Goal: Task Accomplishment & Management: Use online tool/utility

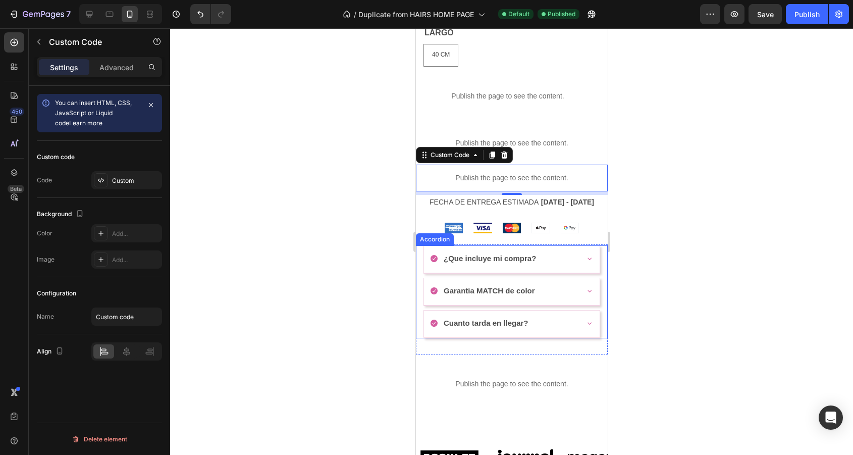
scroll to position [539, 0]
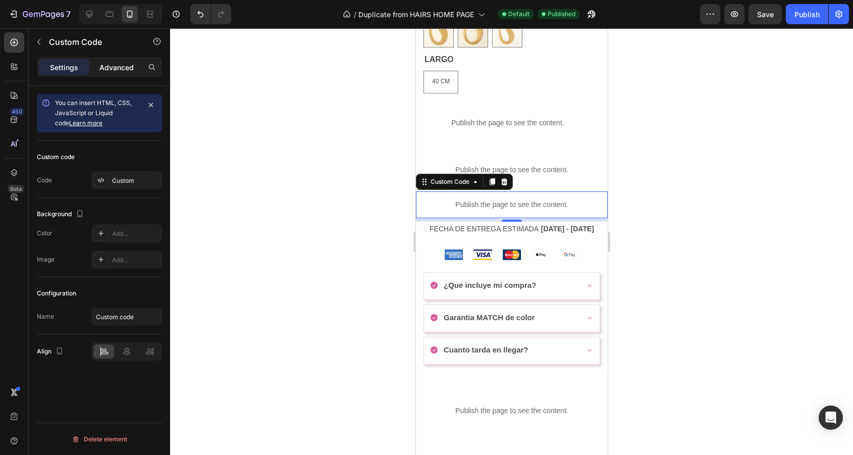
click at [101, 73] on div "Advanced" at bounding box center [116, 67] width 50 height 16
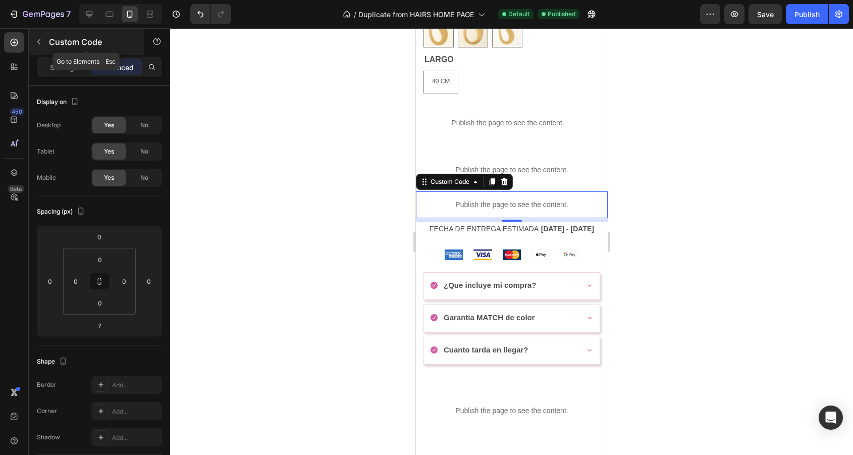
click at [48, 45] on div "Custom Code" at bounding box center [86, 42] width 115 height 26
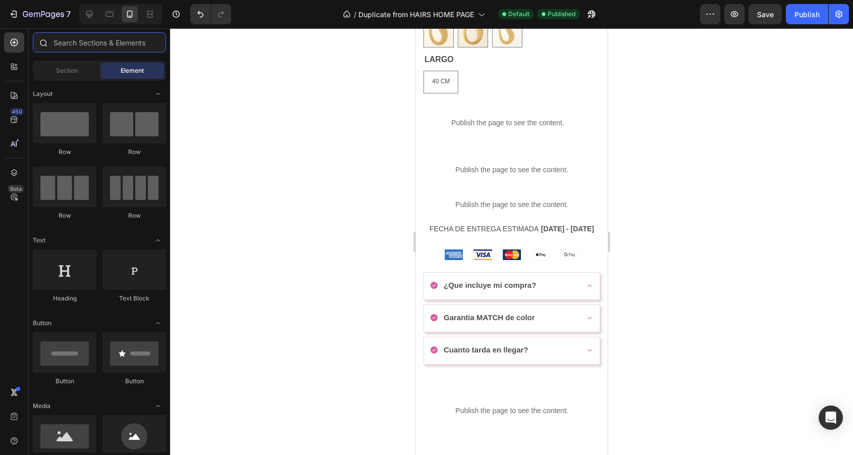
click at [78, 37] on input "text" at bounding box center [99, 42] width 133 height 20
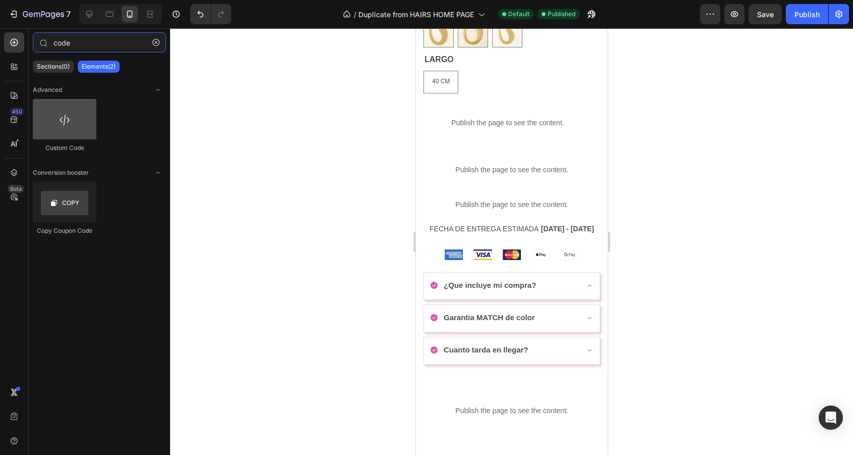
type input "code"
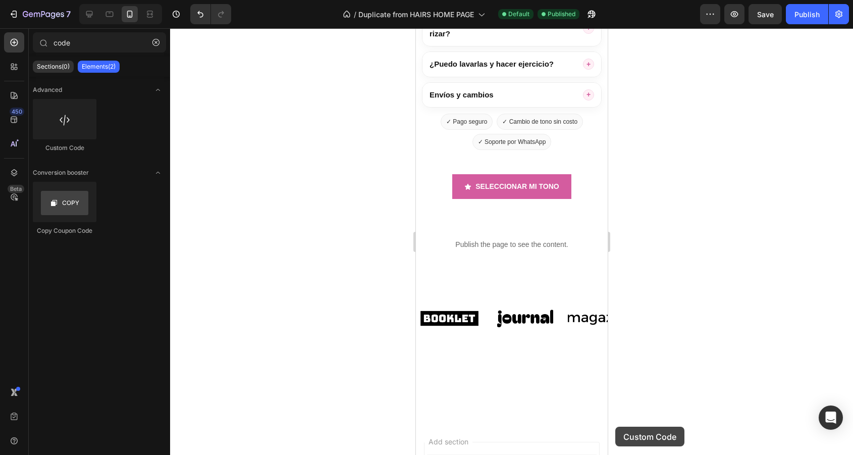
scroll to position [2130, 0]
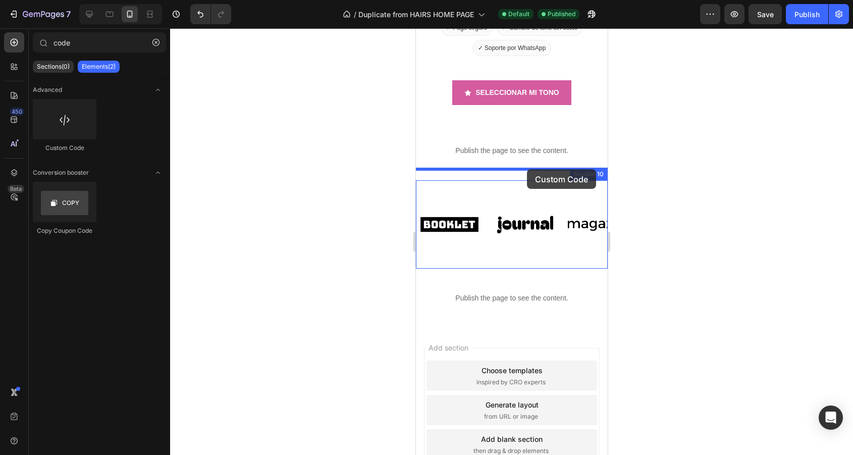
drag, startPoint x: 481, startPoint y: 142, endPoint x: 526, endPoint y: 169, distance: 53.0
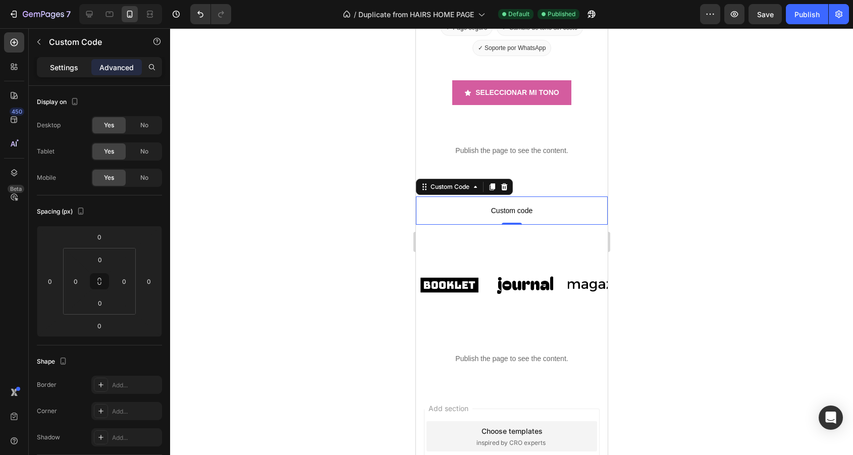
click at [78, 72] on div "Settings" at bounding box center [64, 67] width 50 height 16
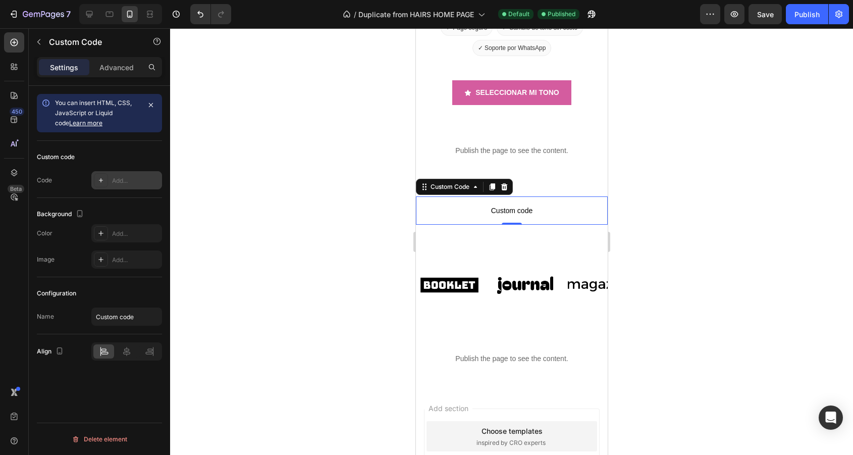
click at [132, 181] on div "Add..." at bounding box center [135, 180] width 47 height 9
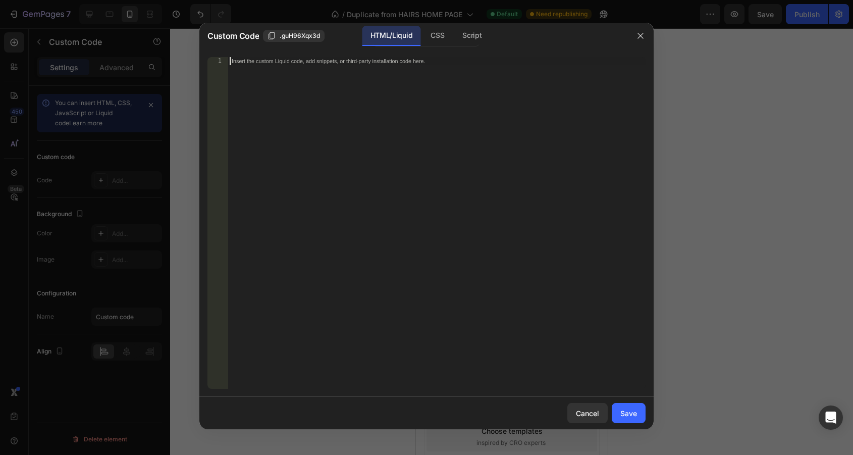
click at [325, 128] on div "Insert the custom Liquid code, add snippets, or third-party installation code h…" at bounding box center [437, 231] width 418 height 348
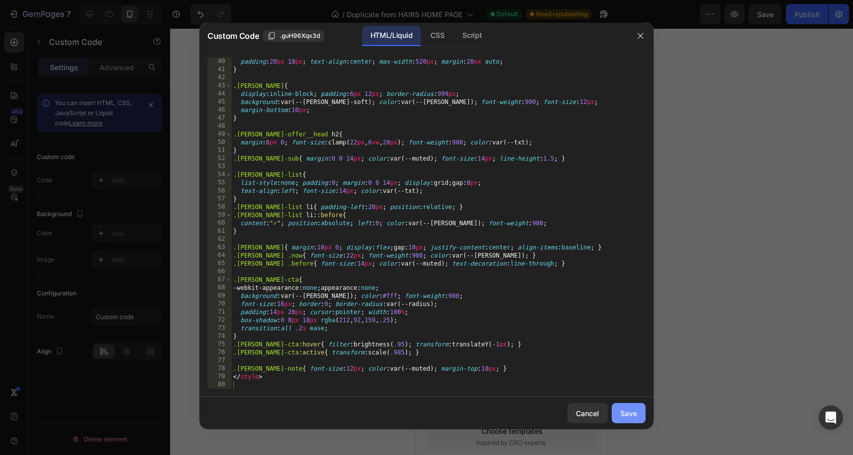
click at [636, 418] on div "Save" at bounding box center [628, 413] width 17 height 11
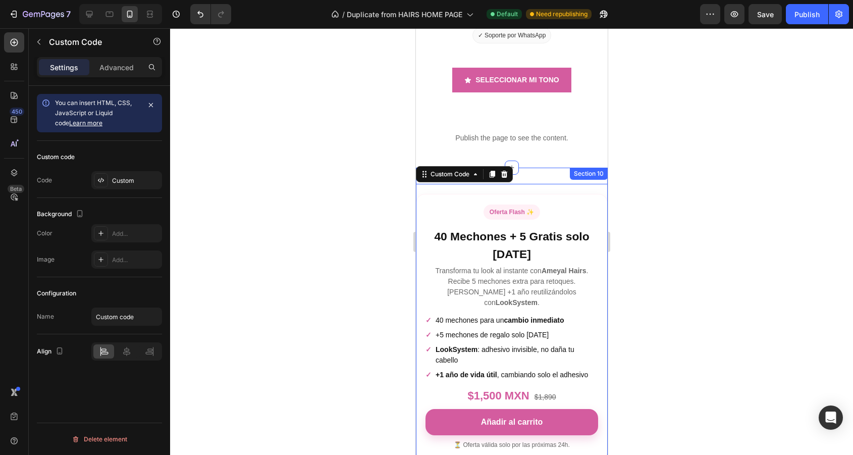
scroll to position [2141, 0]
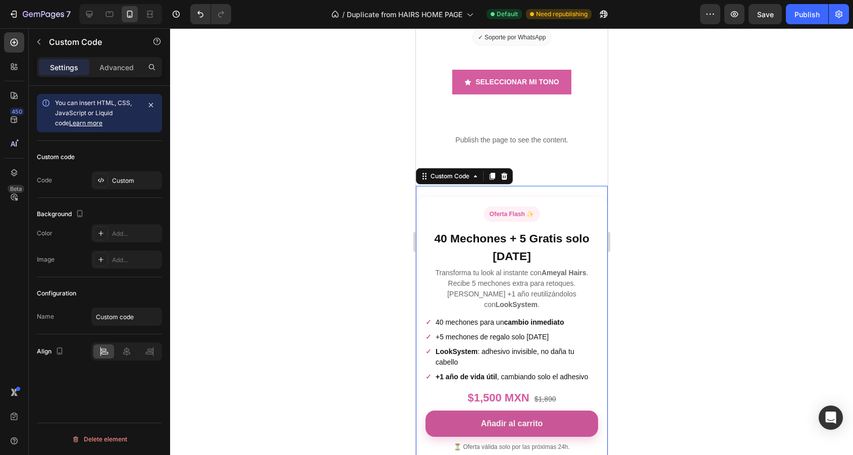
click at [542, 410] on button "Añadir al carrito" at bounding box center [511, 423] width 173 height 26
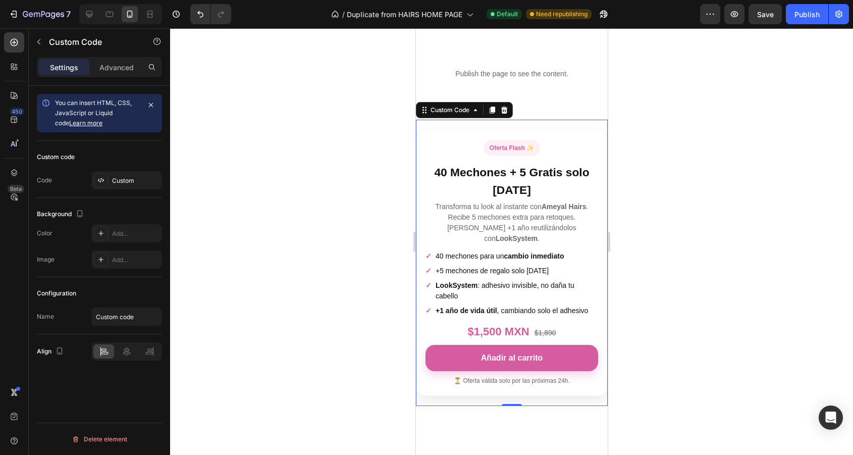
scroll to position [2213, 0]
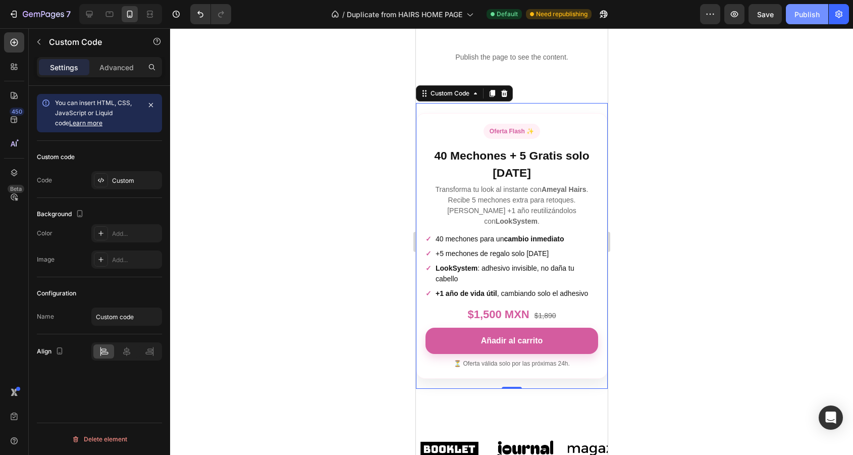
click at [814, 19] on div "Publish" at bounding box center [806, 14] width 25 height 11
click at [808, 17] on icon "button" at bounding box center [807, 14] width 10 height 10
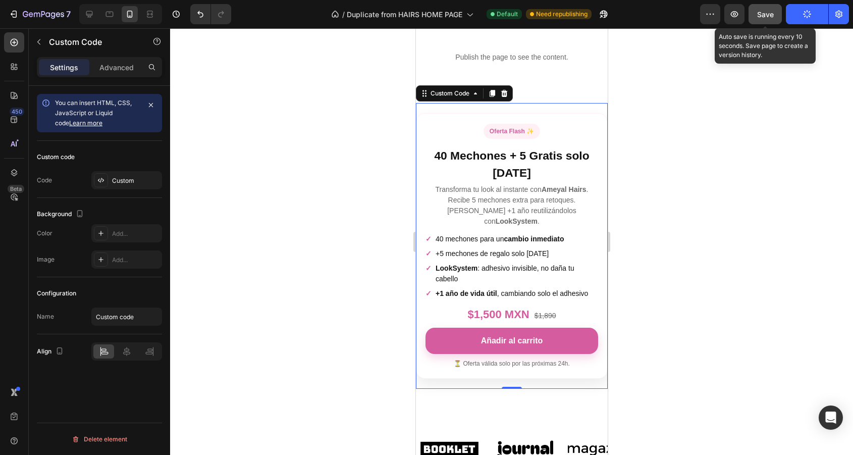
click at [775, 17] on button "Save" at bounding box center [764, 14] width 33 height 20
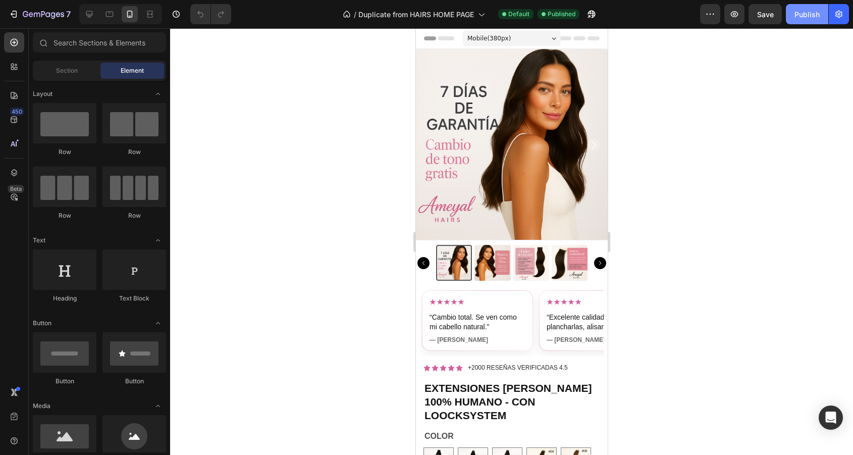
click at [810, 21] on button "Publish" at bounding box center [807, 14] width 42 height 20
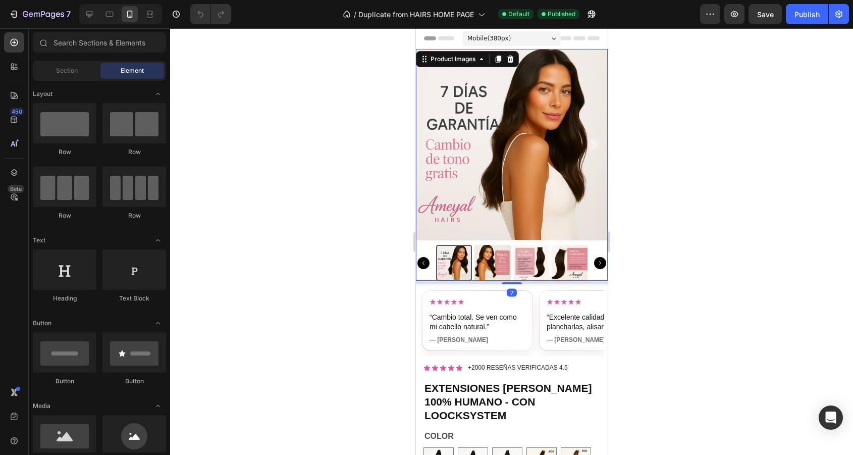
click at [502, 261] on img at bounding box center [492, 263] width 36 height 36
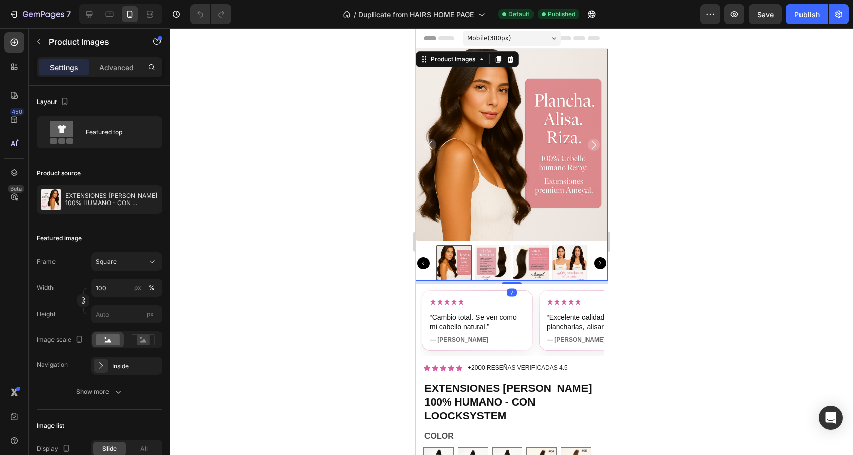
click at [515, 267] on img at bounding box center [530, 263] width 36 height 36
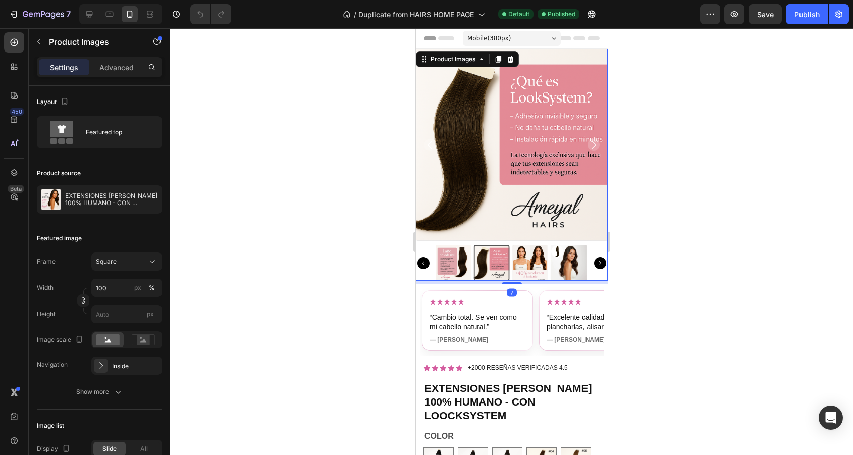
click at [582, 266] on img at bounding box center [568, 263] width 36 height 36
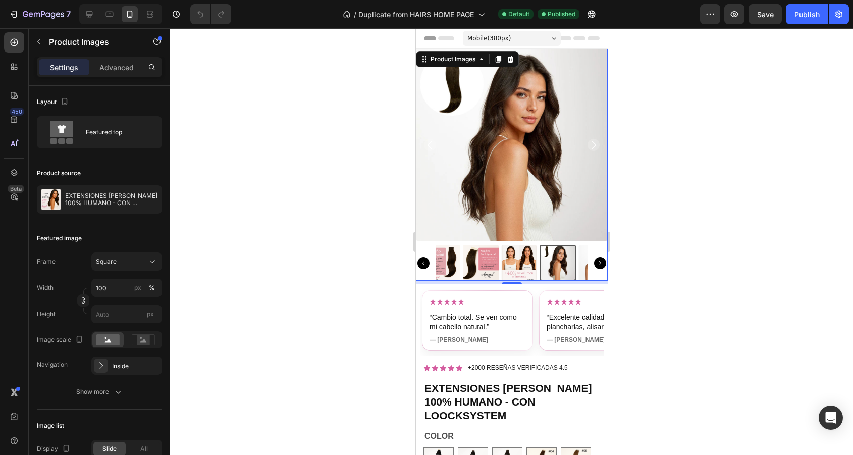
click at [521, 266] on div at bounding box center [511, 263] width 151 height 36
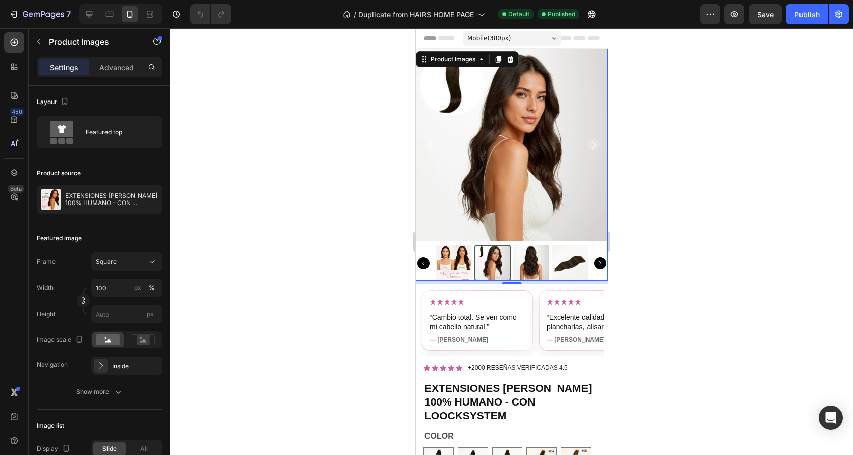
click at [459, 263] on img at bounding box center [454, 263] width 36 height 36
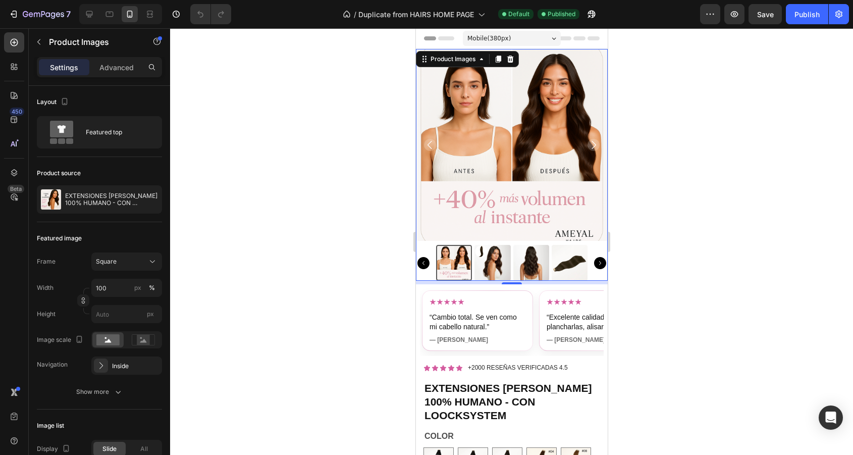
click at [422, 261] on icon "Carousel Back Arrow" at bounding box center [423, 263] width 12 height 12
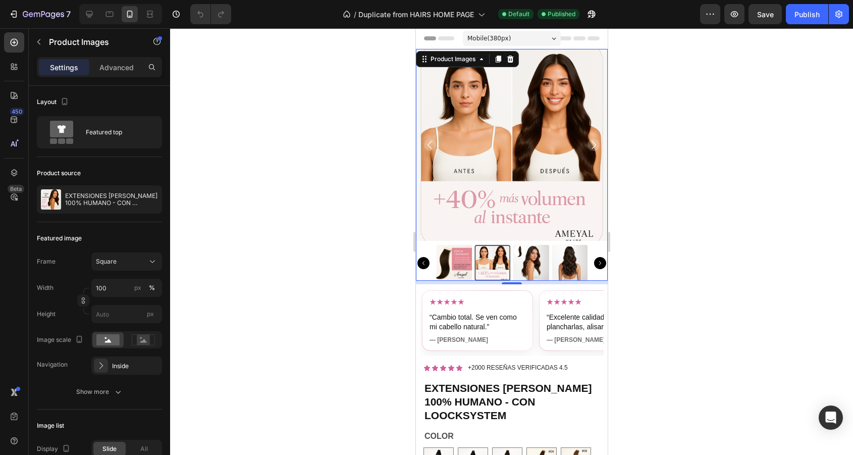
click at [425, 265] on icon "Carousel Back Arrow" at bounding box center [423, 263] width 12 height 12
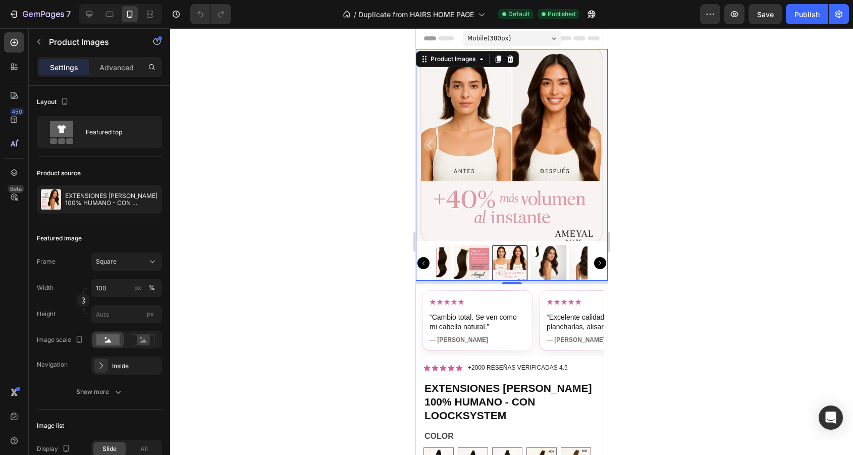
click at [425, 265] on icon "Carousel Back Arrow" at bounding box center [423, 263] width 12 height 12
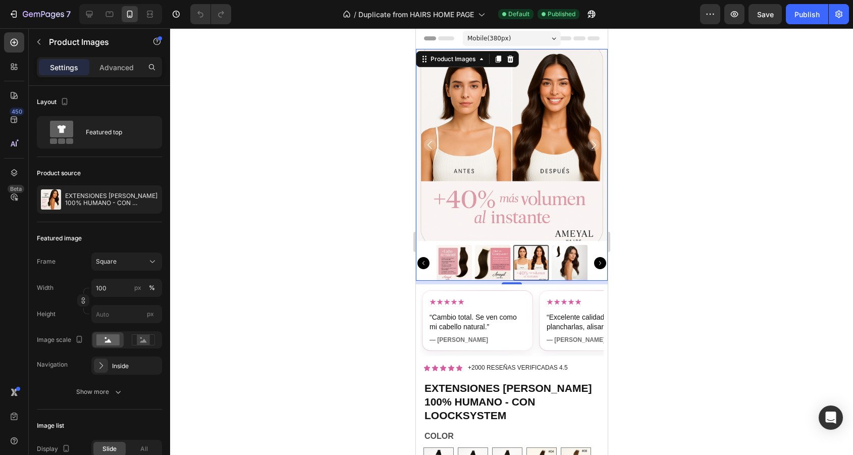
click at [425, 265] on icon "Carousel Back Arrow" at bounding box center [423, 263] width 12 height 12
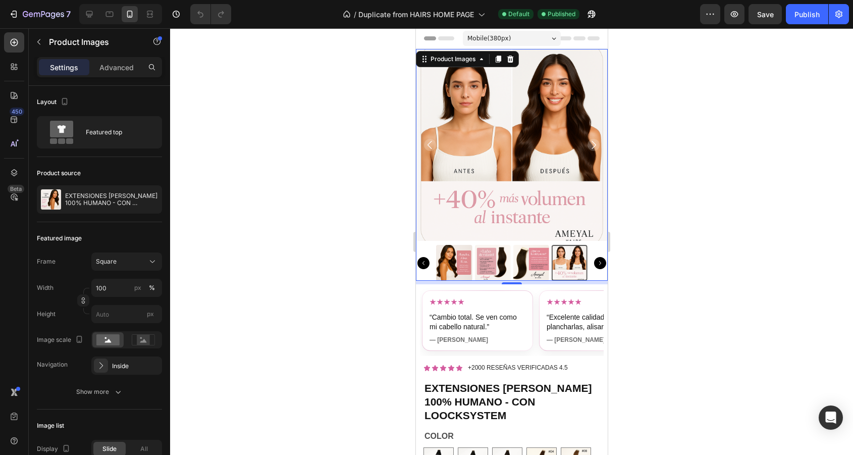
click at [468, 271] on img at bounding box center [454, 263] width 36 height 36
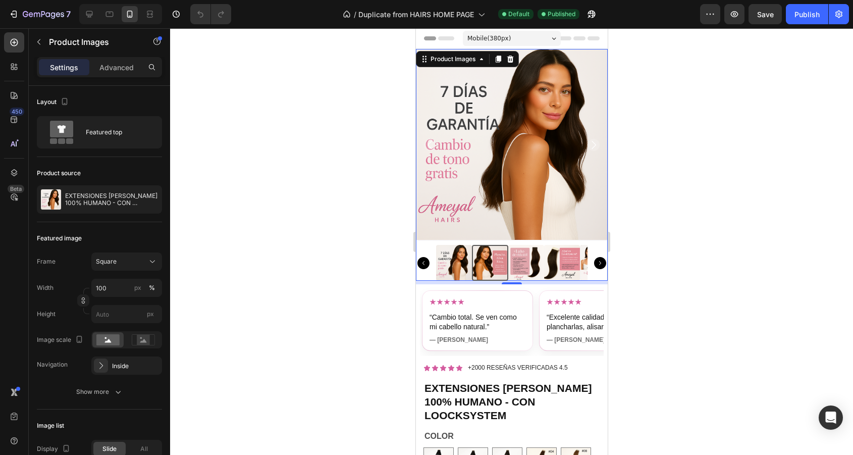
click at [430, 260] on div at bounding box center [511, 263] width 192 height 36
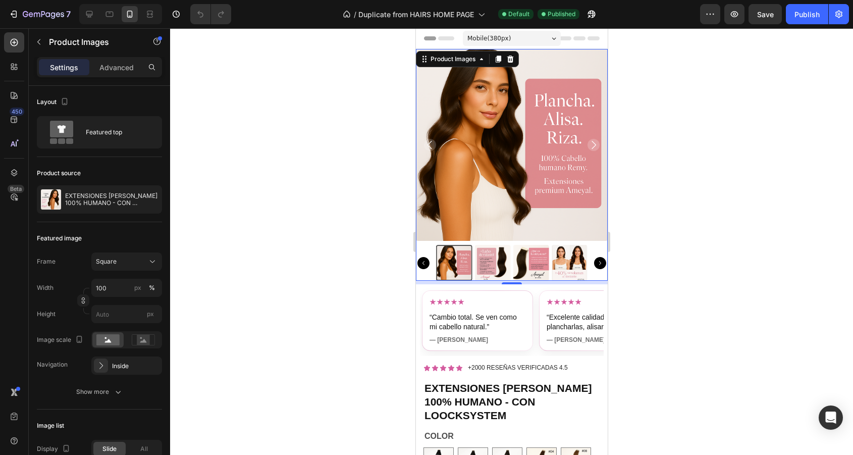
click at [427, 260] on icon "Carousel Back Arrow" at bounding box center [423, 263] width 12 height 12
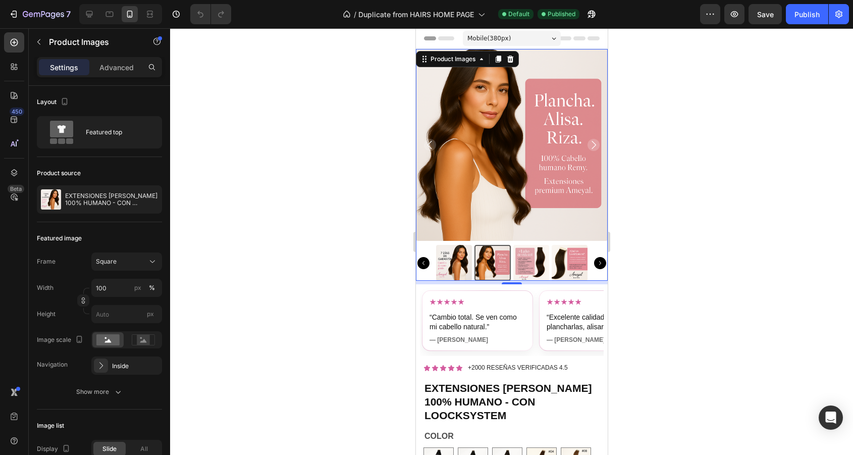
click at [427, 260] on icon "Carousel Back Arrow" at bounding box center [423, 263] width 12 height 12
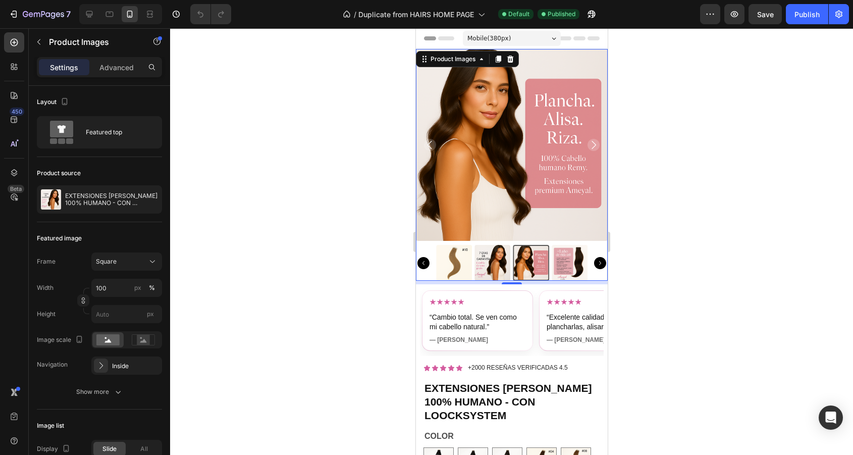
click at [478, 265] on img at bounding box center [492, 263] width 36 height 36
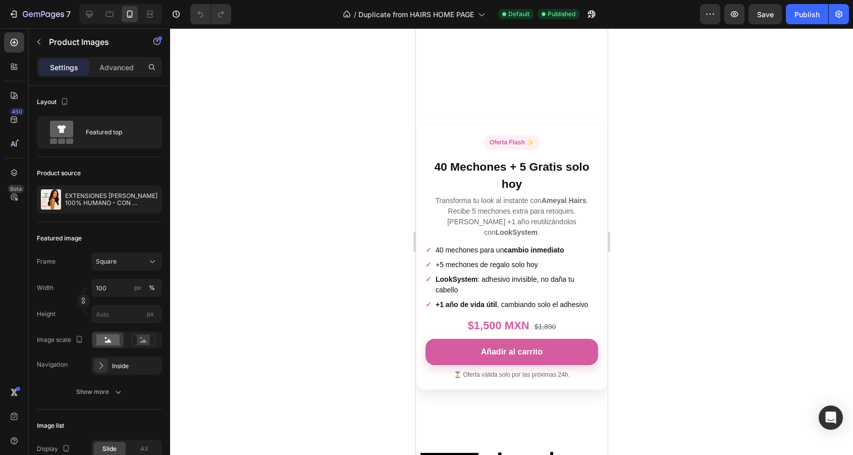
scroll to position [2076, 0]
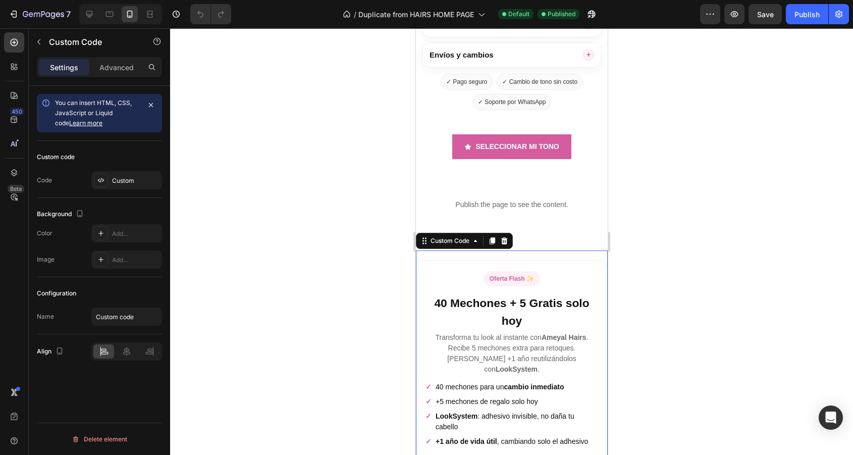
click at [530, 332] on p "Transforma tu look al instante con [PERSON_NAME] Hairs . Recibe 5 mechones extr…" at bounding box center [511, 353] width 173 height 42
click at [135, 178] on div "Custom" at bounding box center [135, 180] width 47 height 9
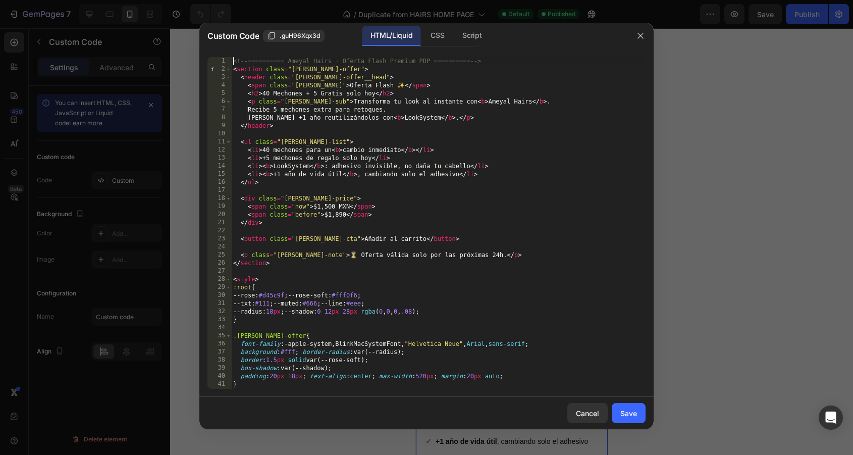
scroll to position [314, 0]
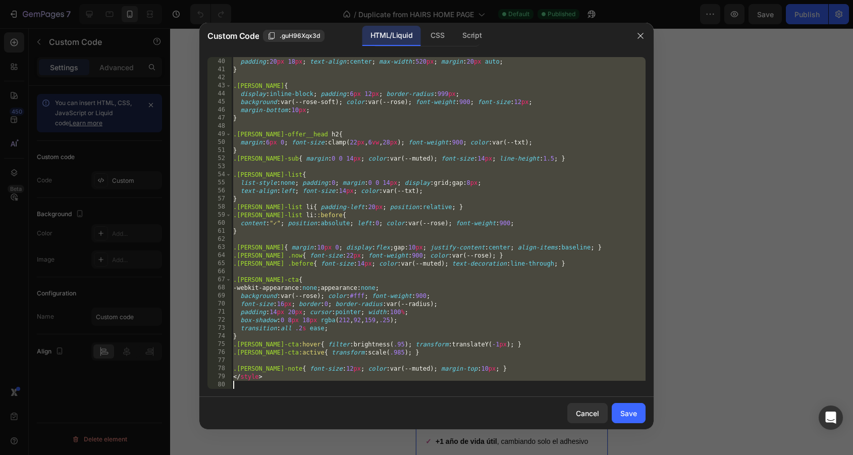
drag, startPoint x: 232, startPoint y: 63, endPoint x: 641, endPoint y: 495, distance: 594.7
click at [641, 0] on html "7 Version history / Duplicate from HAIRS HOME PAGE Default Published Preview Sa…" at bounding box center [426, 0] width 853 height 0
type textarea "</style>"
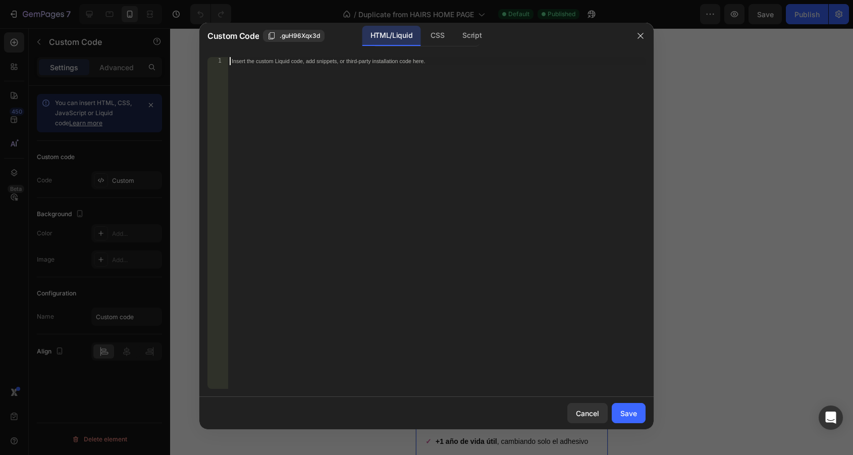
scroll to position [767, 0]
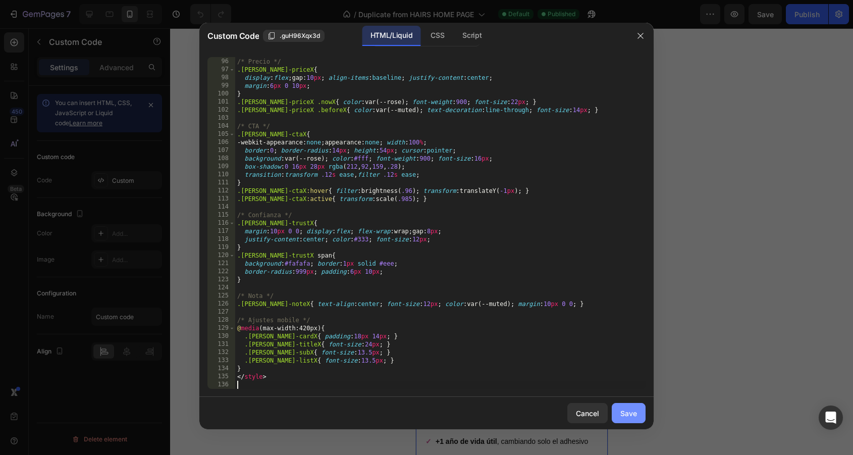
click at [628, 412] on div "Save" at bounding box center [628, 413] width 17 height 11
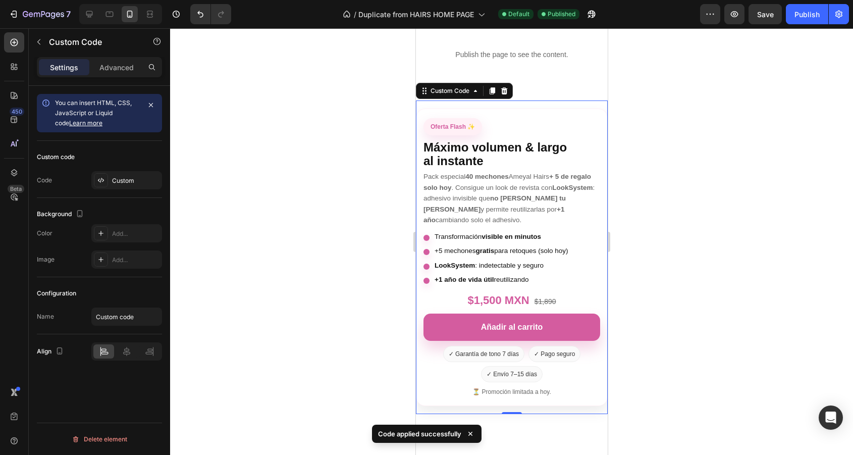
scroll to position [2217, 0]
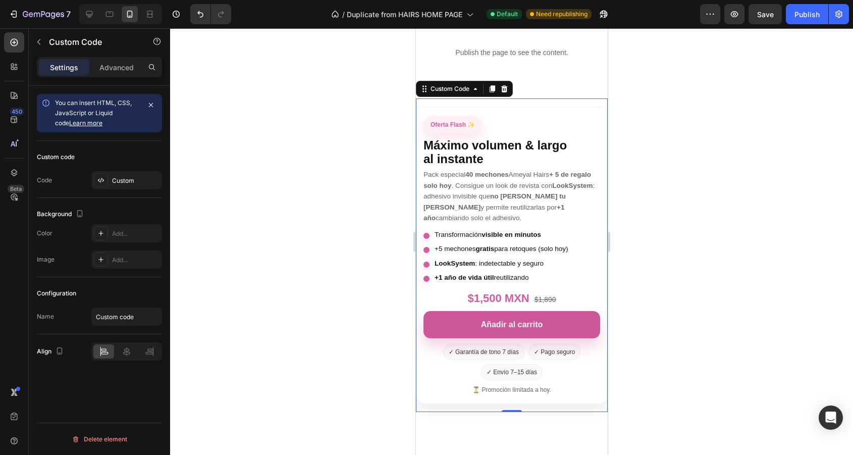
click at [543, 324] on button "Añadir al carrito" at bounding box center [511, 324] width 177 height 27
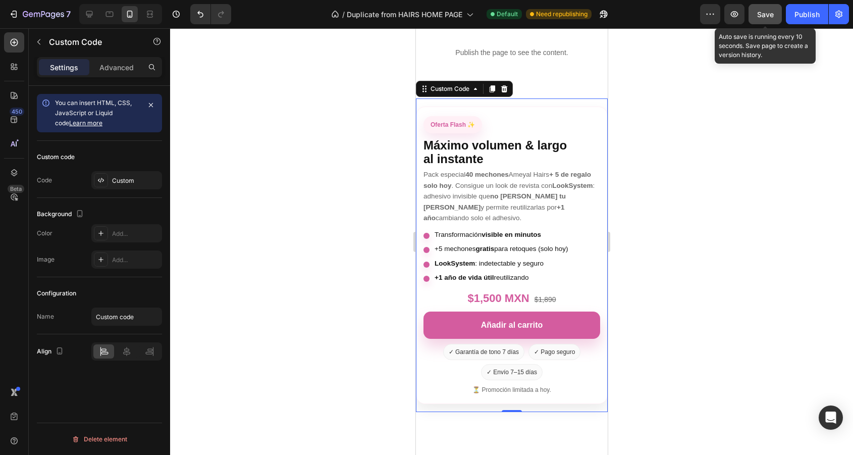
click at [764, 12] on span "Save" at bounding box center [765, 14] width 17 height 9
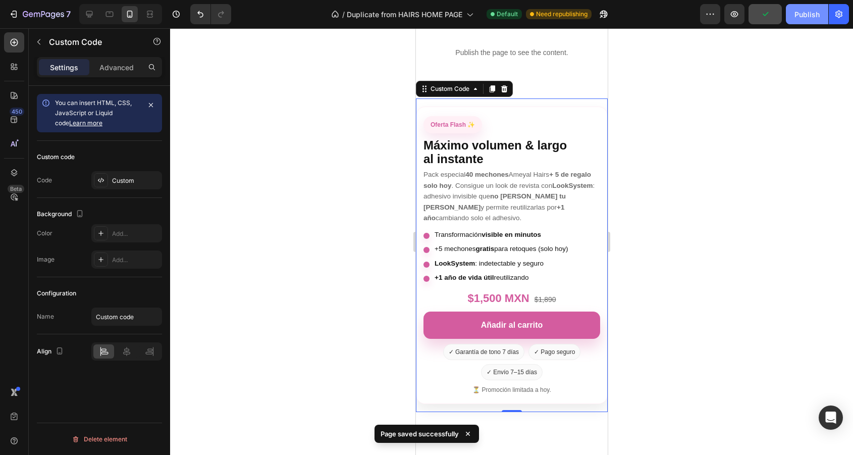
click at [802, 13] on div "Publish" at bounding box center [806, 14] width 25 height 11
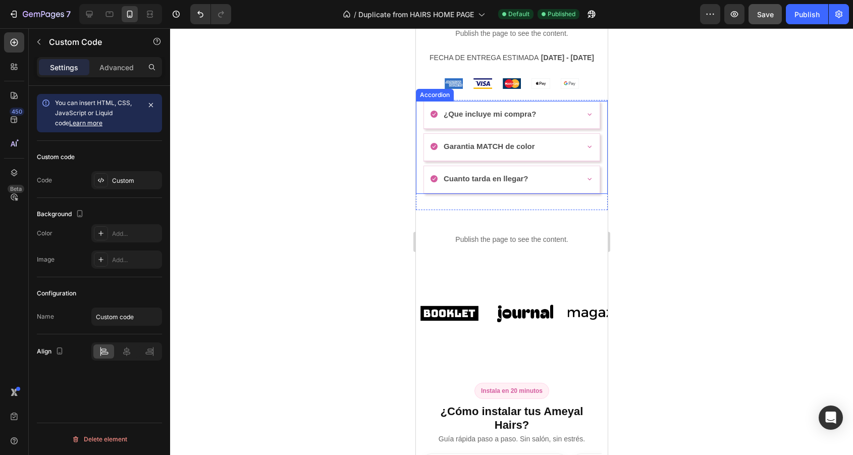
scroll to position [480, 0]
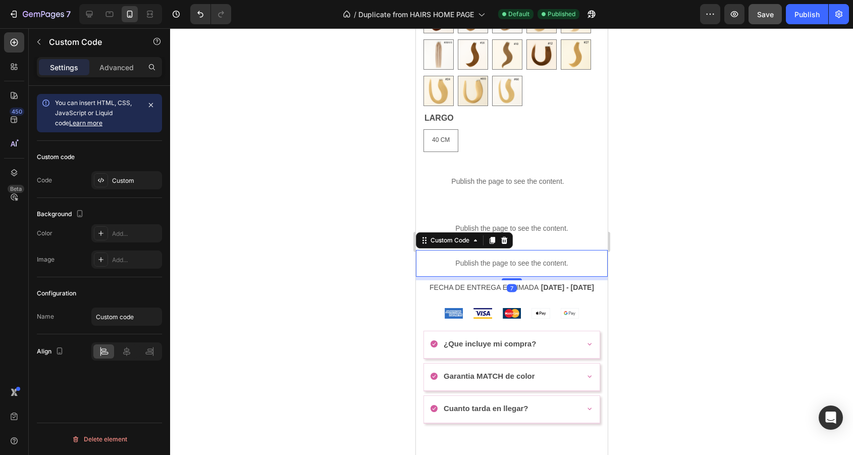
click at [512, 263] on p "Publish the page to see the content." at bounding box center [511, 263] width 192 height 11
click at [465, 240] on div "Custom Code" at bounding box center [449, 240] width 43 height 9
click at [135, 184] on div "Custom" at bounding box center [135, 180] width 47 height 9
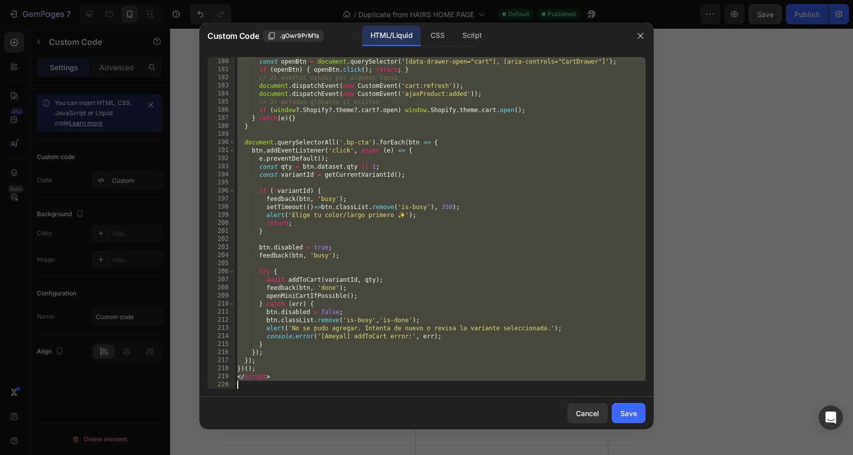
scroll to position [1493, 0]
drag, startPoint x: 236, startPoint y: 59, endPoint x: 521, endPoint y: 495, distance: 520.6
click at [521, 0] on html "7 Version history / Duplicate from HAIRS HOME PAGE Default Published Preview Sa…" at bounding box center [426, 0] width 853 height 0
type textarea "</script>"
click at [594, 408] on div "Cancel" at bounding box center [587, 413] width 23 height 11
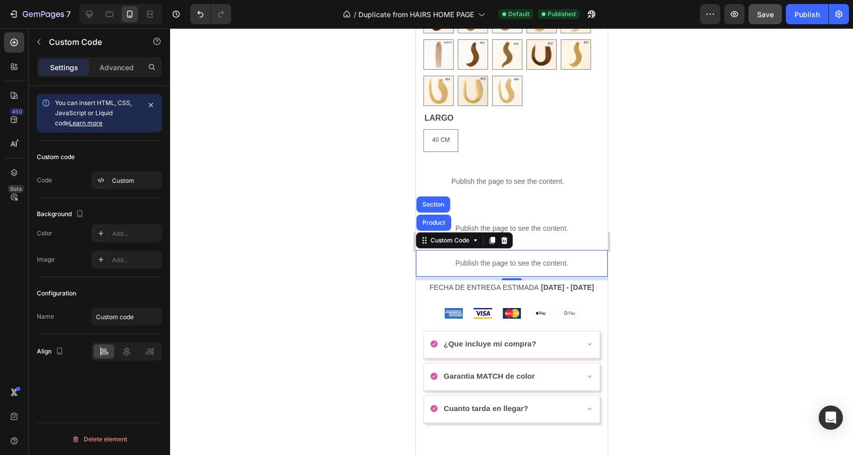
click at [126, 19] on div at bounding box center [130, 14] width 16 height 16
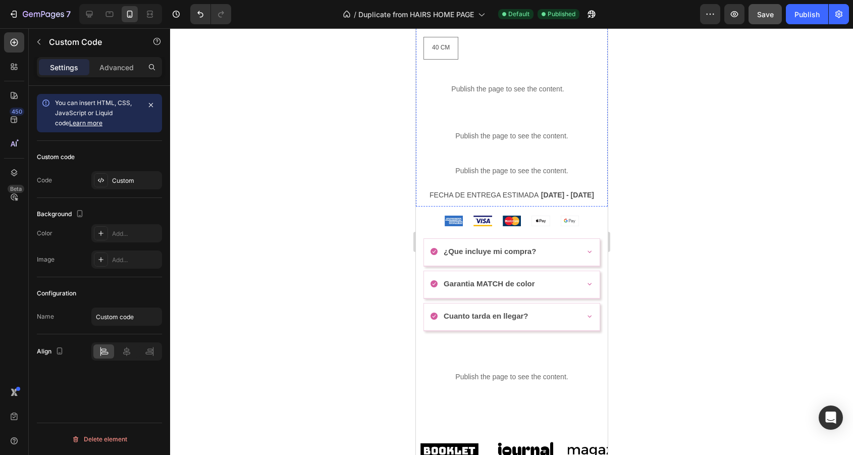
scroll to position [586, 0]
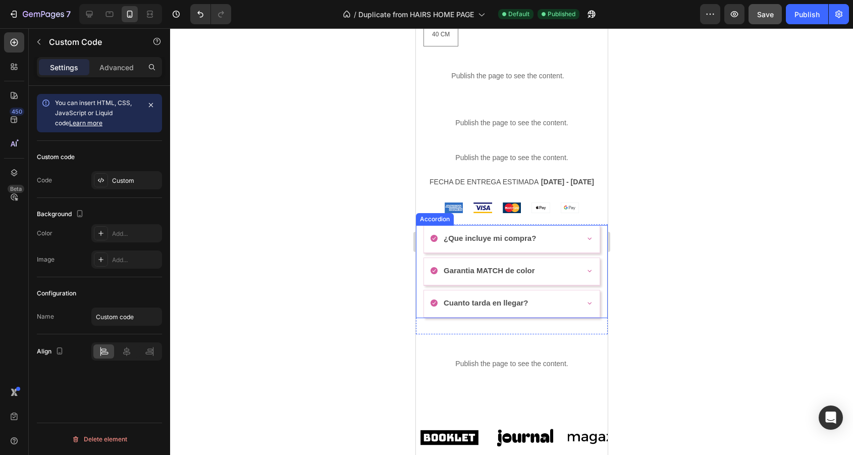
click at [580, 249] on div "¿Que incluye mi compra?" at bounding box center [511, 239] width 176 height 27
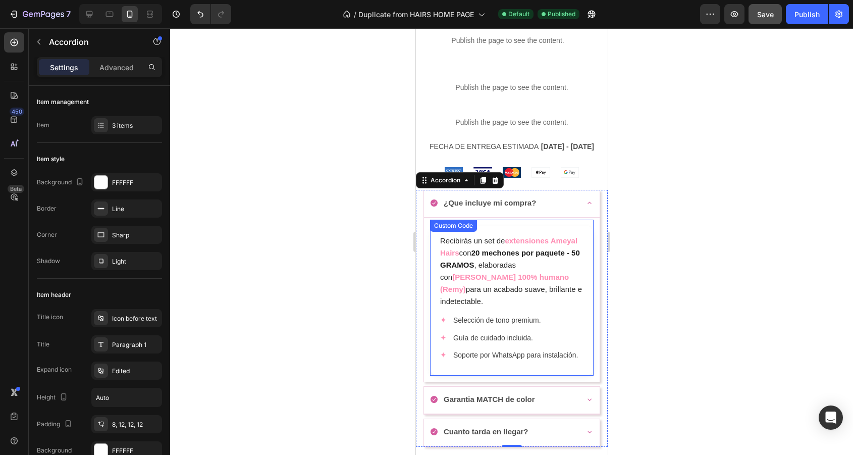
scroll to position [627, 0]
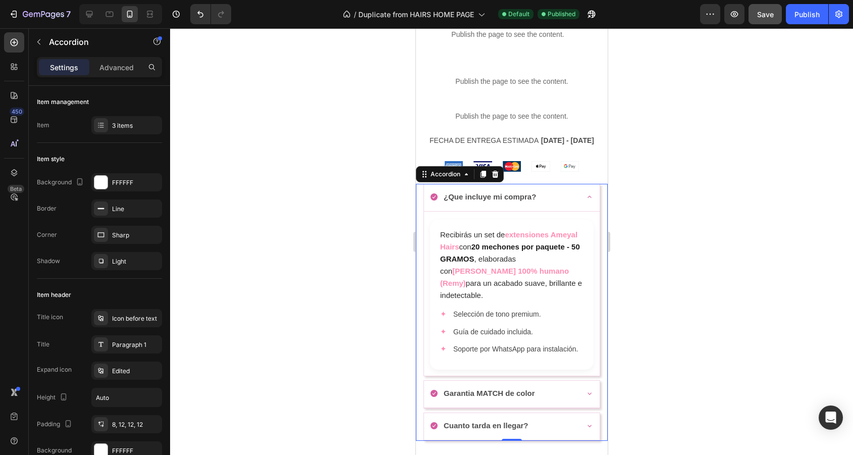
click at [549, 387] on div "Garantia MATCH de color" at bounding box center [502, 393] width 147 height 17
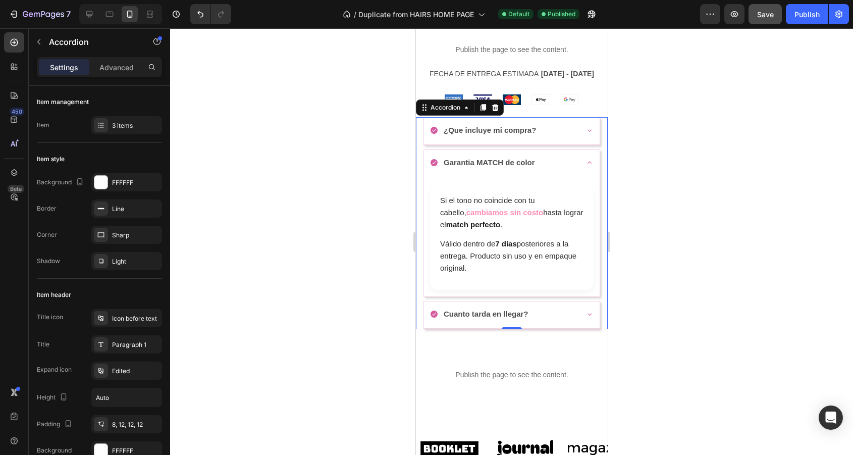
scroll to position [699, 0]
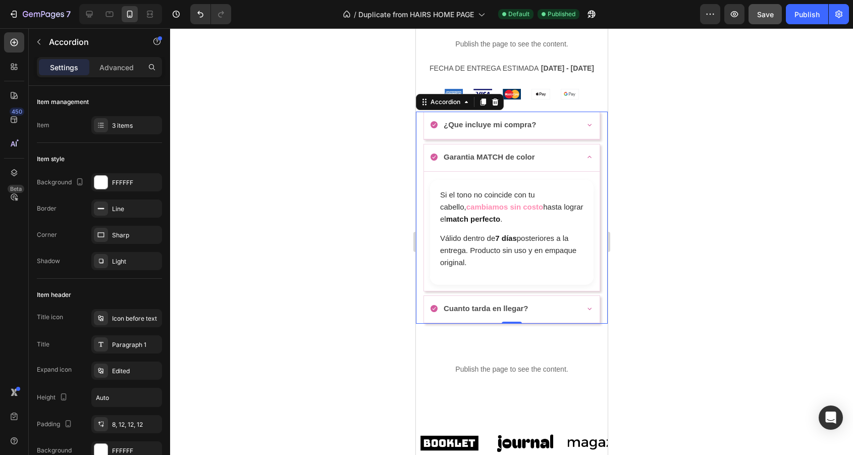
click at [571, 316] on div "Cuanto tarda en llegar?" at bounding box center [502, 308] width 147 height 17
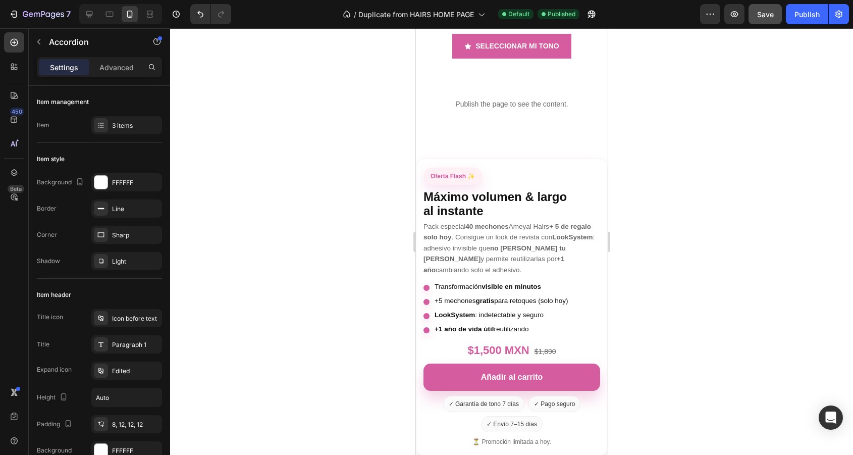
scroll to position [2168, 0]
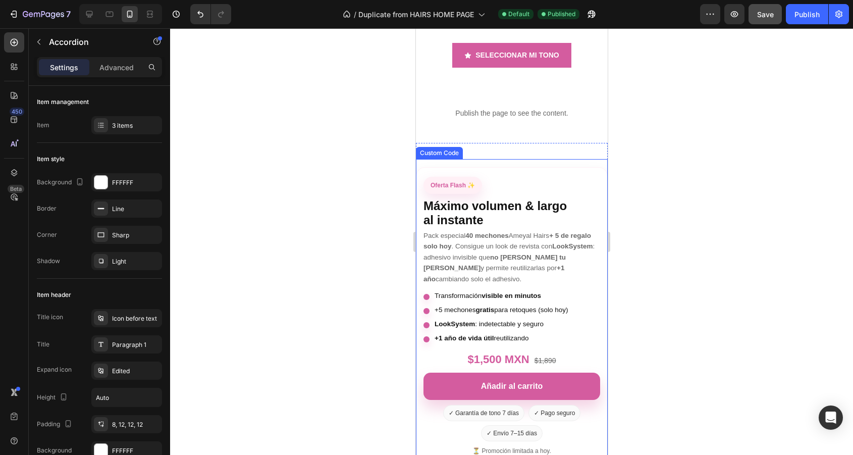
click at [527, 259] on p "Pack especial 40 mechones Ameyal Hairs + 5 de regalo solo hoy . Consigue un loo…" at bounding box center [511, 257] width 177 height 55
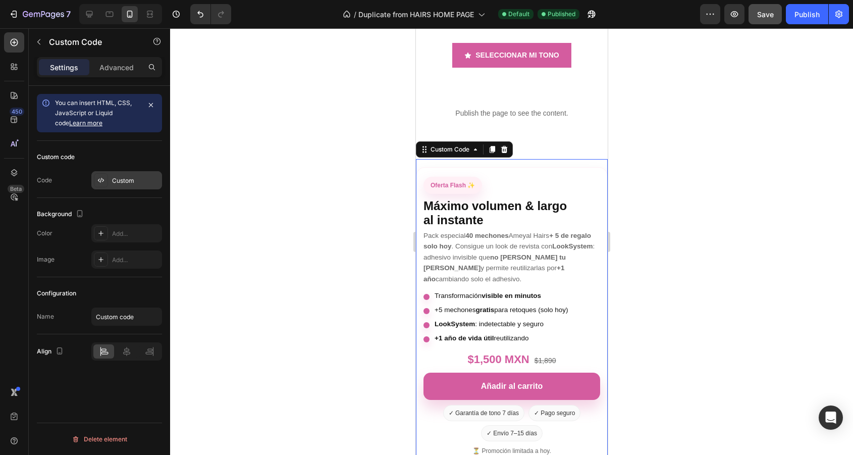
click at [138, 179] on div "Custom" at bounding box center [135, 180] width 47 height 9
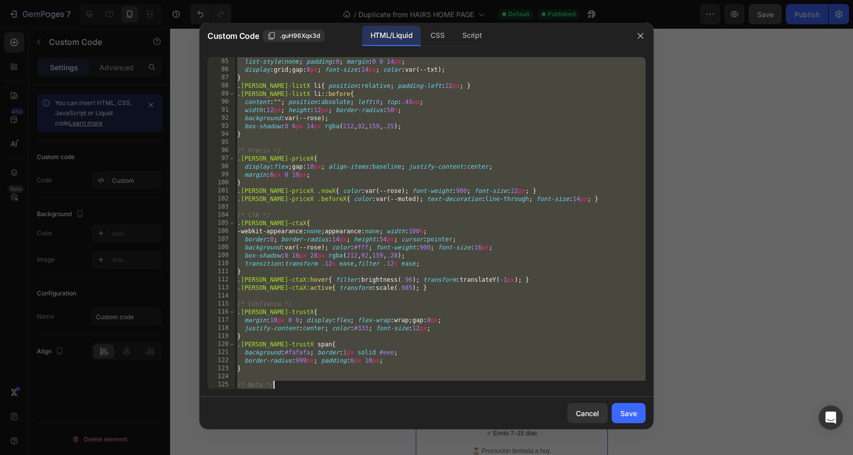
scroll to position [767, 0]
drag, startPoint x: 238, startPoint y: 58, endPoint x: 330, endPoint y: 495, distance: 446.2
click at [330, 0] on html "7 Version history / Duplicate from HAIRS HOME PAGE Default Published Preview Sa…" at bounding box center [426, 0] width 853 height 0
type textarea "</style>"
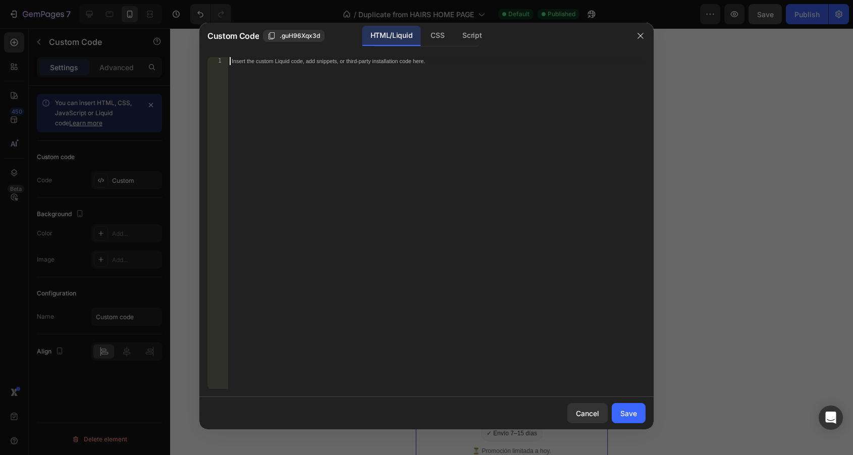
scroll to position [1469, 0]
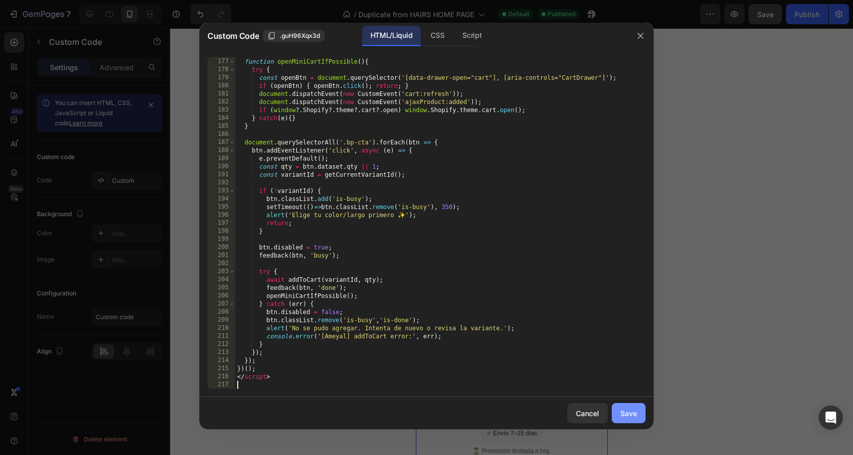
click at [635, 419] on button "Save" at bounding box center [629, 413] width 34 height 20
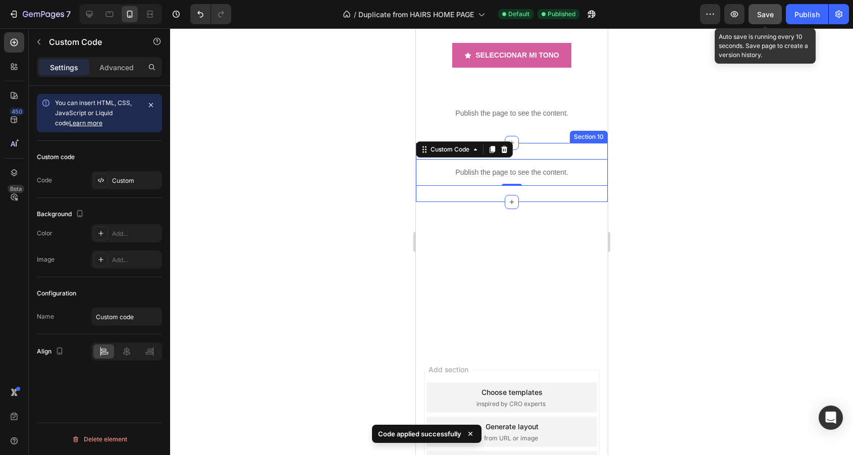
click at [763, 11] on span "Save" at bounding box center [765, 14] width 17 height 9
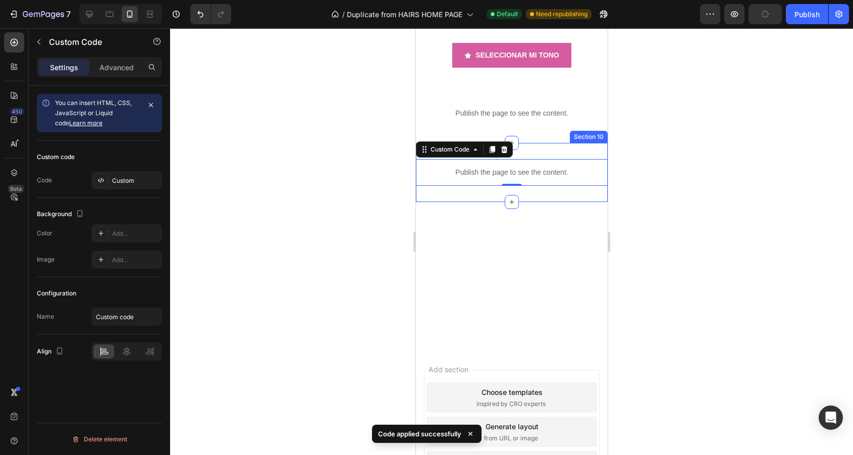
click at [785, 11] on div "Preview Publish" at bounding box center [774, 14] width 149 height 20
click at [810, 16] on div "Publish" at bounding box center [806, 14] width 25 height 11
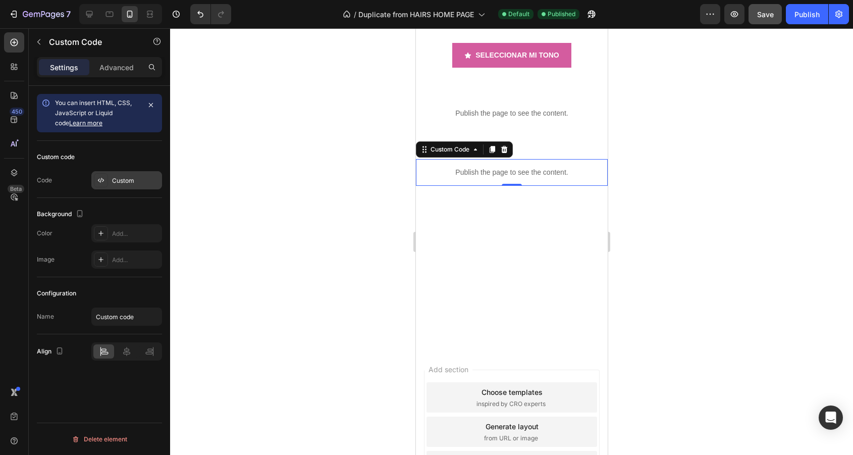
click at [118, 173] on div "Custom" at bounding box center [126, 180] width 71 height 18
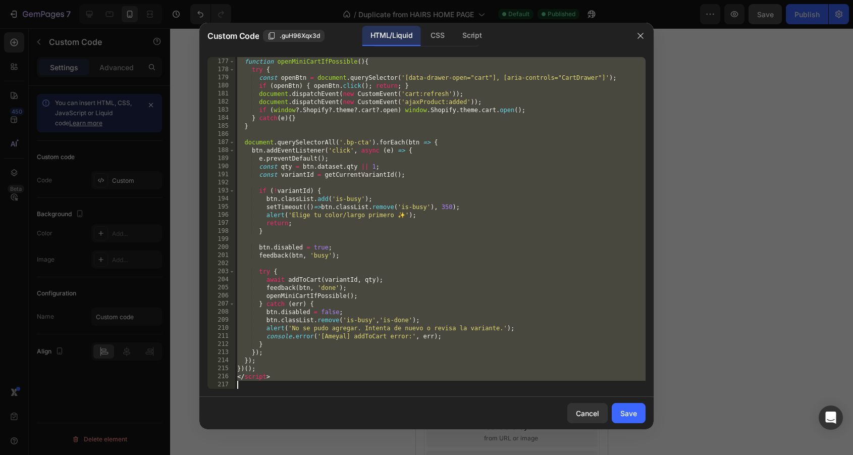
drag, startPoint x: 238, startPoint y: 64, endPoint x: 397, endPoint y: 495, distance: 459.6
click at [397, 0] on html "7 Version history / Duplicate from HAIRS HOME PAGE Default Published Preview Sa…" at bounding box center [426, 0] width 853 height 0
type textarea "</script>"
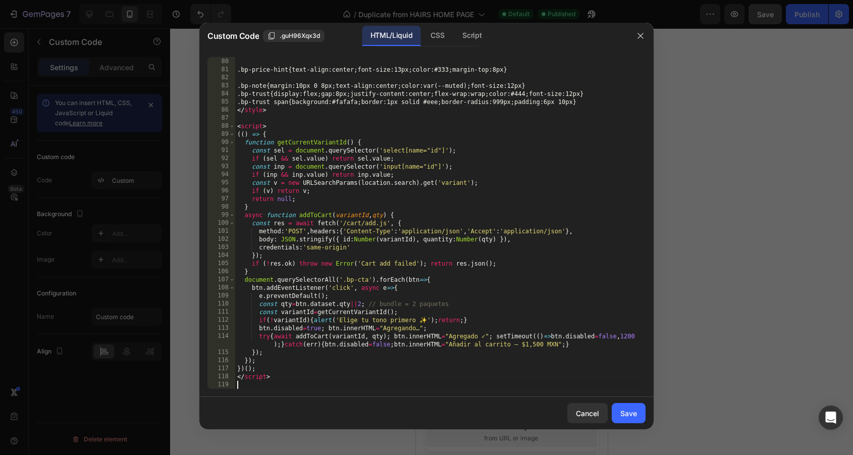
scroll to position [670, 0]
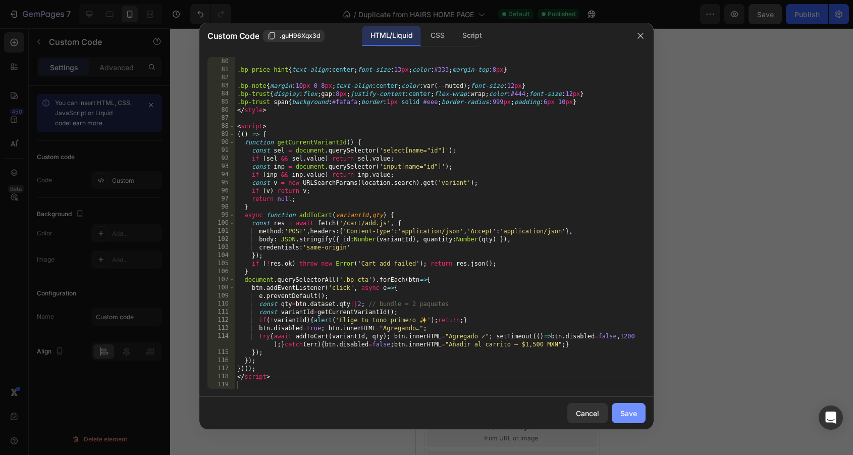
click at [615, 412] on button "Save" at bounding box center [629, 413] width 34 height 20
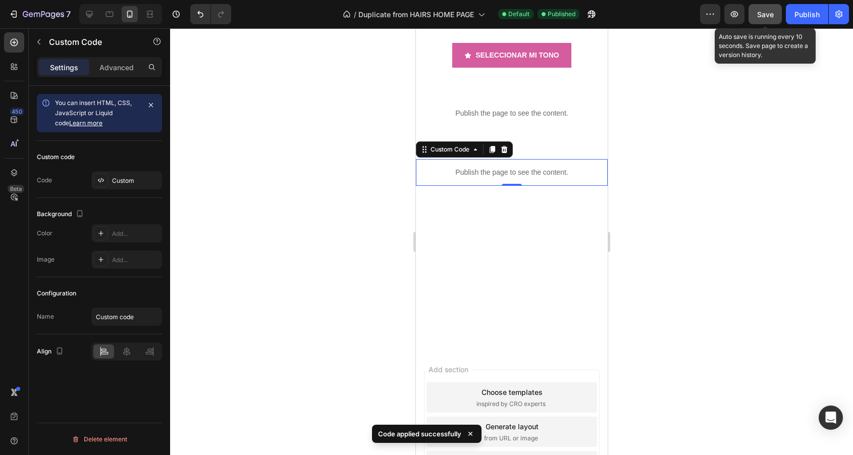
click at [771, 16] on span "Save" at bounding box center [765, 14] width 17 height 9
click at [791, 16] on button "Publish" at bounding box center [807, 14] width 42 height 20
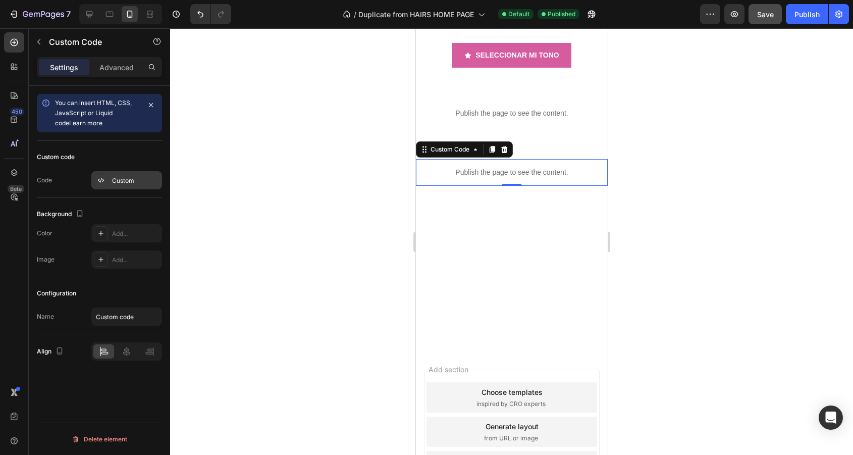
click at [100, 175] on div at bounding box center [101, 180] width 14 height 14
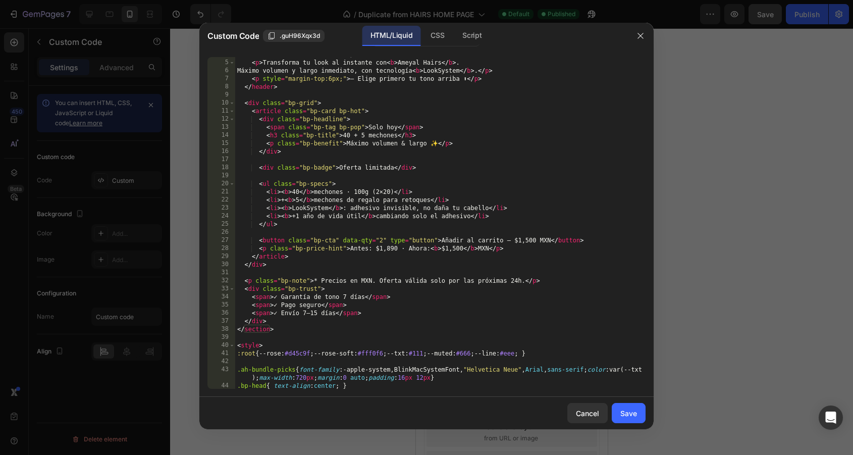
scroll to position [27, 0]
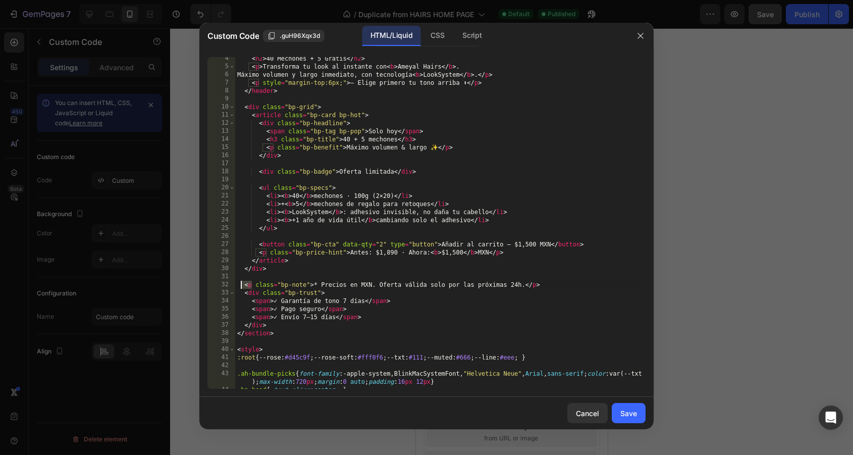
drag, startPoint x: 251, startPoint y: 284, endPoint x: 241, endPoint y: 284, distance: 10.6
click at [241, 284] on div "< h2 > 40 Mechones + 5 Gratis </ h2 > < p > Transforma tu look al instante con …" at bounding box center [440, 233] width 410 height 356
click at [260, 272] on div "< h2 > 40 Mechones + 5 Gratis </ h2 > < p > Transforma tu look al instante con …" at bounding box center [440, 233] width 410 height 356
type textarea "</div>"
click at [259, 275] on div "< h2 > 40 Mechones + 5 Gratis </ h2 > < p > Transforma tu look al instante con …" at bounding box center [440, 233] width 410 height 356
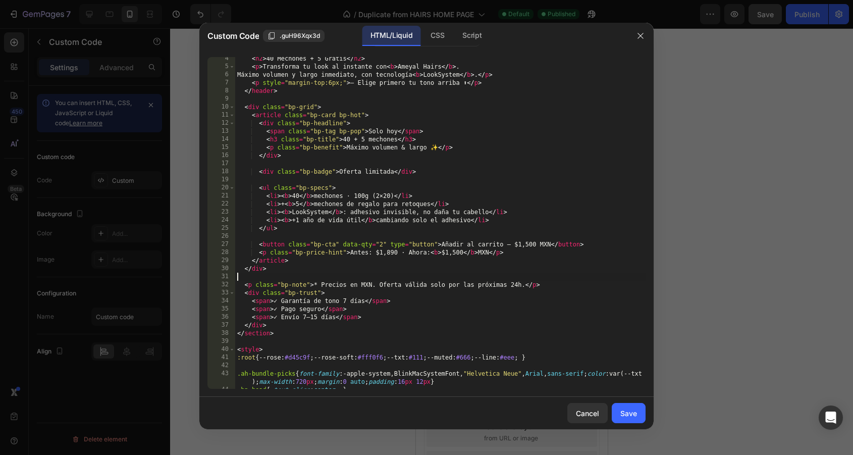
paste textarea "<p"
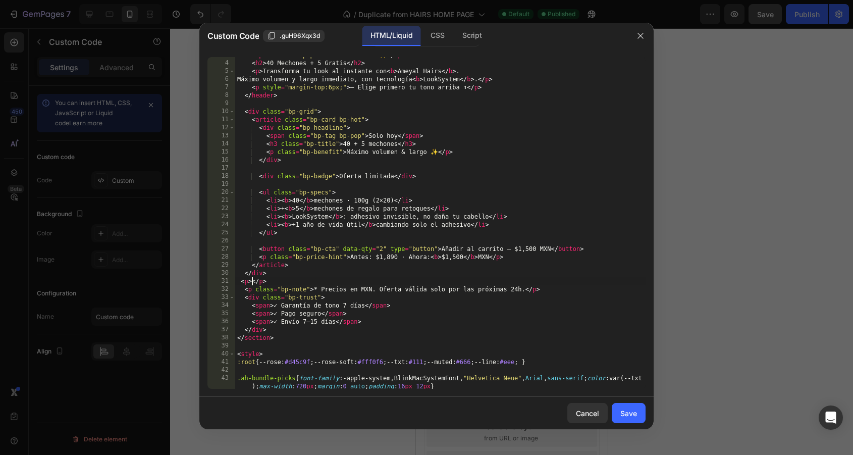
scroll to position [19, 0]
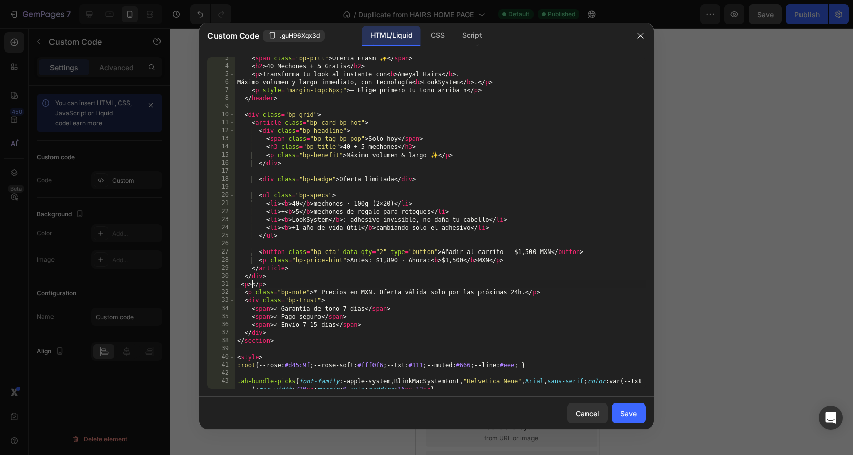
click at [590, 253] on div "< span class = "bp-pill" > Oferta Flash ✨ </ span > < h2 > 40 Mechones + 5 Grat…" at bounding box center [440, 228] width 410 height 348
click at [391, 260] on div "< span class = "bp-pill" > Oferta Flash ✨ </ span > < h2 > 40 Mechones + 5 Grat…" at bounding box center [440, 228] width 410 height 348
click at [393, 259] on div "< span class = "bp-pill" > Oferta Flash ✨ </ span > < h2 > 40 Mechones + 5 Grat…" at bounding box center [440, 228] width 410 height 348
click at [459, 262] on div "< span class = "bp-pill" > Oferta Flash ✨ </ span > < h2 > 40 Mechones + 5 Grat…" at bounding box center [440, 228] width 410 height 348
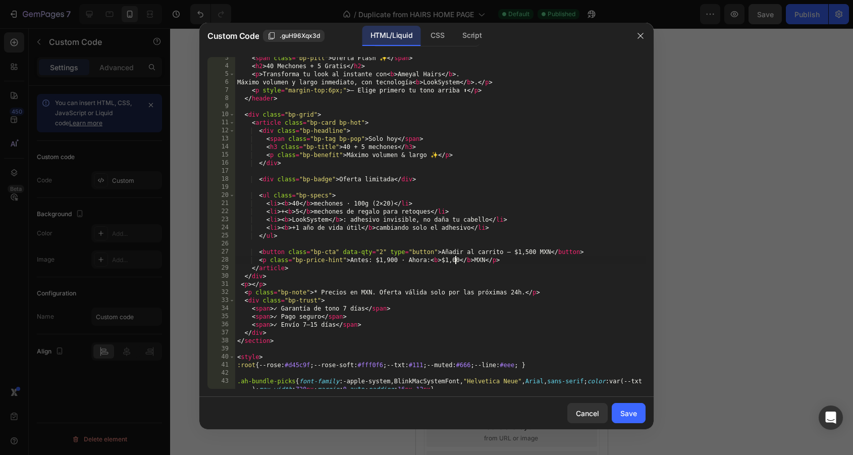
scroll to position [0, 18]
click at [464, 261] on div "< span class = "bp-pill" > Oferta Flash ✨ </ span > < h2 > 40 Mechones + 5 Grat…" at bounding box center [440, 228] width 410 height 348
click at [491, 317] on div "< span class = "bp-pill" > Oferta Flash ✨ </ span > < h2 > 40 Mechones + 5 Grat…" at bounding box center [440, 228] width 410 height 348
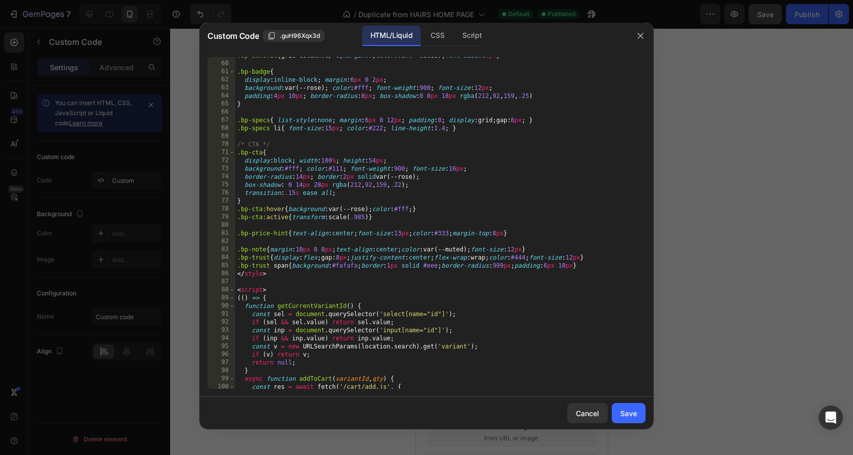
scroll to position [670, 0]
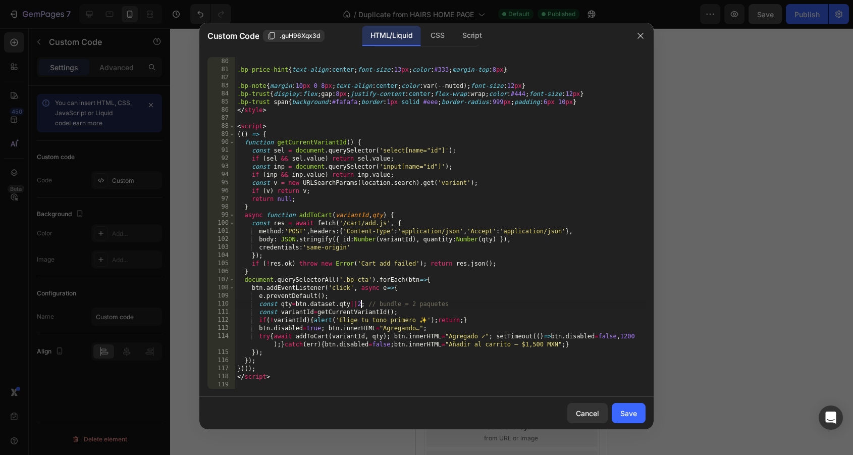
click at [360, 305] on div ".bp-cta :active { transform : scale( .985 ) } .bp-price-hint { text-align : cen…" at bounding box center [440, 223] width 410 height 348
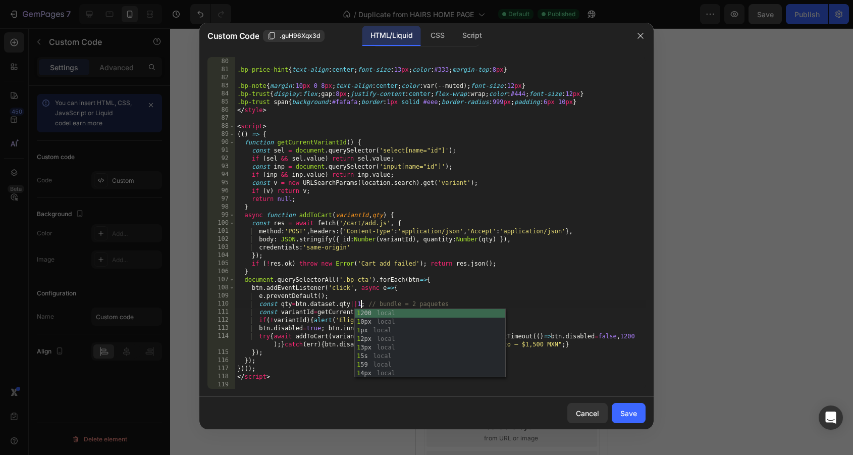
scroll to position [0, 10]
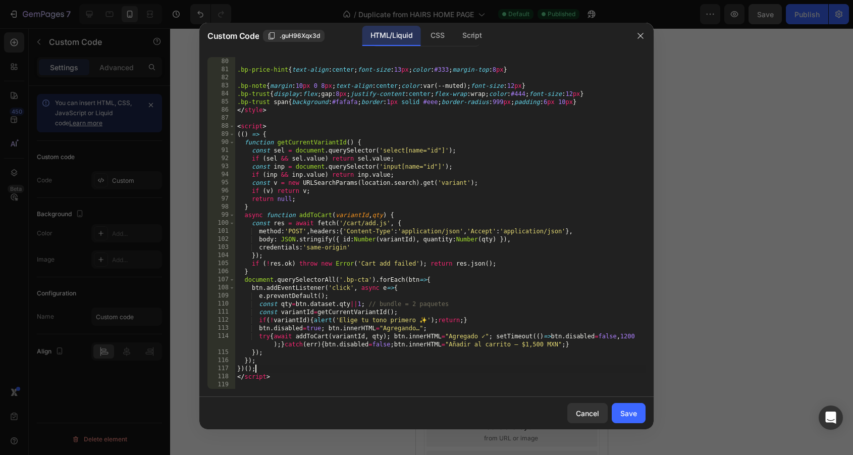
click at [581, 371] on div ".bp-cta :active { transform : scale( .985 ) } .bp-price-hint { text-align : cen…" at bounding box center [440, 223] width 410 height 348
type textarea "})();"
click at [639, 414] on button "Save" at bounding box center [629, 413] width 34 height 20
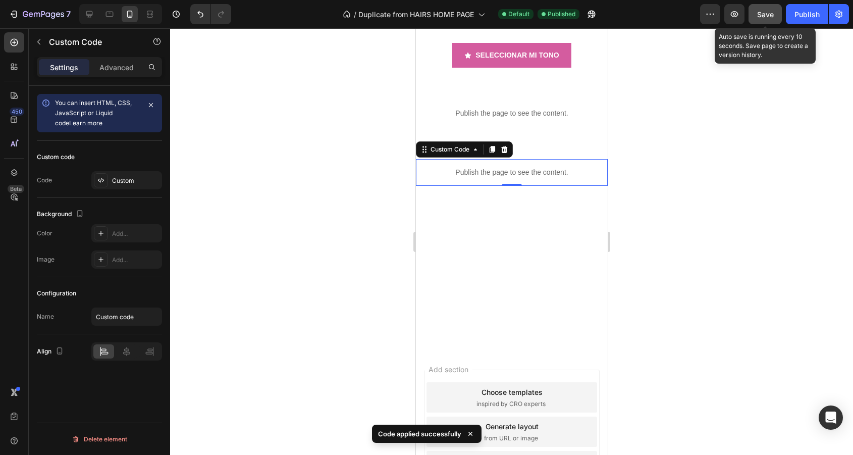
click at [752, 8] on button "Save" at bounding box center [764, 14] width 33 height 20
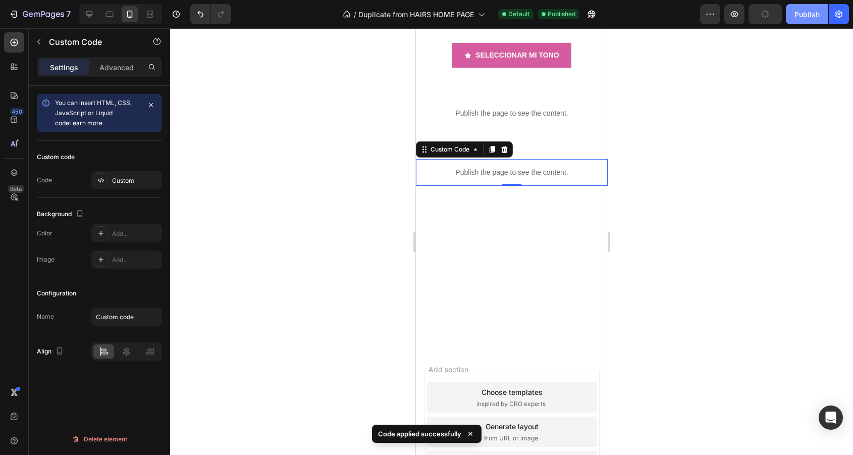
click at [796, 8] on button "Publish" at bounding box center [807, 14] width 42 height 20
click at [799, 8] on button "Publish" at bounding box center [807, 14] width 42 height 20
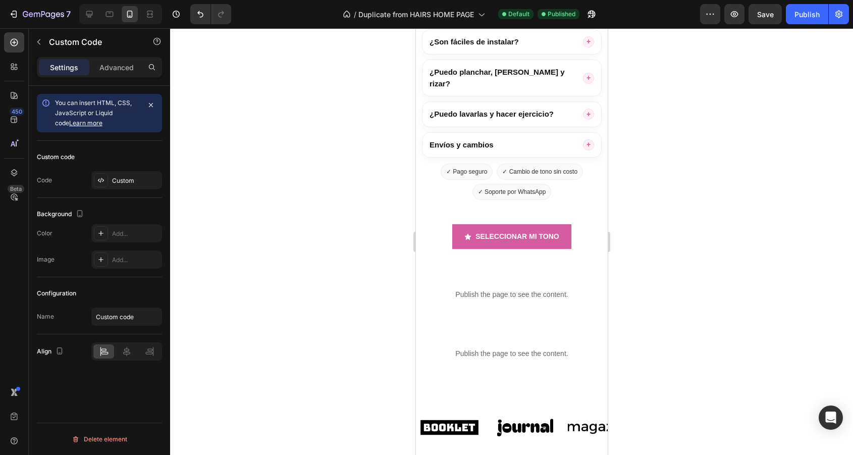
scroll to position [2265, 0]
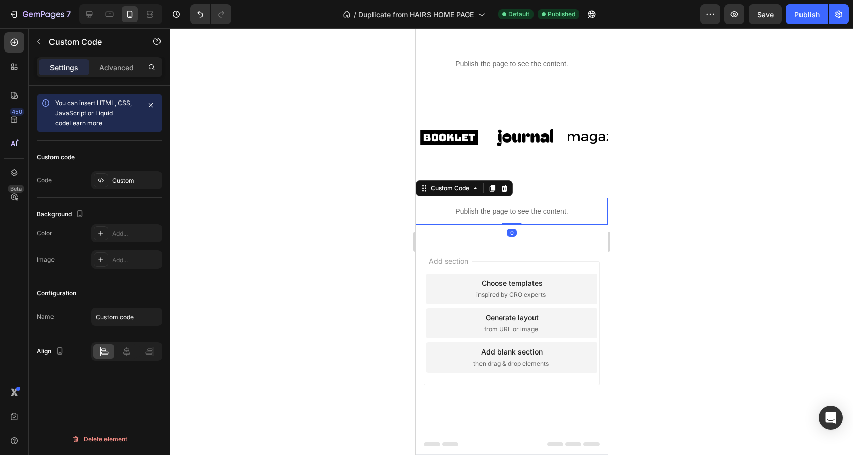
click at [527, 200] on div "Publish the page to see the content." at bounding box center [511, 211] width 192 height 27
click at [122, 177] on div "Custom" at bounding box center [135, 180] width 47 height 9
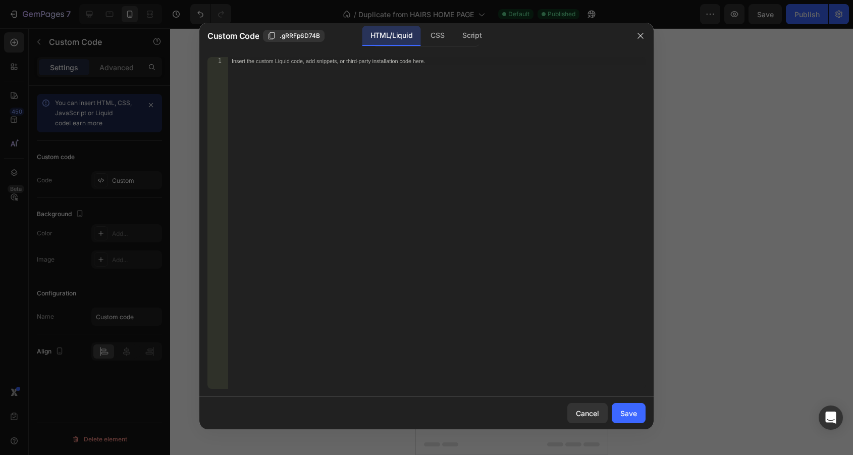
click at [650, 35] on div at bounding box center [640, 36] width 26 height 26
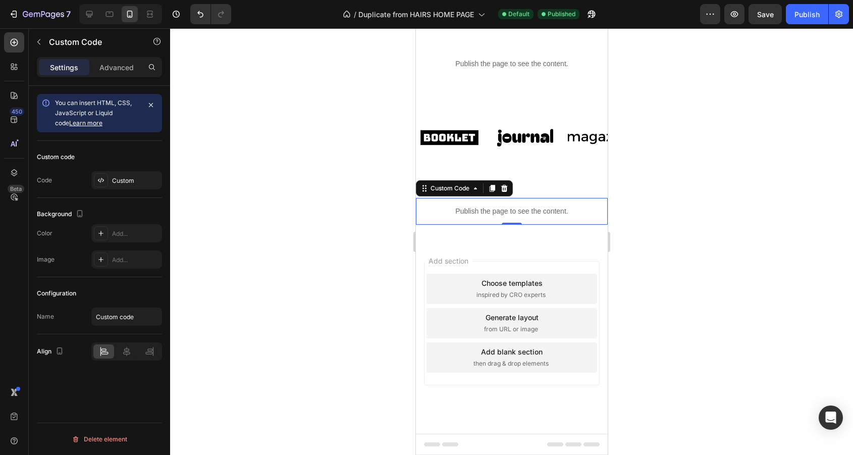
click at [630, 35] on div at bounding box center [511, 241] width 683 height 426
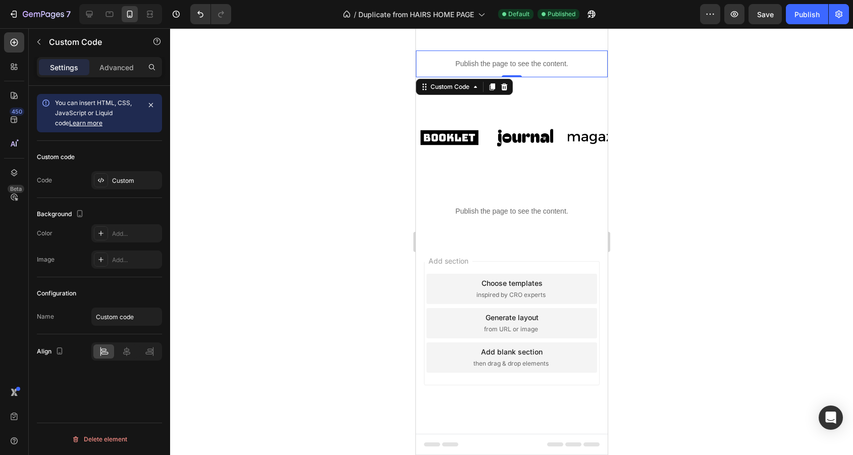
click at [550, 71] on div "Publish the page to see the content." at bounding box center [511, 63] width 192 height 27
click at [114, 173] on div "Custom" at bounding box center [126, 180] width 71 height 18
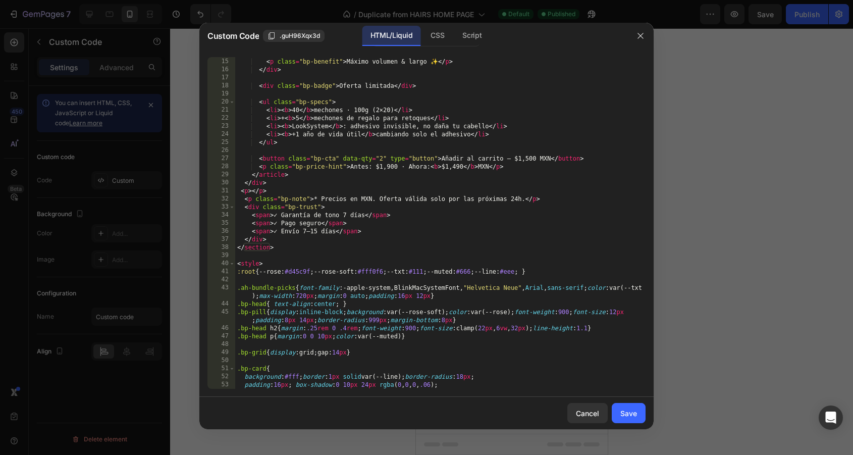
scroll to position [112, 0]
click at [380, 157] on div "< h3 class = "bp-title" > 40 + 5 mechones </ h3 > < p class = "bp-benefit" > Má…" at bounding box center [440, 223] width 410 height 348
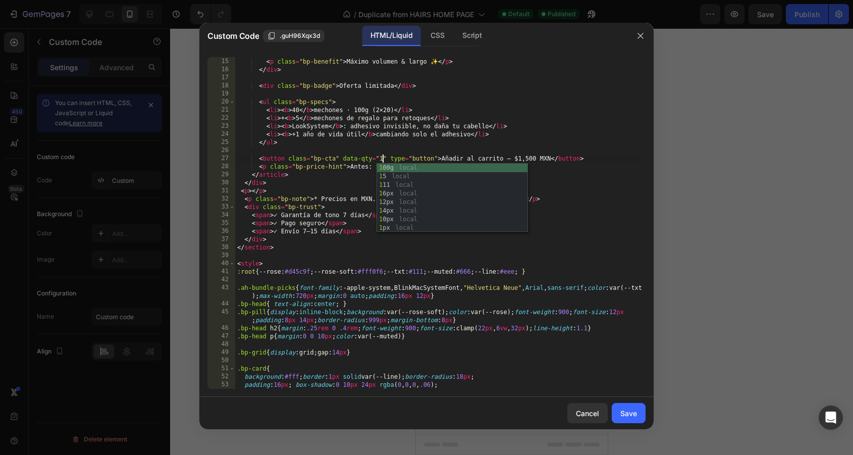
scroll to position [0, 12]
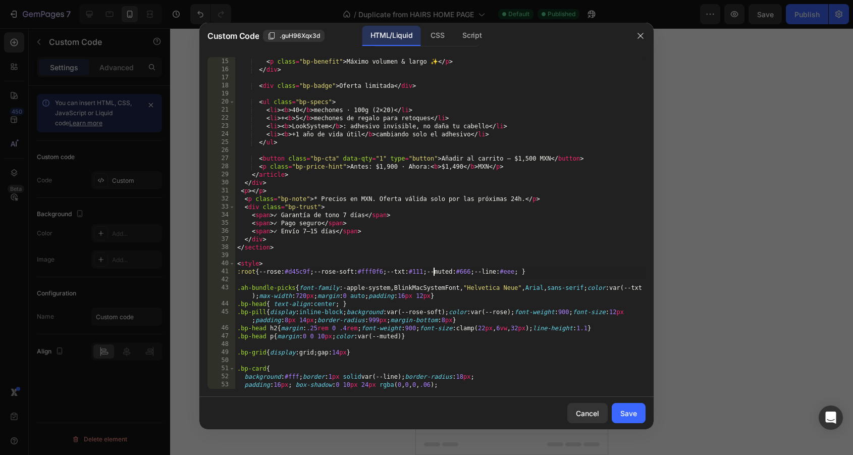
click at [433, 275] on div "< h3 class = "bp-title" > 40 + 5 mechones </ h3 > < p class = "bp-benefit" > Má…" at bounding box center [440, 223] width 410 height 348
type textarea ":root{ --rose:#d45c9f; --rose-soft:#fff0f6; --txt:#111; --muted:#666; --line:#e…"
click at [632, 411] on div "Save" at bounding box center [628, 413] width 17 height 11
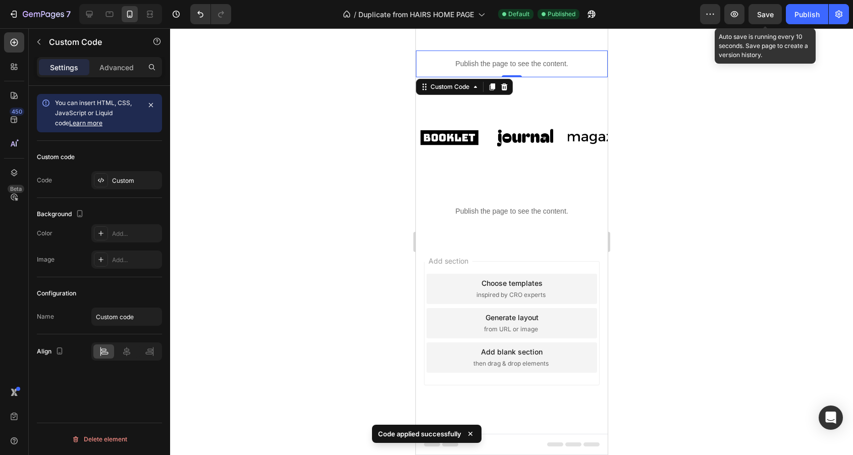
click at [772, 18] on span "Save" at bounding box center [765, 14] width 17 height 9
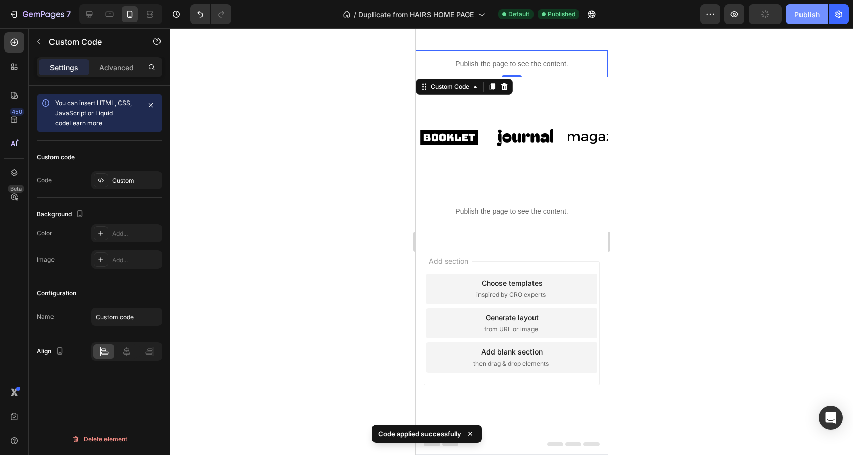
click at [796, 19] on div "Publish" at bounding box center [806, 14] width 25 height 11
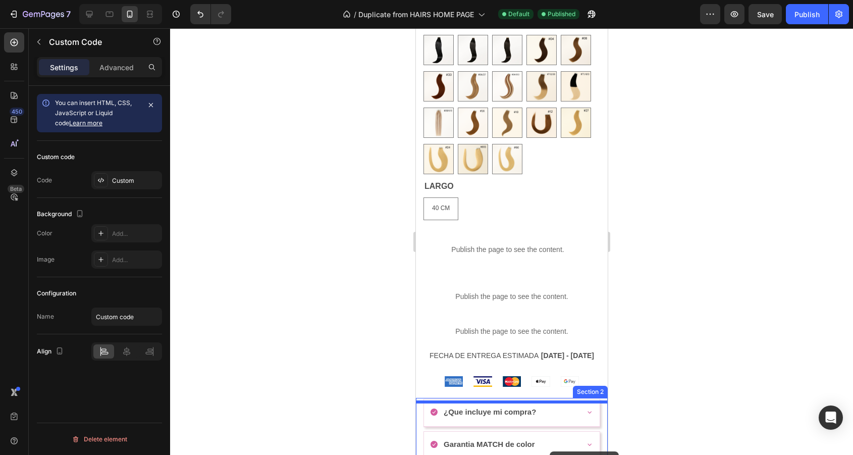
scroll to position [460, 0]
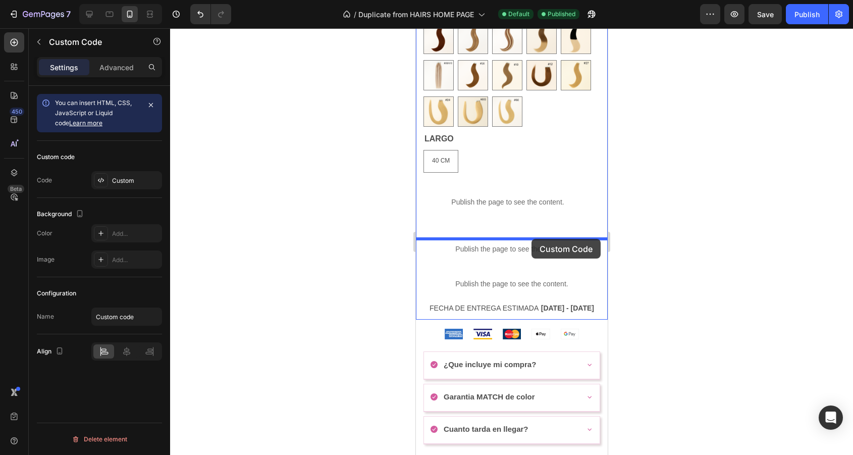
drag, startPoint x: 539, startPoint y: 256, endPoint x: 531, endPoint y: 239, distance: 19.4
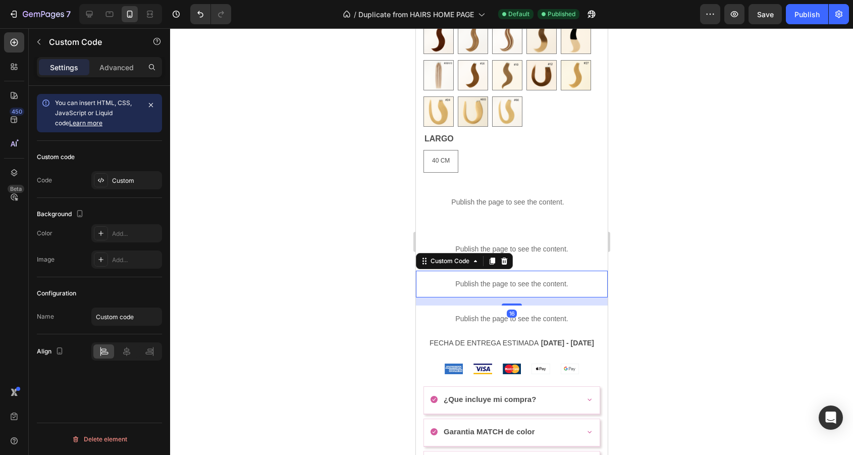
click at [543, 288] on p "Publish the page to see the content." at bounding box center [511, 284] width 192 height 11
click at [123, 71] on p "Advanced" at bounding box center [116, 67] width 34 height 11
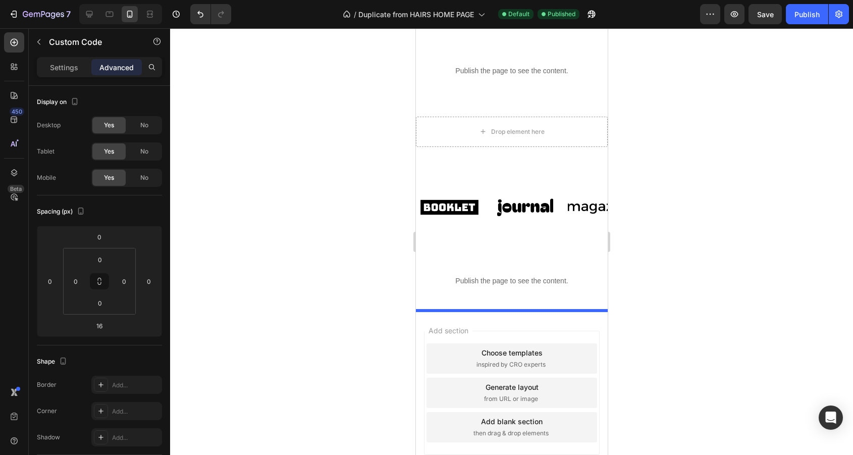
scroll to position [2303, 0]
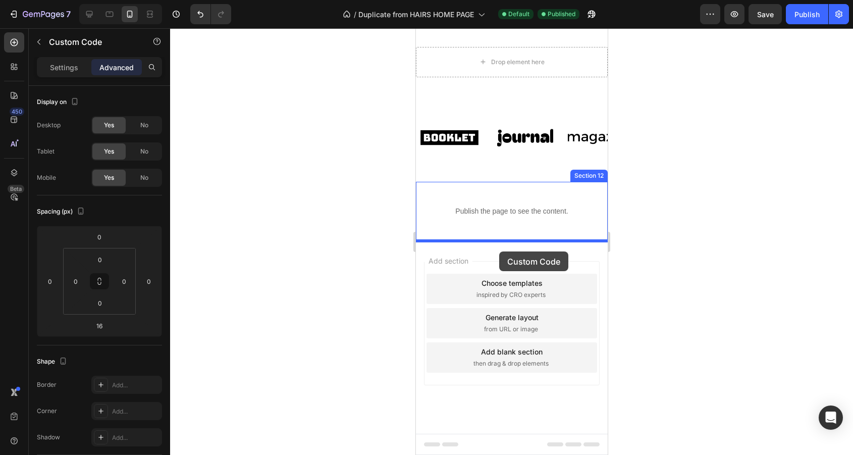
drag, startPoint x: 489, startPoint y: 287, endPoint x: 499, endPoint y: 251, distance: 36.7
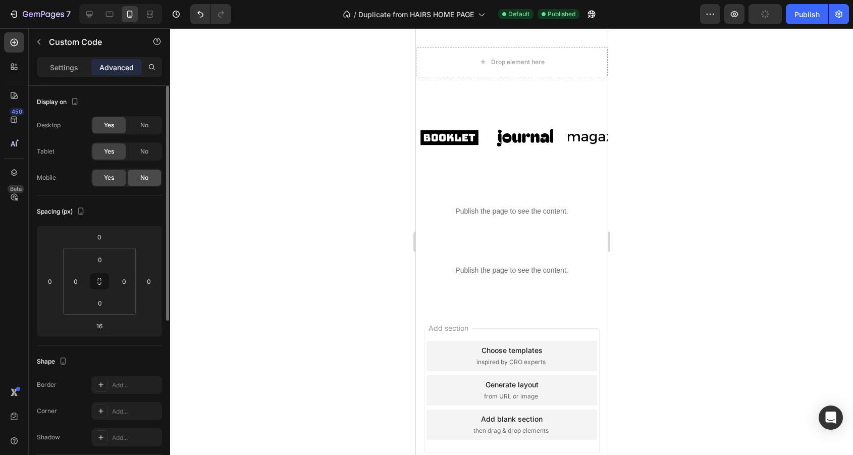
click at [154, 176] on div "No" at bounding box center [144, 178] width 33 height 16
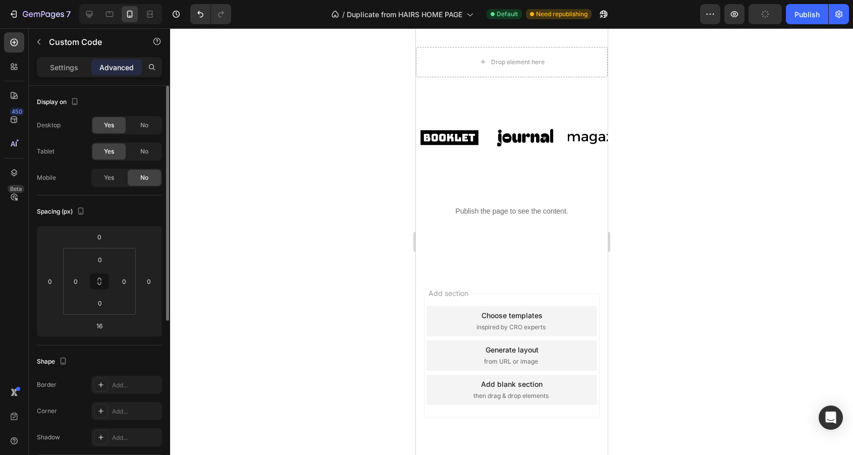
click at [154, 162] on div "Desktop Yes No Tablet Yes No Mobile Yes No" at bounding box center [99, 151] width 125 height 71
click at [147, 152] on span "No" at bounding box center [144, 151] width 8 height 9
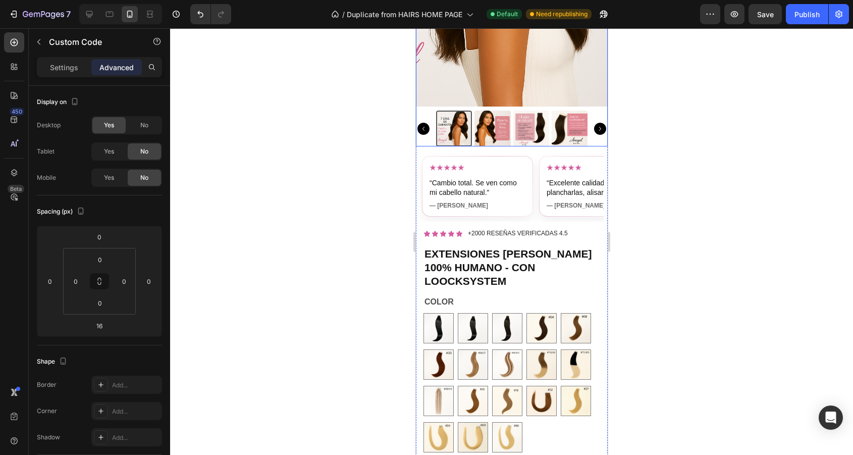
scroll to position [20, 0]
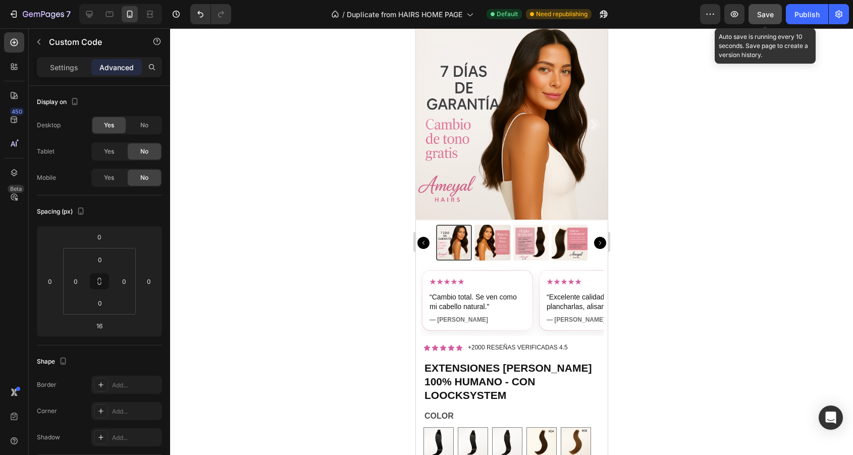
click at [774, 21] on button "Save" at bounding box center [764, 14] width 33 height 20
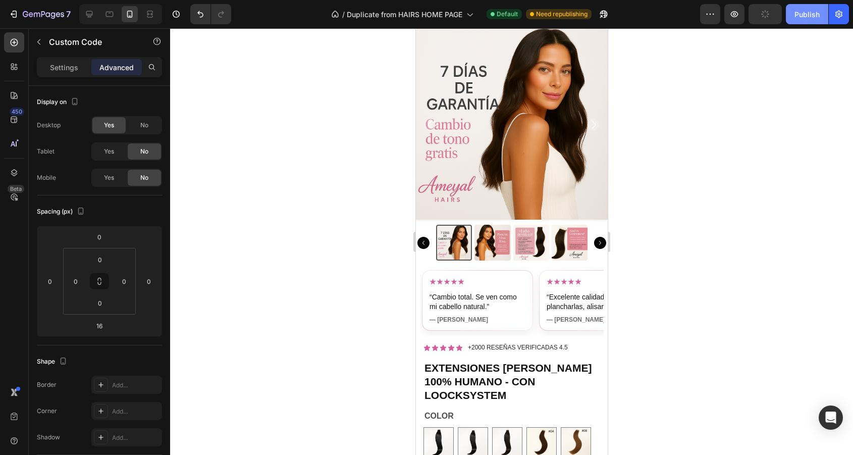
click at [815, 21] on button "Publish" at bounding box center [807, 14] width 42 height 20
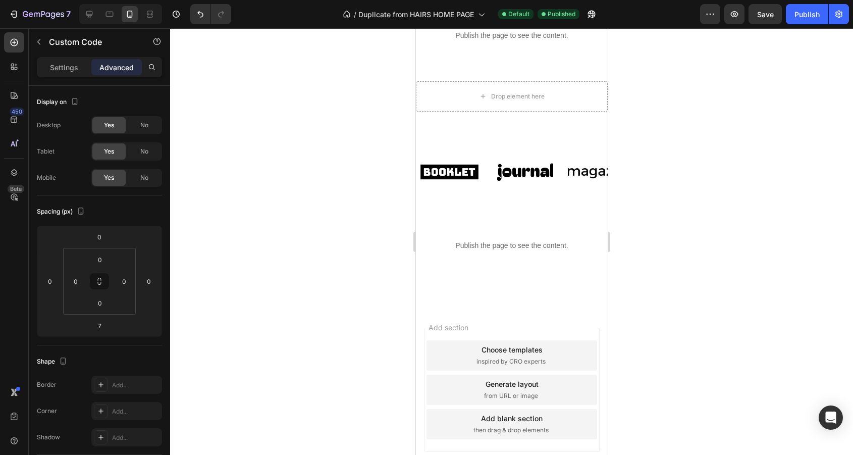
scroll to position [2301, 0]
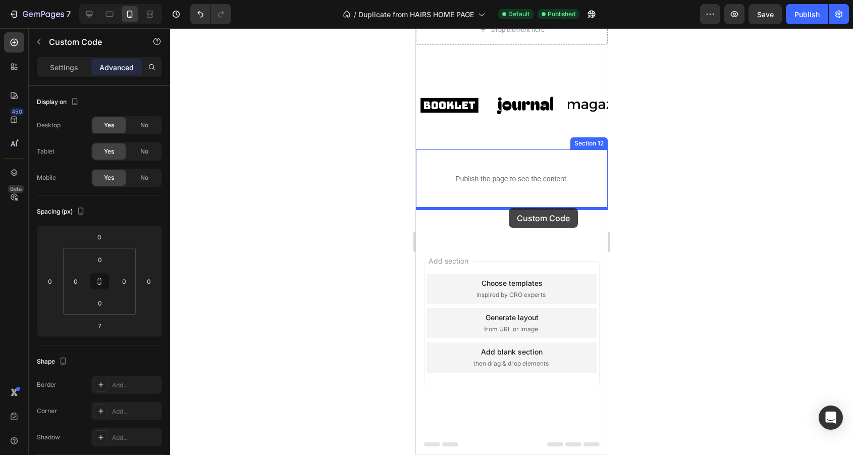
drag, startPoint x: 533, startPoint y: 231, endPoint x: 508, endPoint y: 208, distance: 33.9
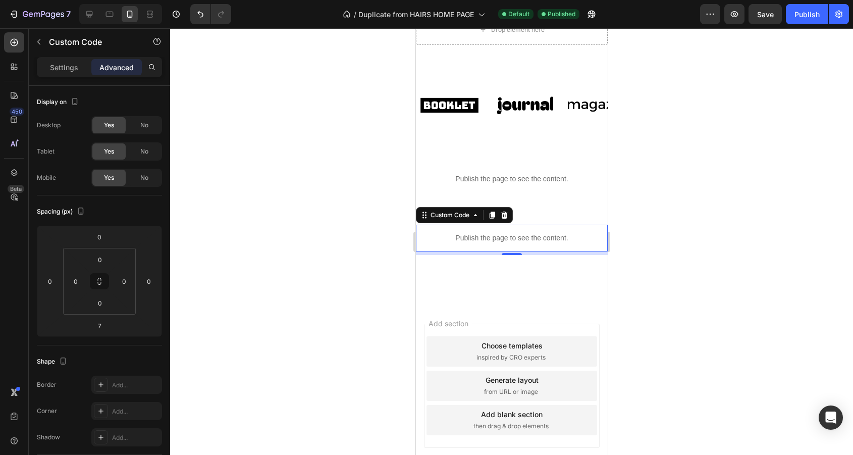
click at [507, 237] on p "Publish the page to see the content." at bounding box center [511, 238] width 192 height 11
click at [141, 155] on span "No" at bounding box center [144, 151] width 8 height 9
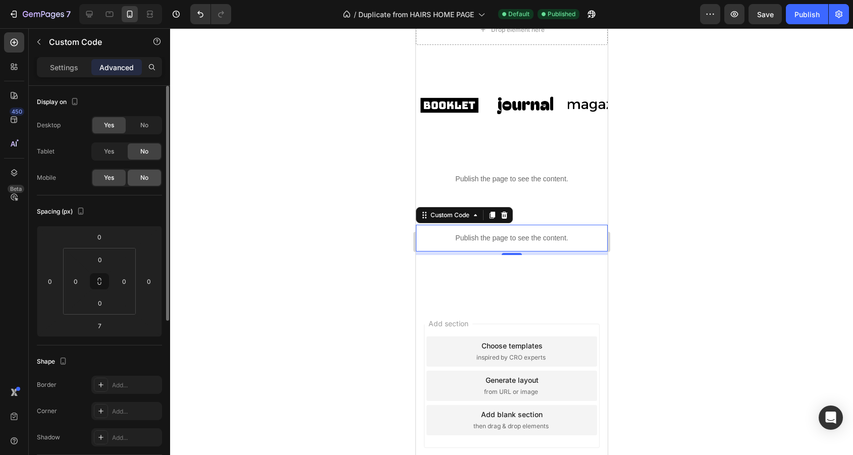
click at [141, 179] on span "No" at bounding box center [144, 177] width 8 height 9
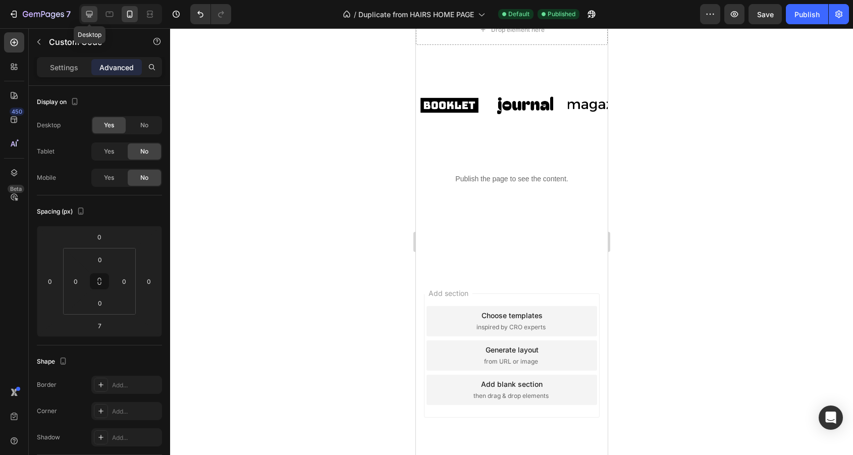
click at [85, 12] on icon at bounding box center [89, 14] width 10 height 10
type input "0"
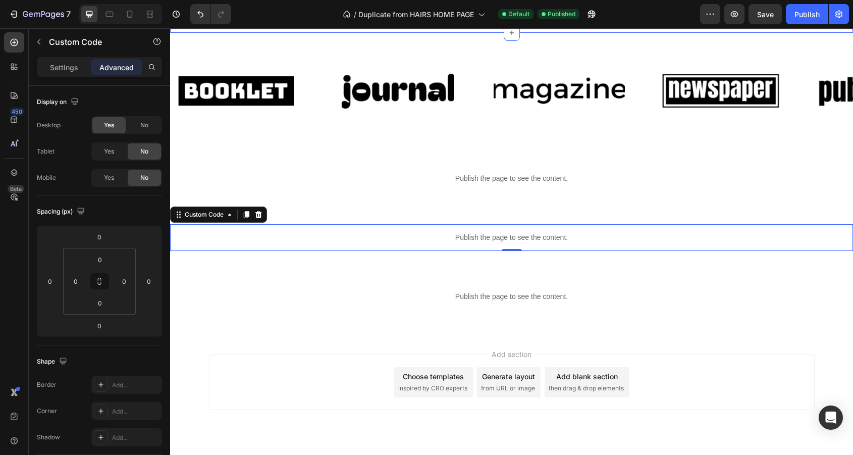
scroll to position [2464, 0]
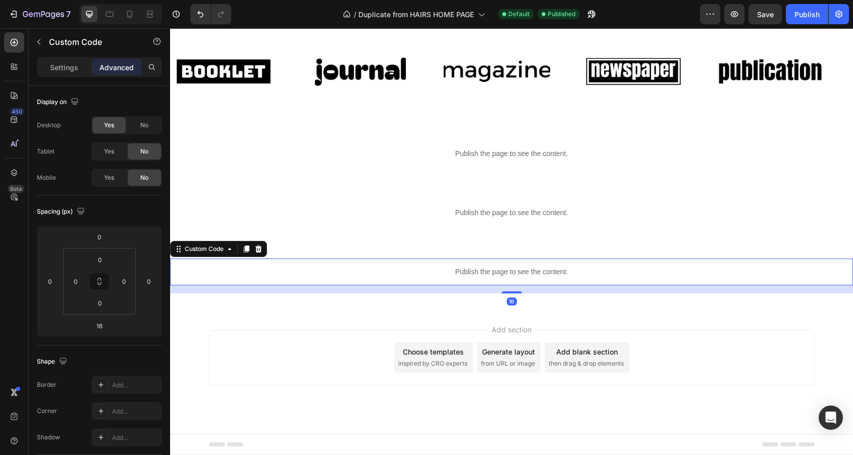
click at [501, 275] on p "Publish the page to see the content." at bounding box center [511, 271] width 683 height 11
click at [44, 28] on div "7 Version history / Duplicate from HAIRS HOME PAGE Default Need republishing Pr…" at bounding box center [426, 14] width 853 height 29
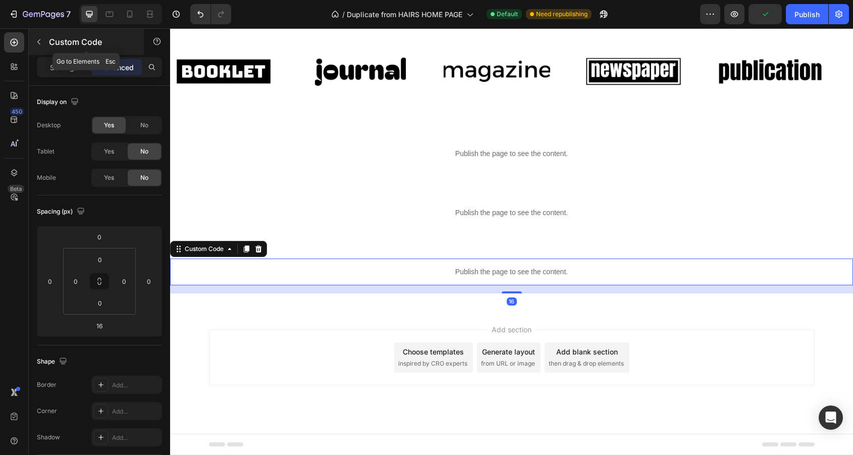
click at [41, 34] on button "button" at bounding box center [39, 42] width 16 height 16
click at [484, 271] on p "Publish the page to see the content." at bounding box center [511, 271] width 683 height 11
click at [62, 74] on div "Settings" at bounding box center [64, 67] width 50 height 16
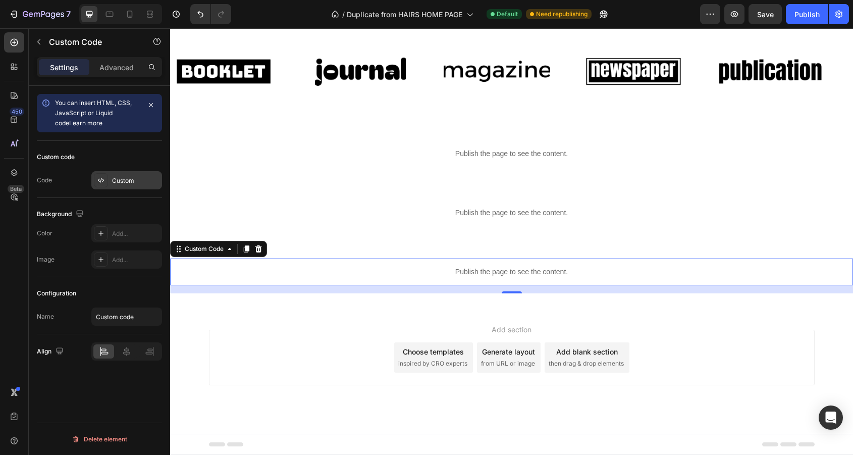
click at [127, 177] on div "Custom" at bounding box center [135, 180] width 47 height 9
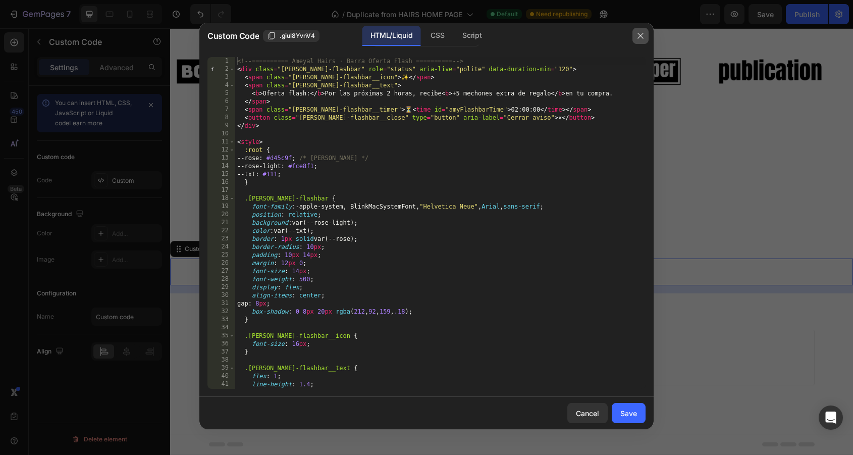
click at [638, 37] on icon "button" at bounding box center [640, 36] width 8 height 8
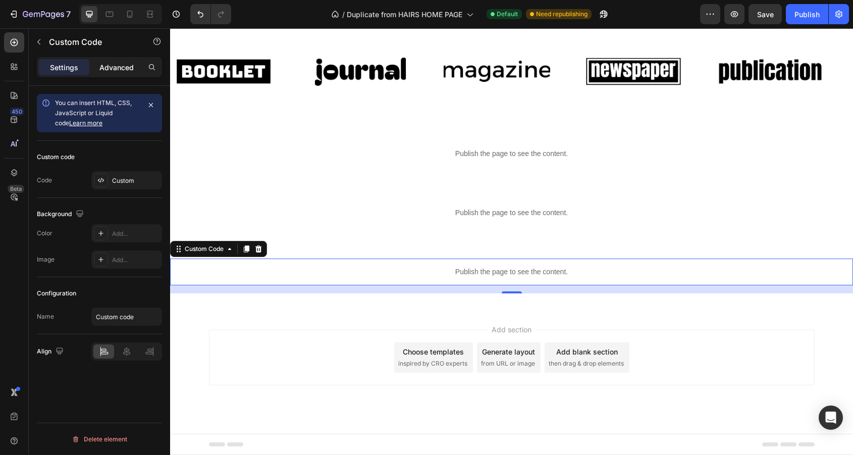
click at [116, 72] on p "Advanced" at bounding box center [116, 67] width 34 height 11
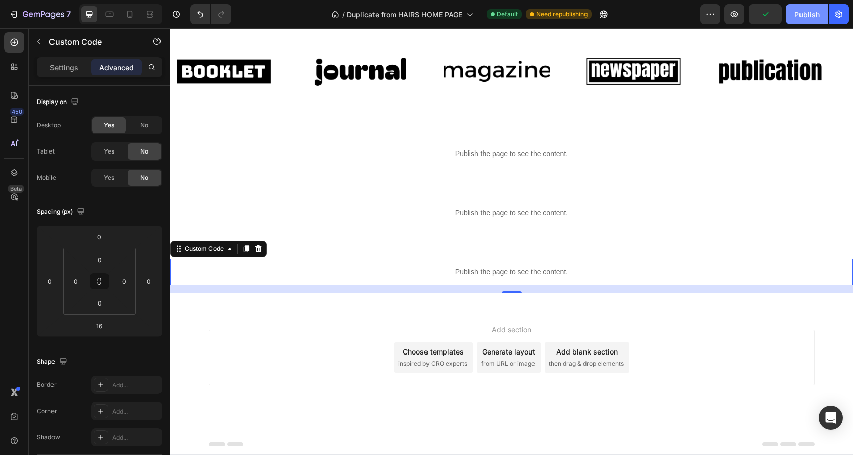
click at [814, 9] on button "Publish" at bounding box center [807, 14] width 42 height 20
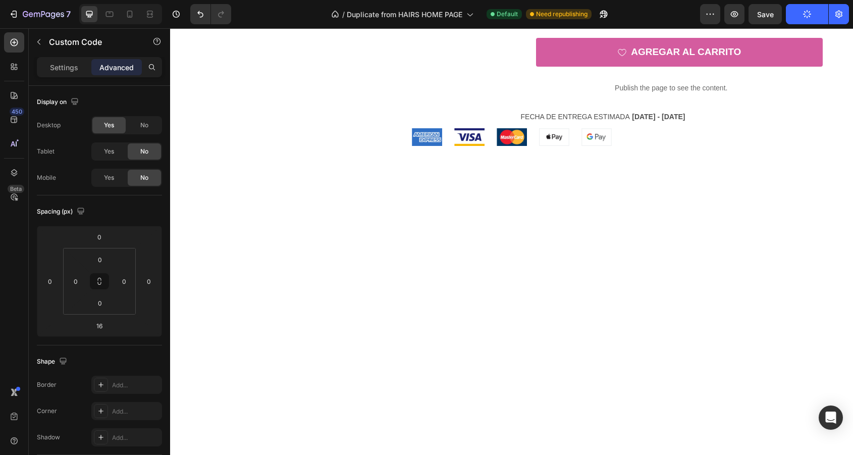
scroll to position [0, 0]
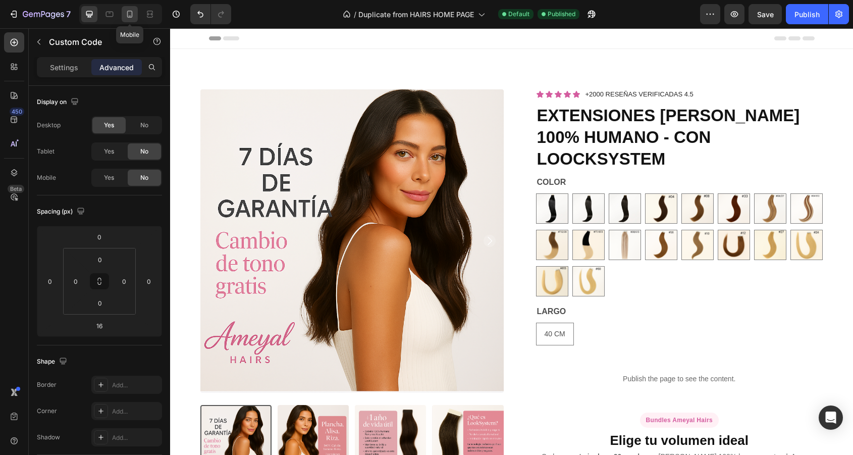
click at [129, 14] on icon at bounding box center [130, 14] width 10 height 10
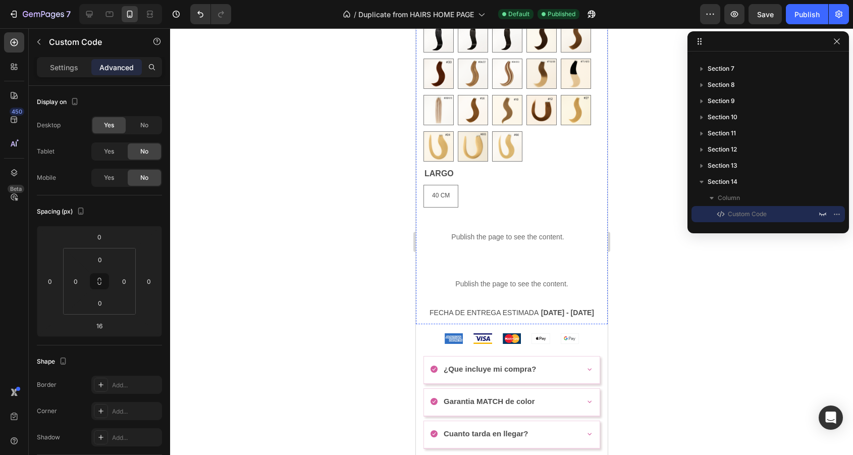
scroll to position [464, 0]
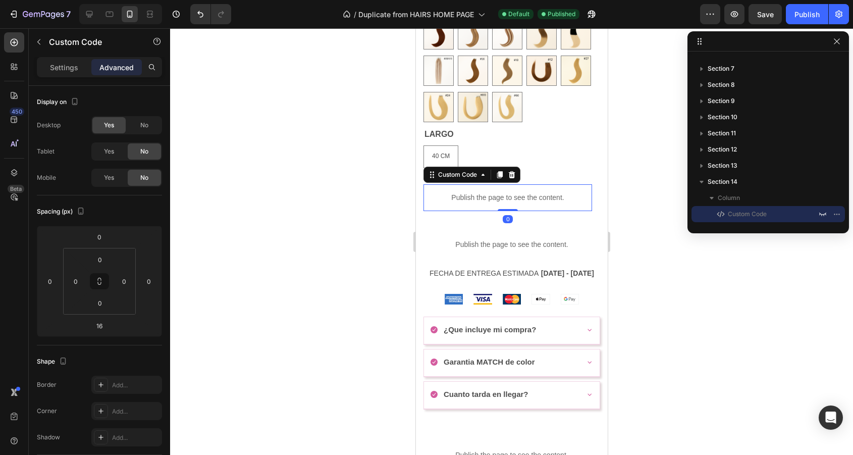
click at [515, 203] on p "Publish the page to see the content." at bounding box center [507, 197] width 169 height 11
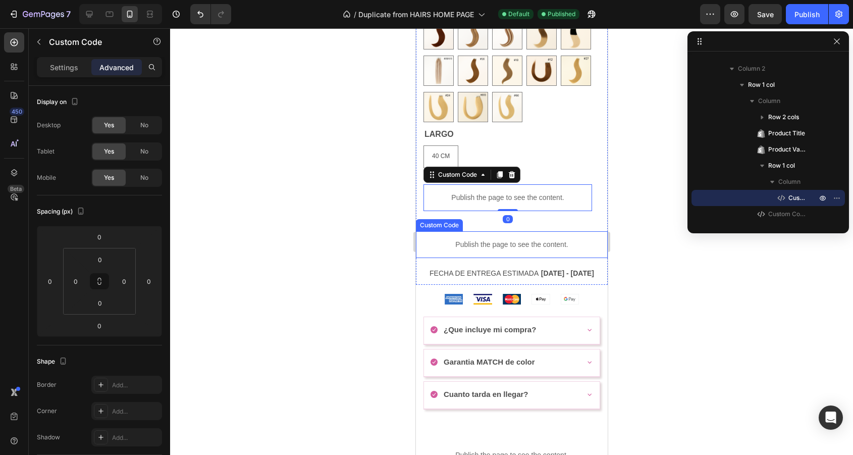
click at [499, 248] on p "Publish the page to see the content." at bounding box center [511, 244] width 192 height 11
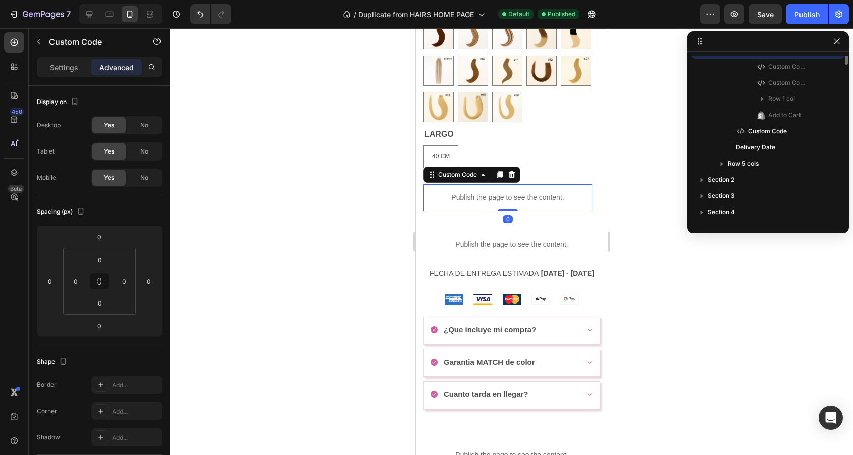
scroll to position [158, 0]
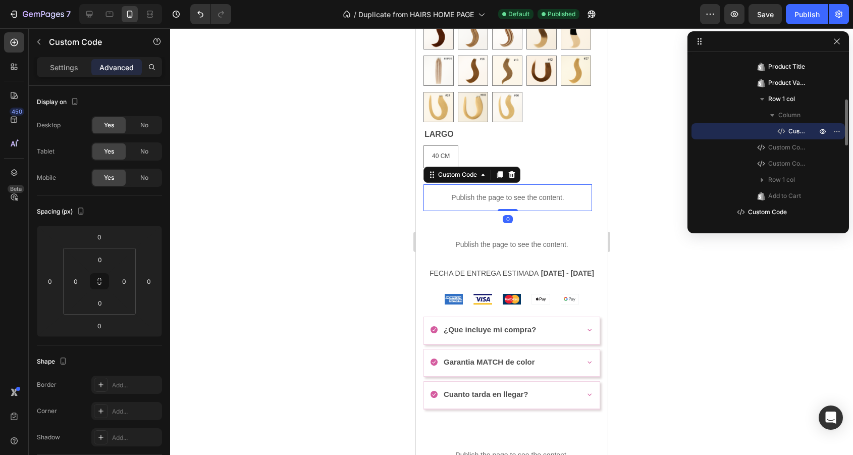
click at [506, 193] on div "Publish the page to see the content." at bounding box center [507, 197] width 169 height 27
click at [81, 74] on div "Settings" at bounding box center [64, 67] width 50 height 16
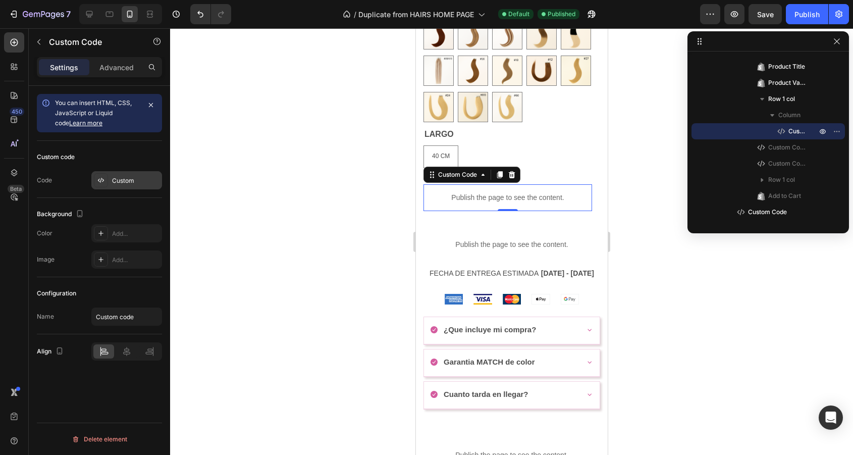
click at [96, 183] on div at bounding box center [101, 180] width 14 height 14
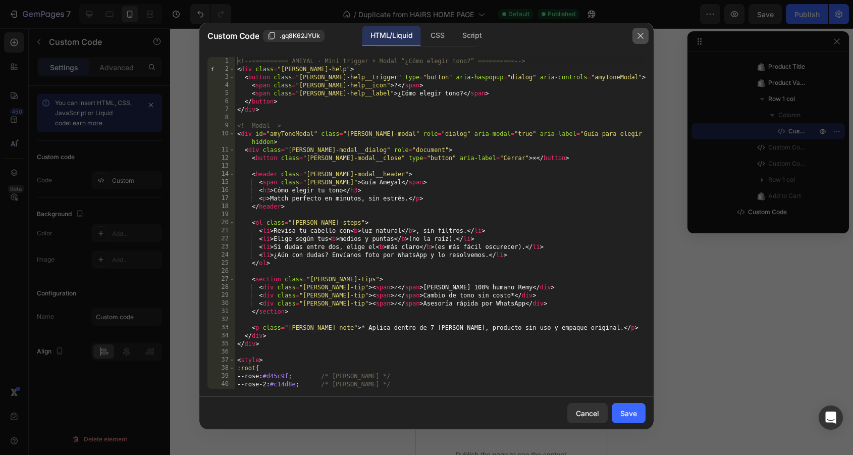
click at [644, 41] on button "button" at bounding box center [640, 36] width 16 height 16
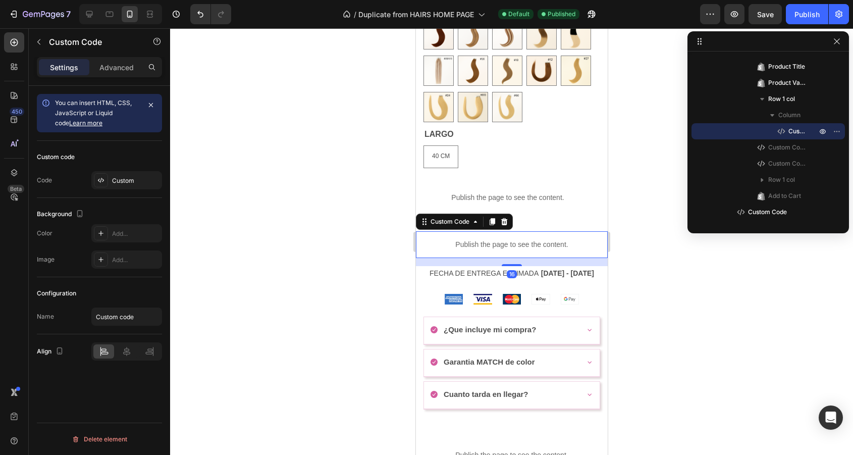
click at [516, 250] on p "Publish the page to see the content." at bounding box center [511, 244] width 192 height 11
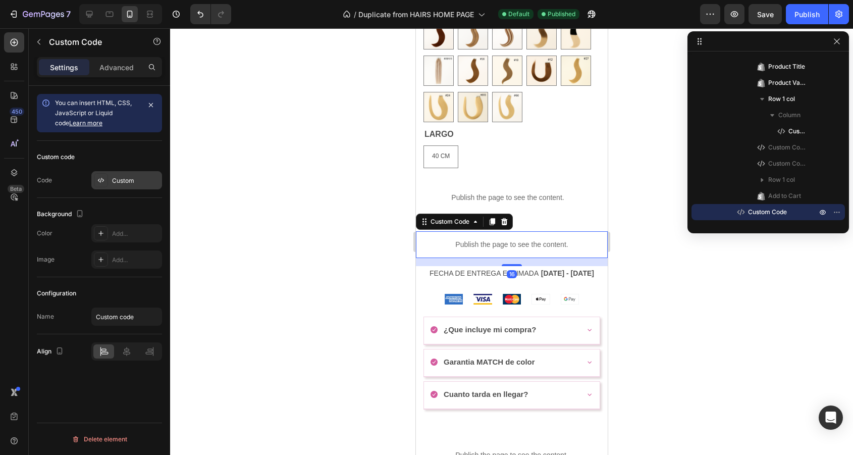
click at [122, 185] on div "Custom" at bounding box center [126, 180] width 71 height 18
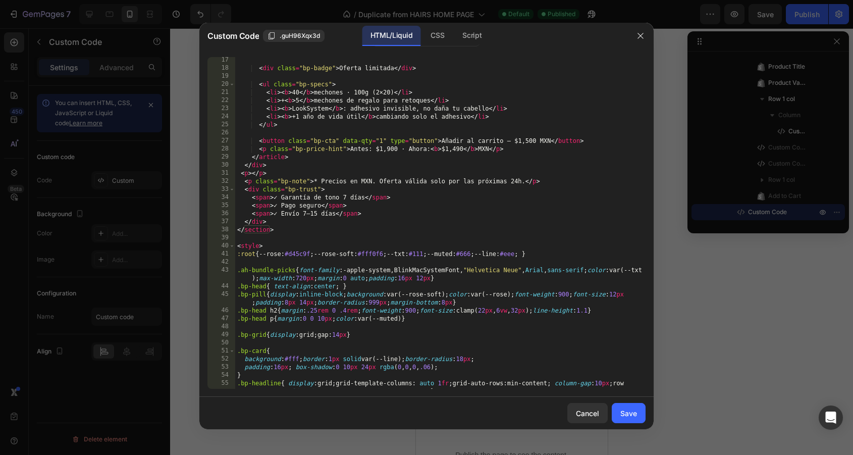
scroll to position [130, 0]
click at [526, 141] on div "< div class = "bp-badge" > Oferta limitada </ div > < ul class = "bp-specs" > <…" at bounding box center [440, 234] width 410 height 356
click at [556, 190] on div "< div class = "bp-badge" > Oferta limitada </ div > < ul class = "bp-specs" > <…" at bounding box center [440, 234] width 410 height 356
click at [447, 187] on div "< div class = "bp-badge" > Oferta limitada </ div > < ul class = "bp-specs" > <…" at bounding box center [440, 234] width 410 height 356
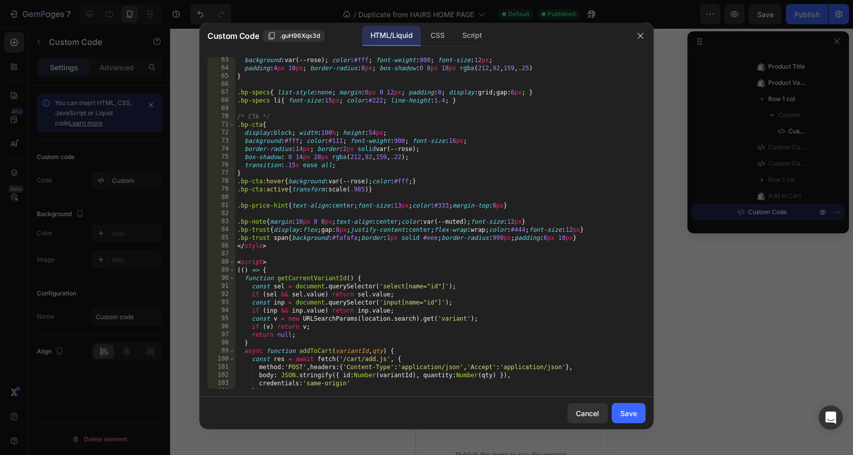
scroll to position [534, 0]
click at [238, 241] on div "background : var(--rose) ; color : #fff ; font-weight : 900 ; font-size : 12 px…" at bounding box center [440, 230] width 410 height 348
type textarea ".bp-trust span{background:#fafafa;border:1px solid #eee;border-radius:999px;pad…"
click at [579, 238] on div "background : var(--rose) ; color : #fff ; font-weight : 900 ; font-size : 12 px…" at bounding box center [440, 230] width 410 height 348
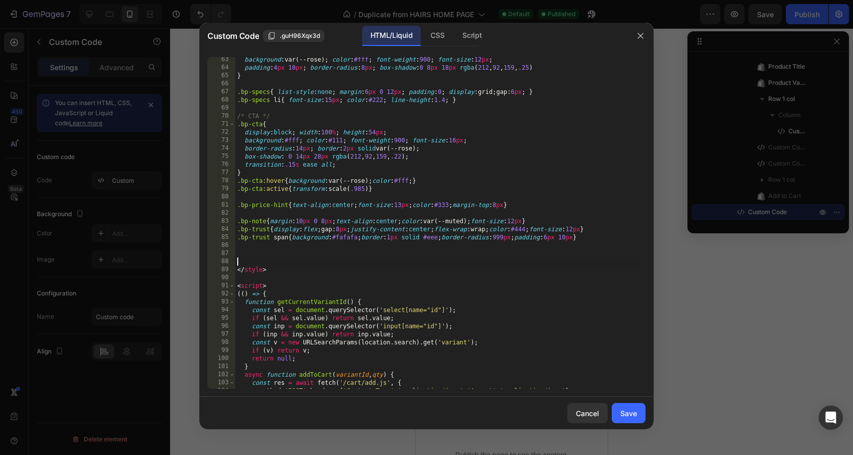
paste textarea
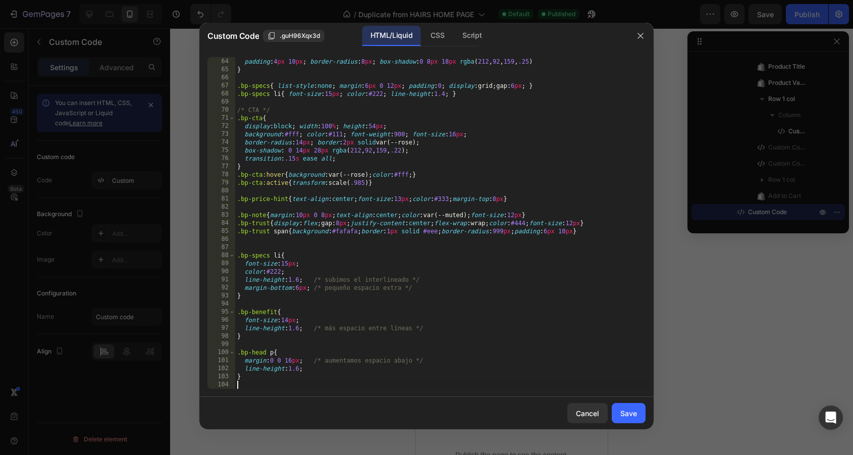
scroll to position [541, 0]
click at [623, 411] on div "Save" at bounding box center [628, 413] width 17 height 11
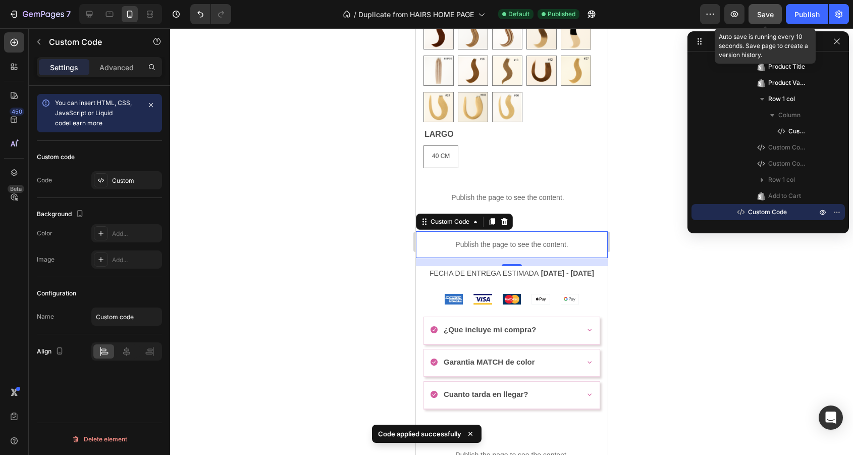
click at [766, 24] on button "Save" at bounding box center [764, 14] width 33 height 20
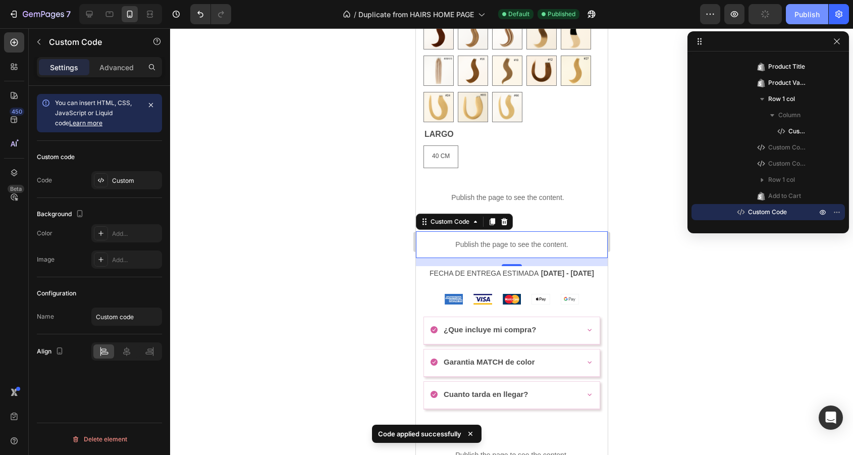
click at [796, 21] on button "Publish" at bounding box center [807, 14] width 42 height 20
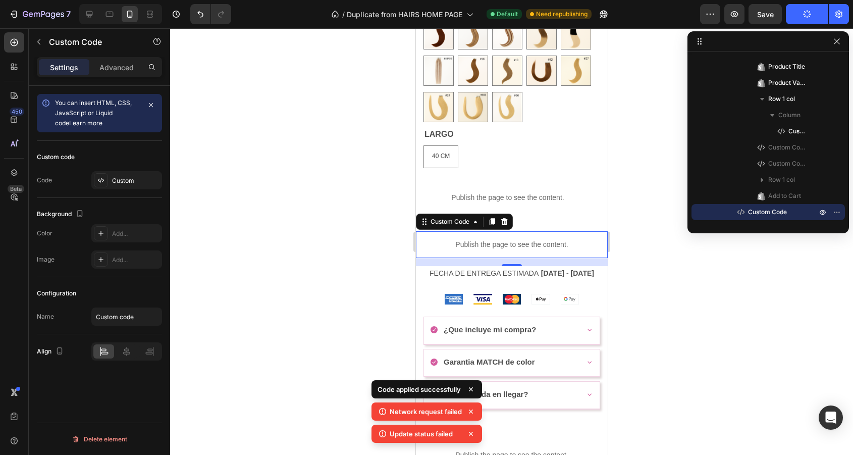
click at [810, 9] on button "Publish" at bounding box center [807, 14] width 42 height 20
click at [785, 9] on div "Preview Save Publish" at bounding box center [774, 14] width 149 height 20
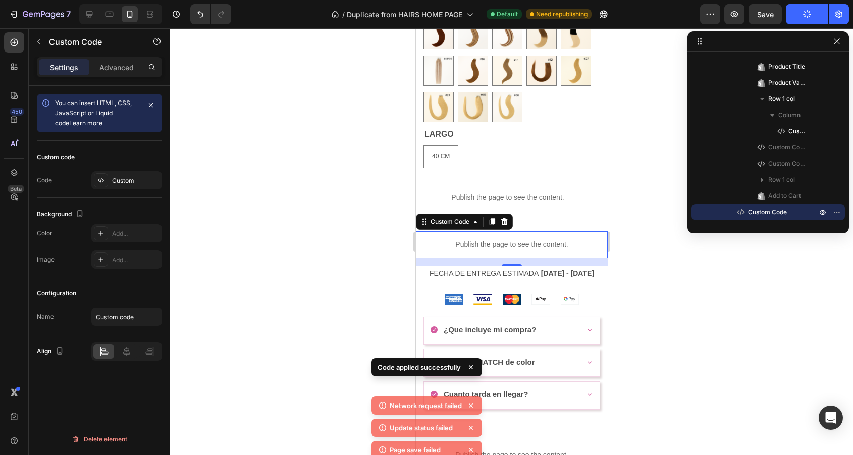
click at [783, 9] on div "Preview Save Publish" at bounding box center [774, 14] width 149 height 20
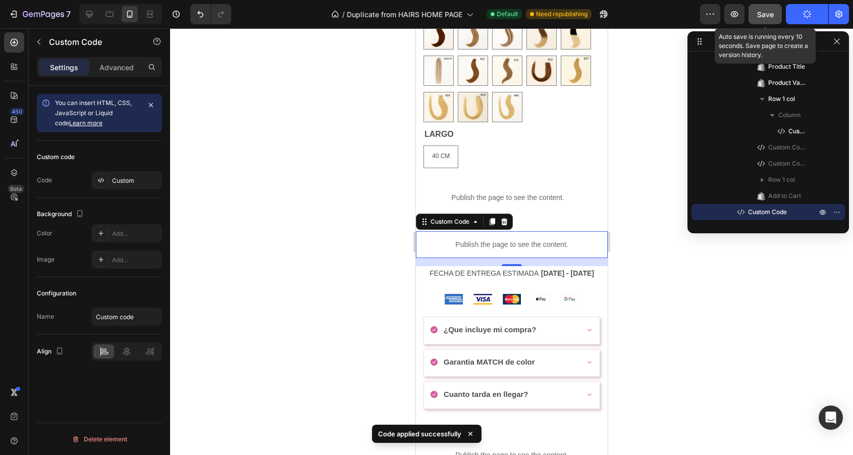
click at [775, 12] on button "Save" at bounding box center [764, 14] width 33 height 20
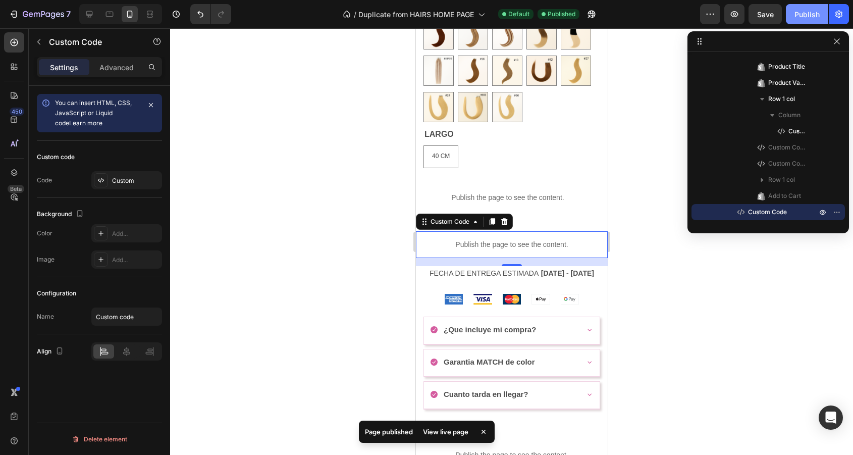
click at [802, 16] on div "Publish" at bounding box center [806, 14] width 25 height 11
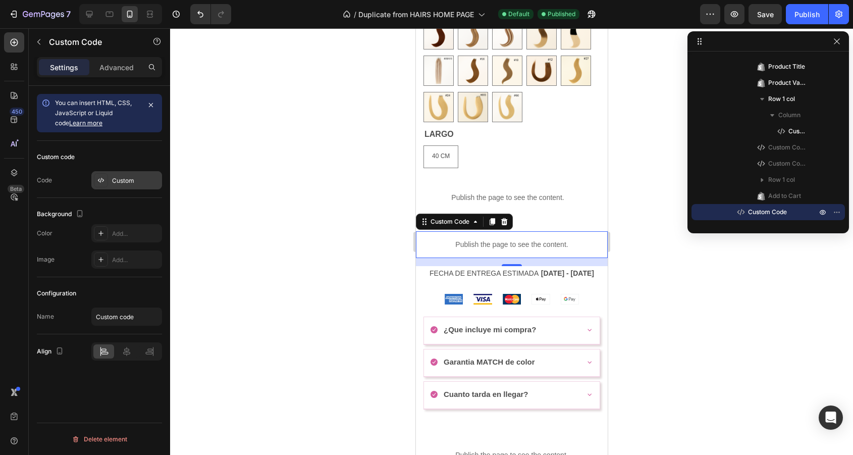
click at [106, 179] on div at bounding box center [101, 180] width 14 height 14
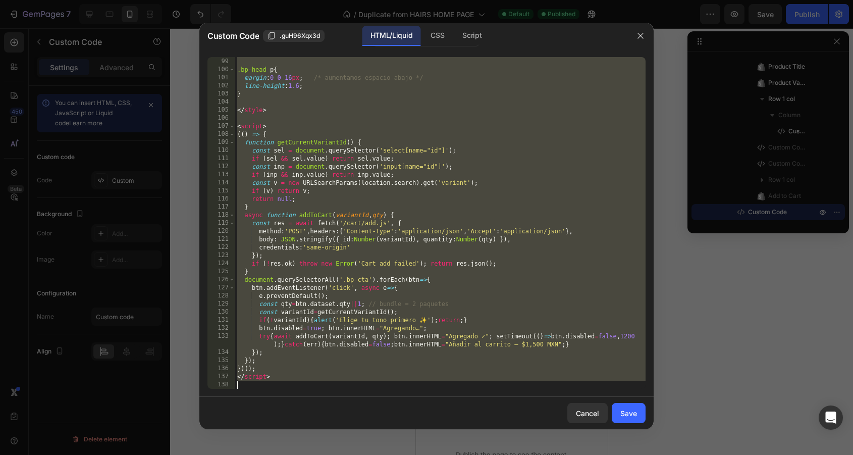
scroll to position [823, 0]
drag, startPoint x: 238, startPoint y: 64, endPoint x: 450, endPoint y: 494, distance: 479.6
click at [450, 0] on html "7 Version history / Duplicate from HAIRS HOME PAGE Default Published Preview Sa…" at bounding box center [426, 0] width 853 height 0
type textarea "</script>"
click at [633, 413] on div "Save" at bounding box center [628, 413] width 17 height 11
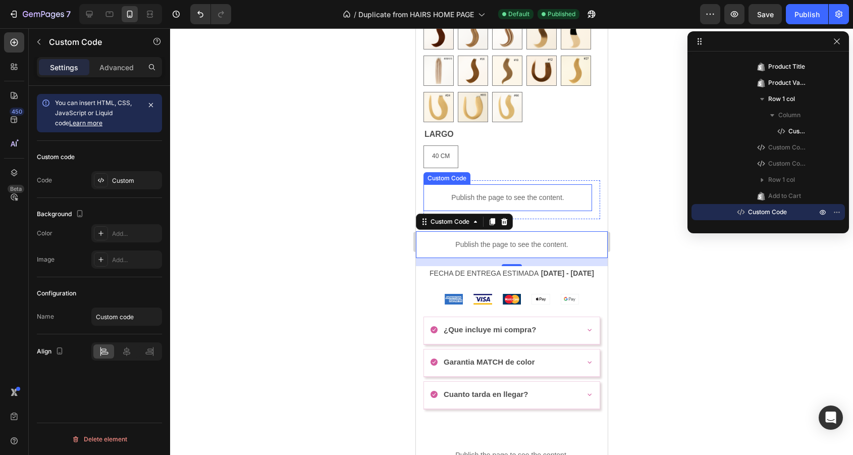
click at [504, 199] on p "Publish the page to see the content." at bounding box center [507, 197] width 169 height 11
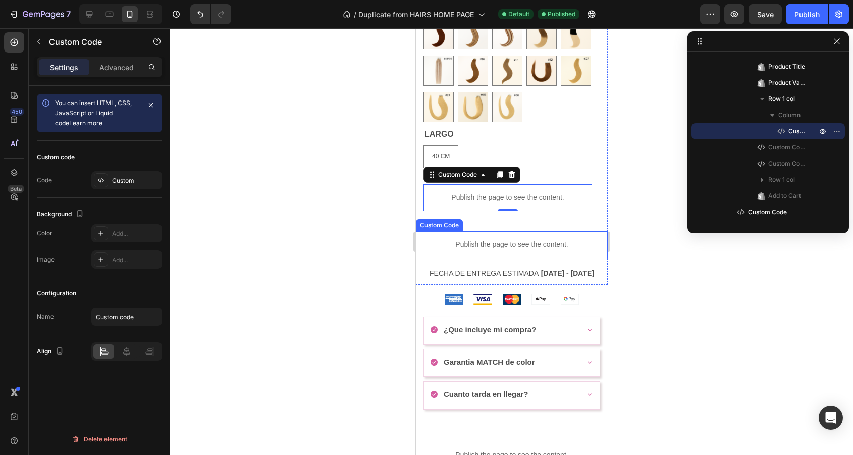
click at [482, 250] on p "Publish the page to see the content." at bounding box center [511, 244] width 192 height 11
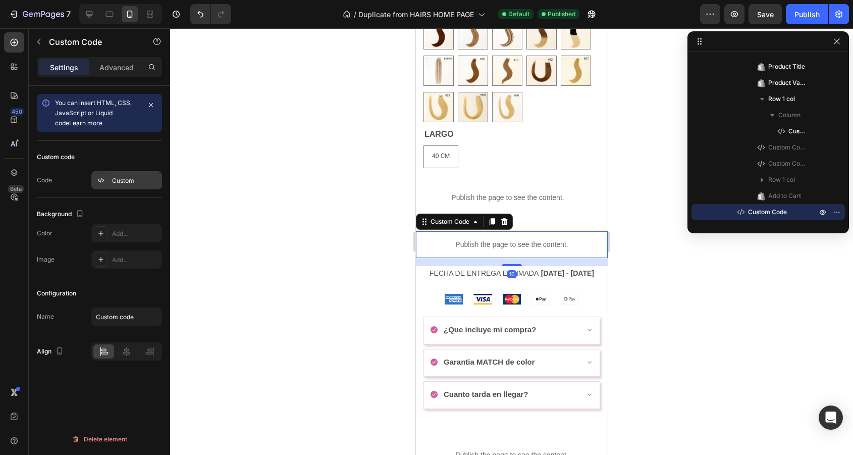
click at [135, 188] on div "Custom" at bounding box center [126, 180] width 71 height 18
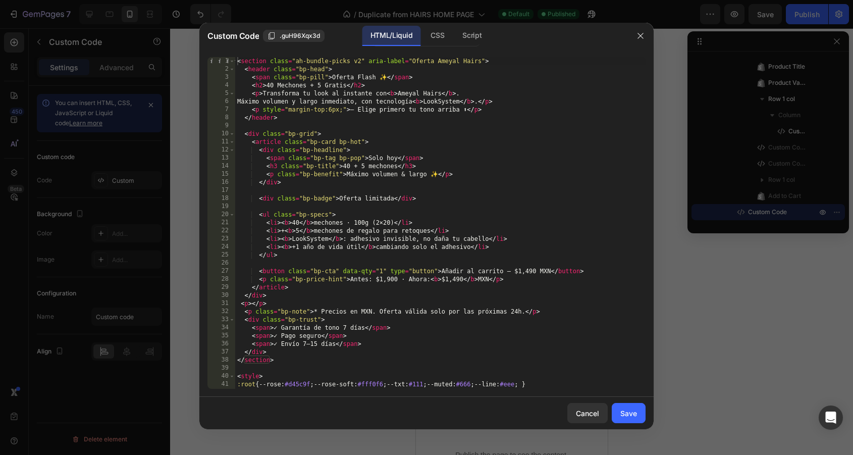
click at [349, 85] on div "< section class = "ah-bundle-picks v2" aria-label = "Oferta Ameyal Hairs" > < h…" at bounding box center [440, 235] width 410 height 356
click at [345, 86] on div "< section class = "ah-bundle-picks v2" aria-label = "Oferta Ameyal Hairs" > < h…" at bounding box center [440, 235] width 410 height 356
click at [418, 163] on div "< section class = "ah-bundle-picks v2" aria-label = "Oferta Ameyal Hairs" > < h…" at bounding box center [440, 235] width 410 height 356
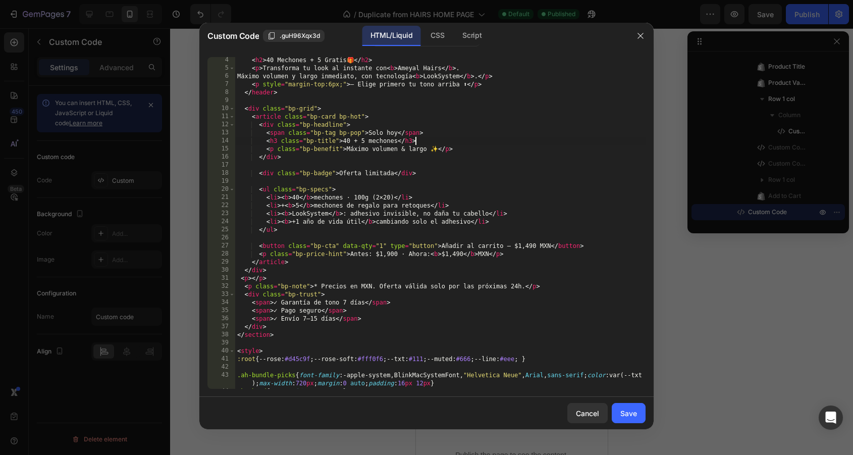
scroll to position [26, 0]
drag, startPoint x: 397, startPoint y: 195, endPoint x: 377, endPoint y: 194, distance: 19.7
click at [377, 194] on div "< h2 > 40 Mechones + 5 Gratis 🎁 </ h2 > < p > Transforma tu look al instante co…" at bounding box center [440, 234] width 410 height 356
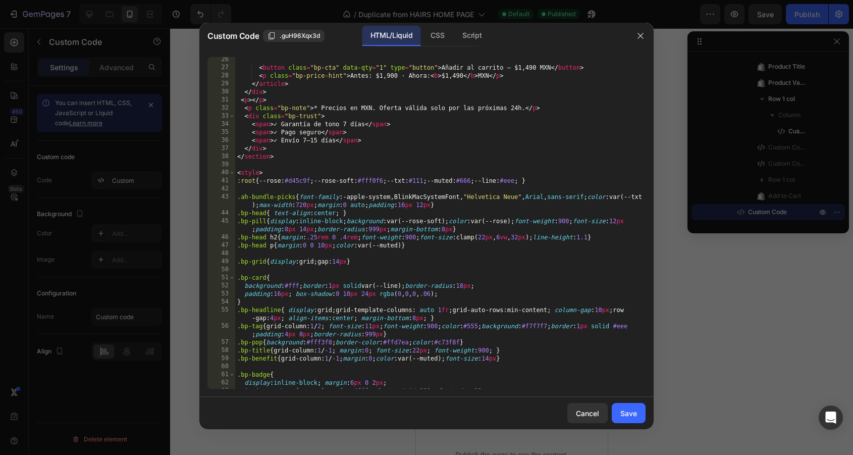
scroll to position [197, 0]
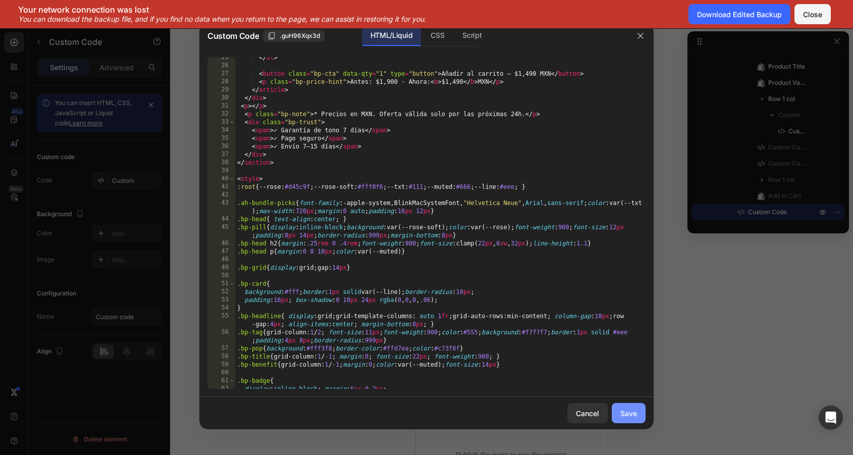
type textarea "<li><b>40</b> mechones · 100g </li>"
click at [640, 410] on button "Save" at bounding box center [629, 413] width 34 height 20
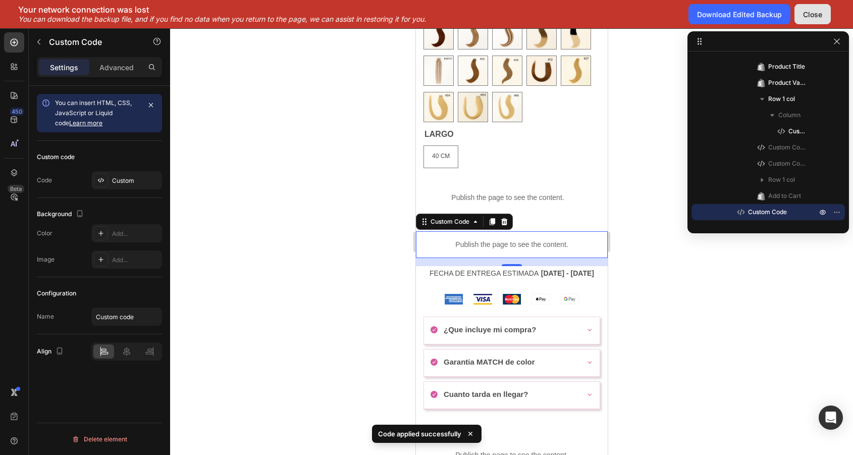
click at [807, 15] on div "Close" at bounding box center [812, 14] width 19 height 11
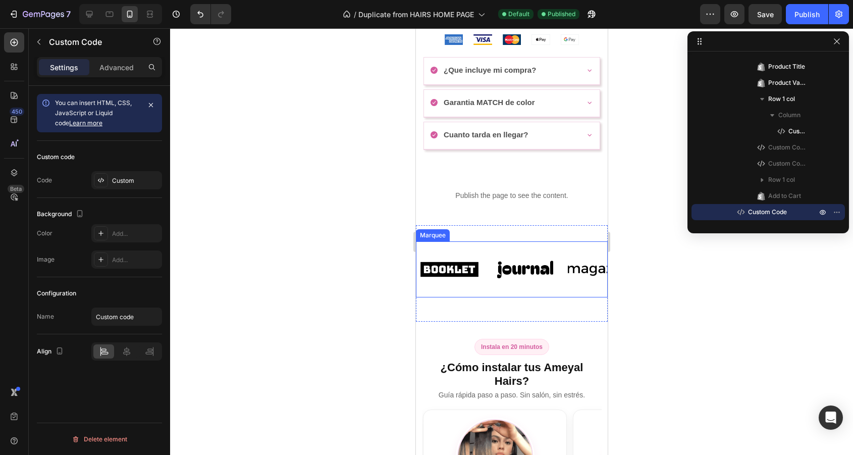
scroll to position [739, 0]
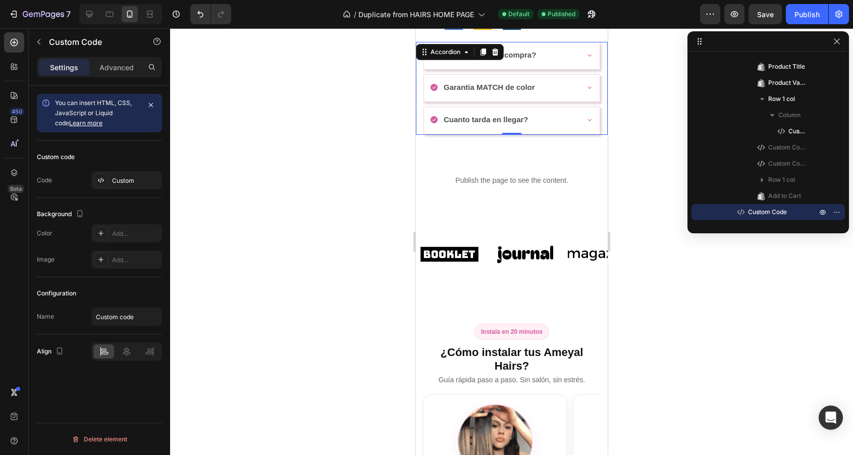
click at [524, 62] on p "¿Que incluye mi compra?" at bounding box center [489, 55] width 92 height 14
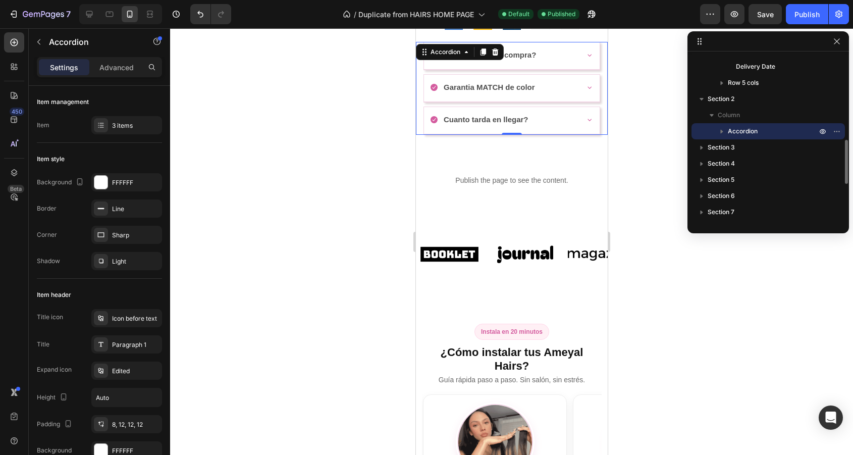
click at [572, 62] on div "¿Que incluye mi compra?" at bounding box center [502, 54] width 147 height 17
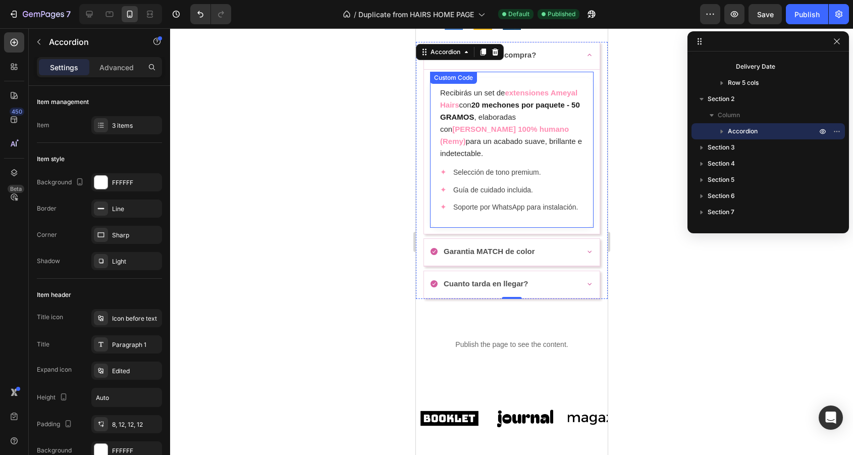
click at [492, 109] on b "20 mechones por paquete - 50 GRAMOS" at bounding box center [510, 110] width 140 height 21
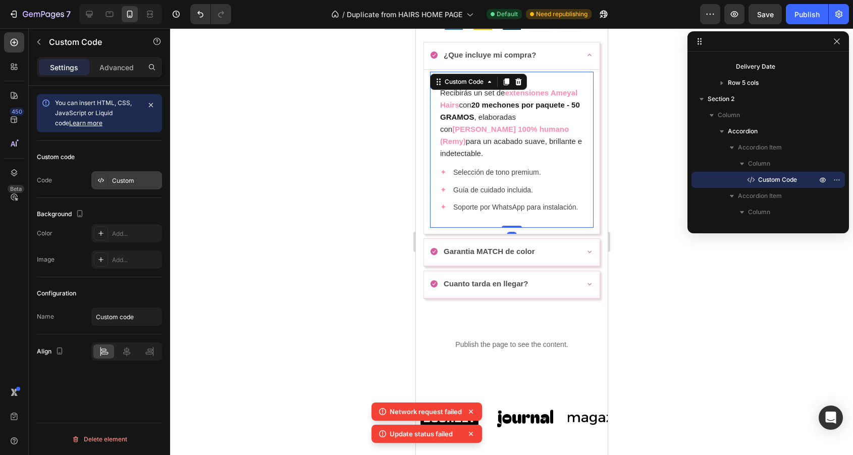
click at [128, 182] on div "Custom" at bounding box center [135, 180] width 47 height 9
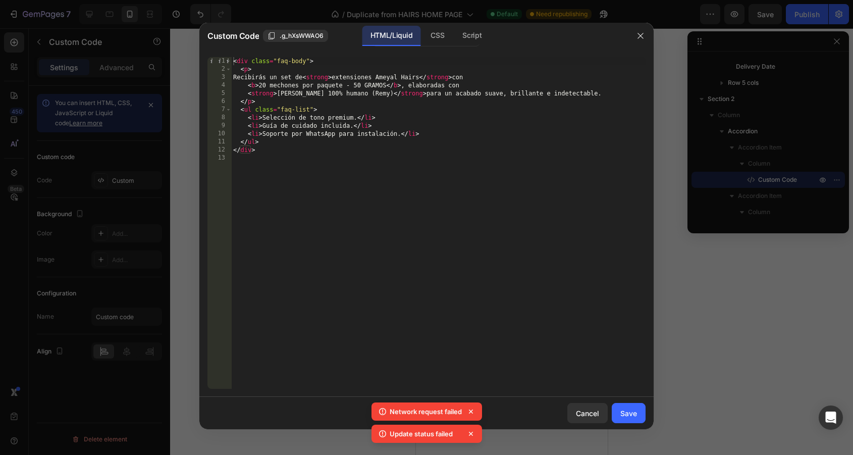
click at [746, 117] on div at bounding box center [426, 227] width 853 height 455
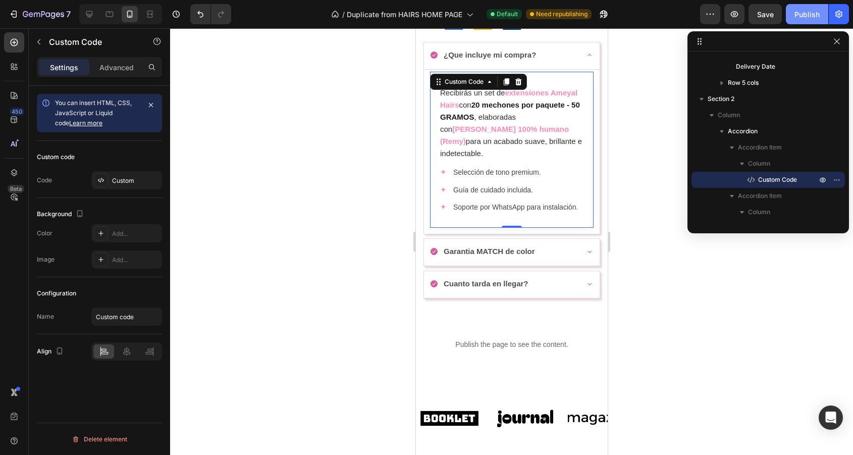
click at [810, 10] on div "Publish" at bounding box center [806, 14] width 25 height 11
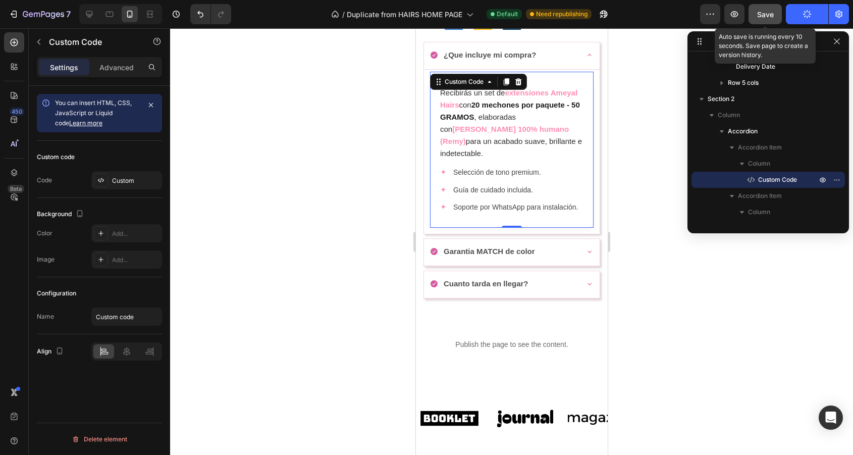
click at [774, 13] on button "Save" at bounding box center [764, 14] width 33 height 20
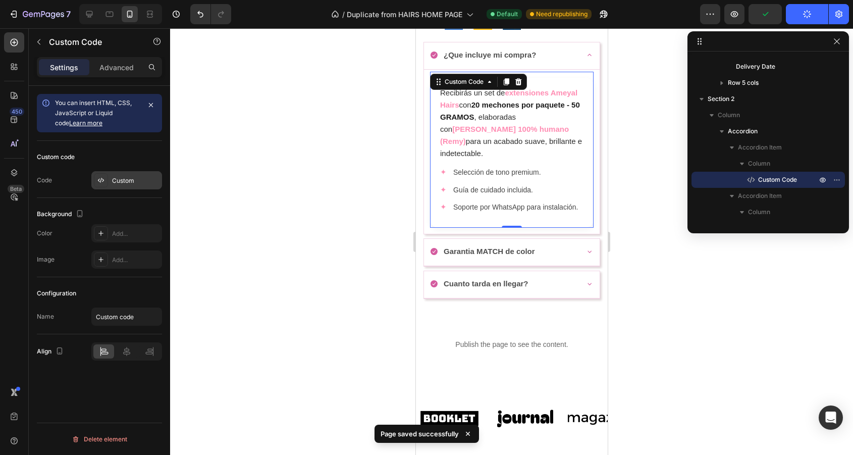
click at [103, 172] on div "Custom" at bounding box center [126, 180] width 71 height 18
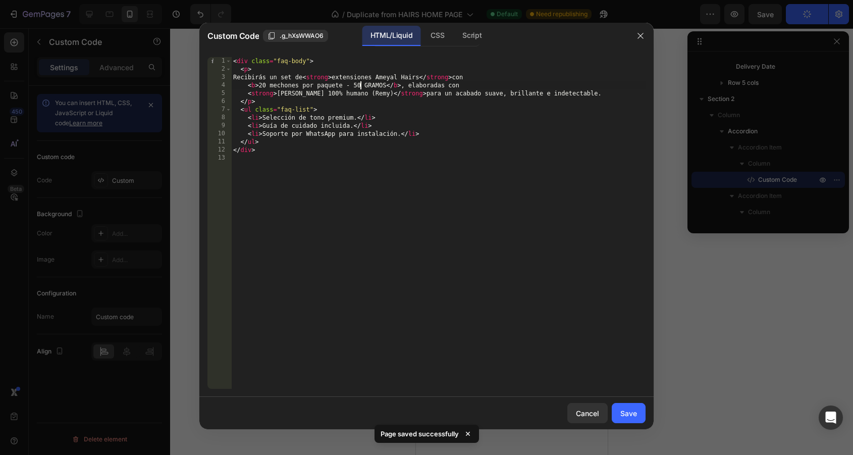
click at [359, 84] on div "< div class = "faq-body" > < p > Recibirás un set de < strong > extensiones Ame…" at bounding box center [438, 231] width 414 height 348
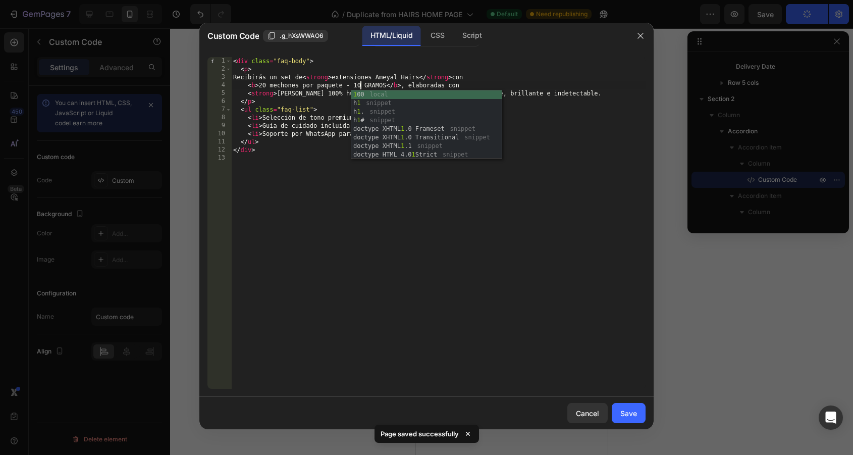
scroll to position [0, 11]
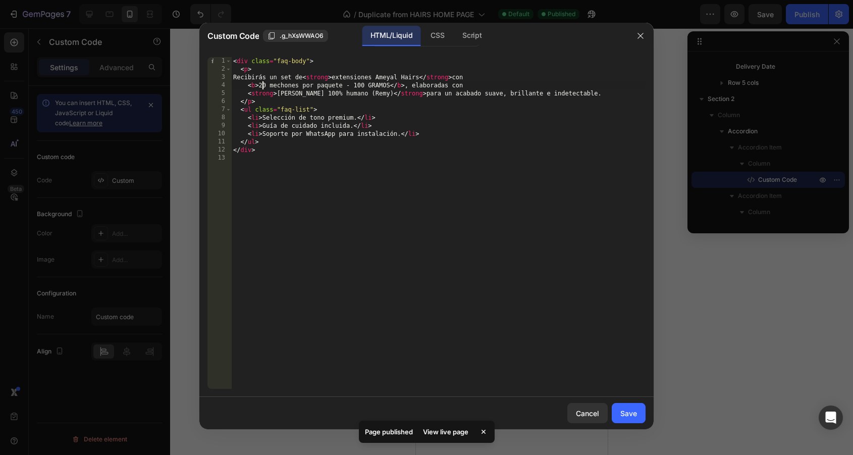
click at [261, 86] on div "< div class = "faq-body" > < p > Recibirás un set de < strong > extensiones Ame…" at bounding box center [438, 231] width 414 height 348
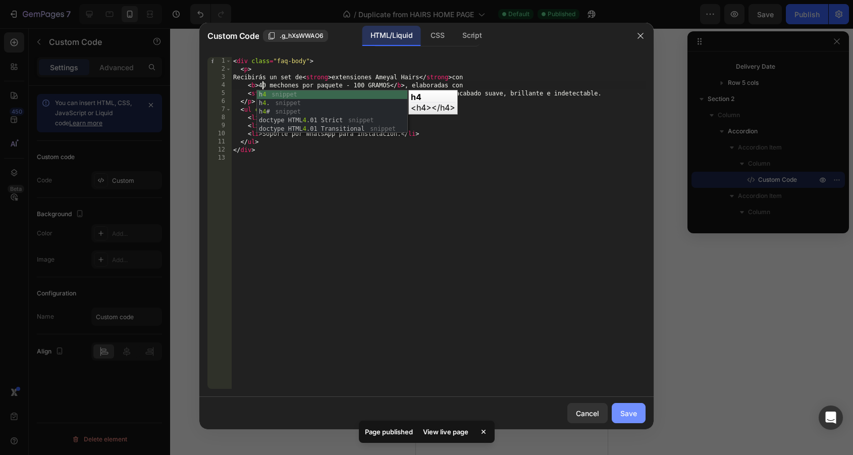
type textarea "<b>40 mechones por paquete - 100 GRAMOS</b>, elaboradas con"
click at [626, 417] on div "Save" at bounding box center [628, 413] width 17 height 11
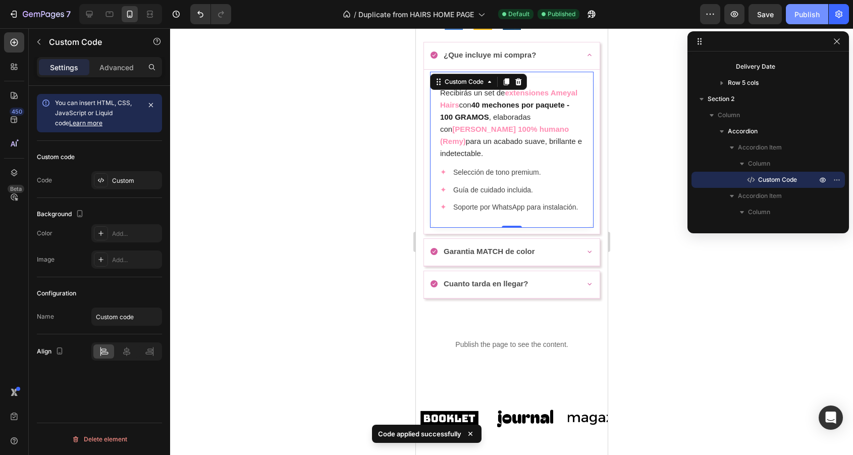
click at [795, 12] on div "Publish" at bounding box center [806, 14] width 25 height 11
click at [767, 12] on icon "button" at bounding box center [765, 14] width 11 height 11
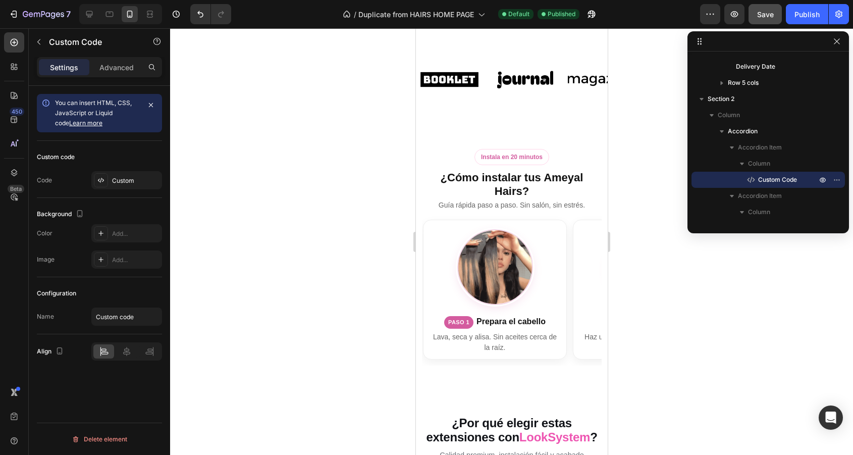
scroll to position [681, 0]
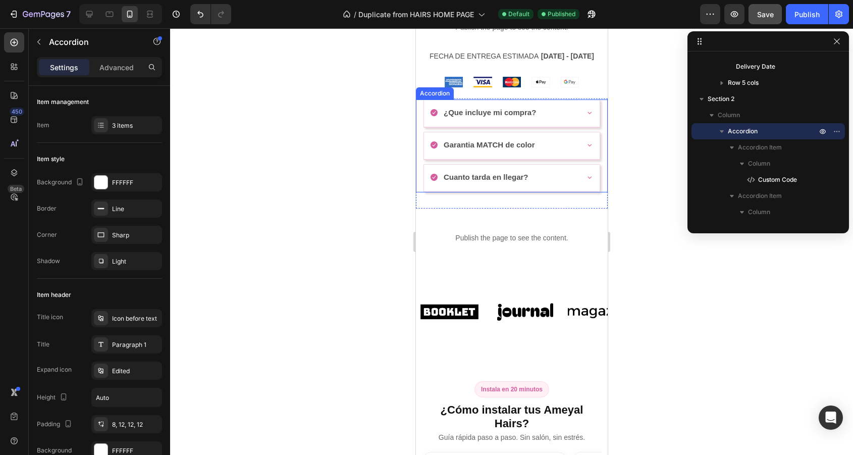
click at [530, 149] on p "Garantia MATCH de color" at bounding box center [488, 145] width 91 height 14
click at [521, 151] on p "Garantia MATCH de color" at bounding box center [488, 145] width 91 height 14
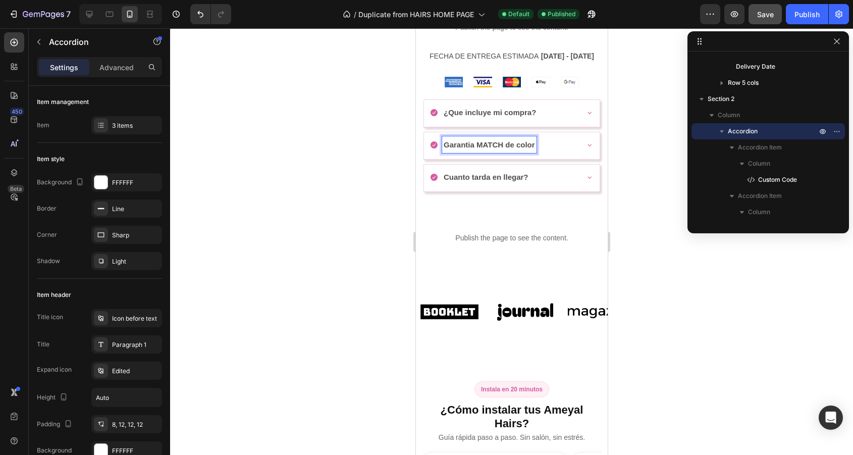
click at [532, 150] on p "Garantia MATCH de color" at bounding box center [488, 145] width 91 height 14
click at [804, 22] on button "Publish" at bounding box center [807, 14] width 42 height 20
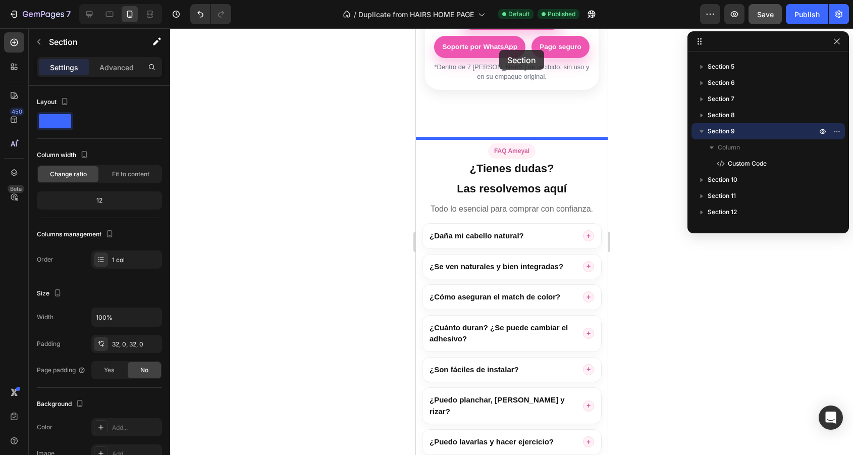
scroll to position [1622, 0]
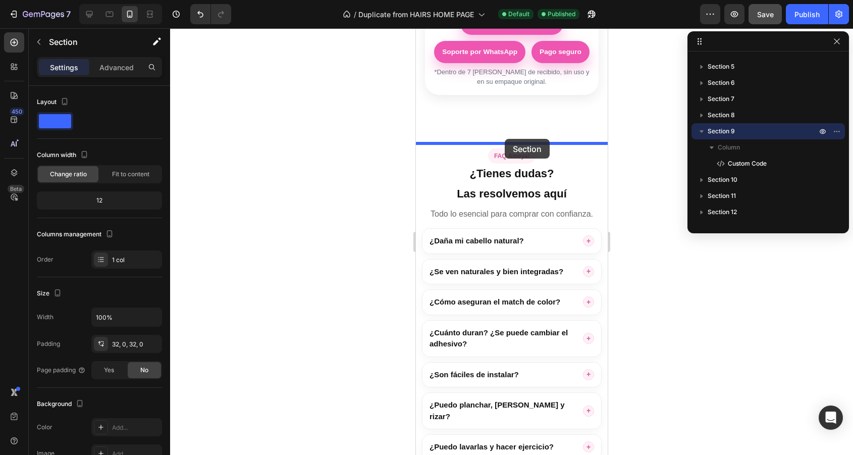
drag, startPoint x: 506, startPoint y: 243, endPoint x: 504, endPoint y: 139, distance: 104.5
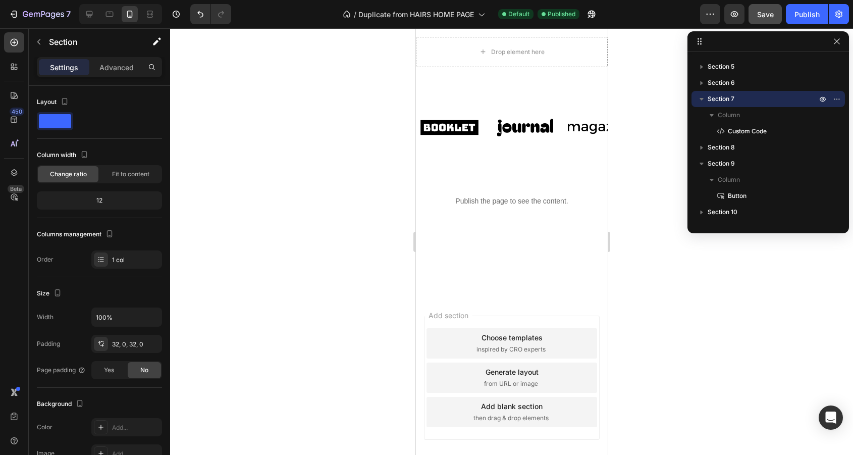
scroll to position [2137, 0]
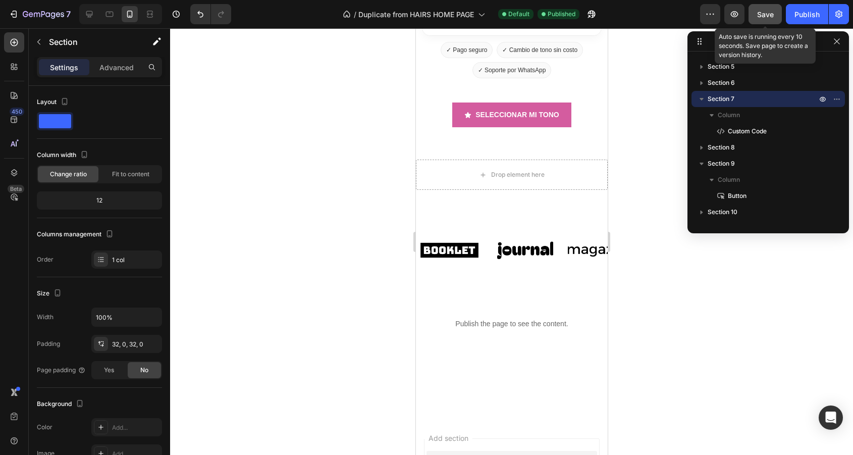
click at [775, 19] on button "Save" at bounding box center [764, 14] width 33 height 20
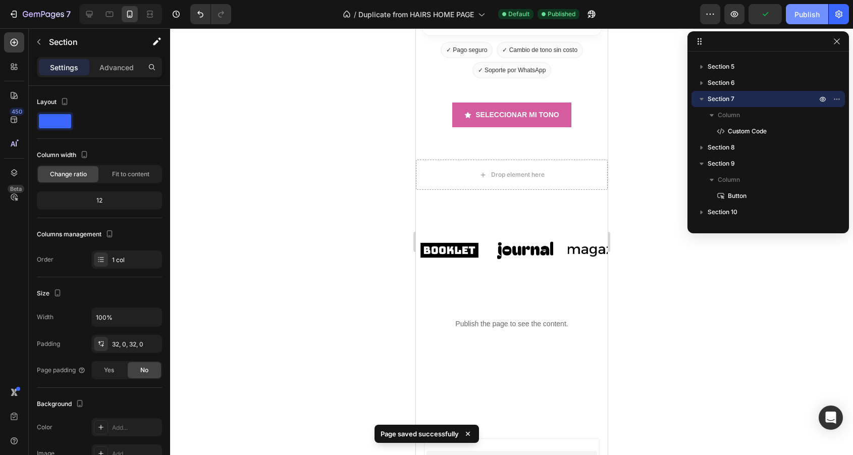
click at [797, 18] on div "Publish" at bounding box center [806, 14] width 25 height 11
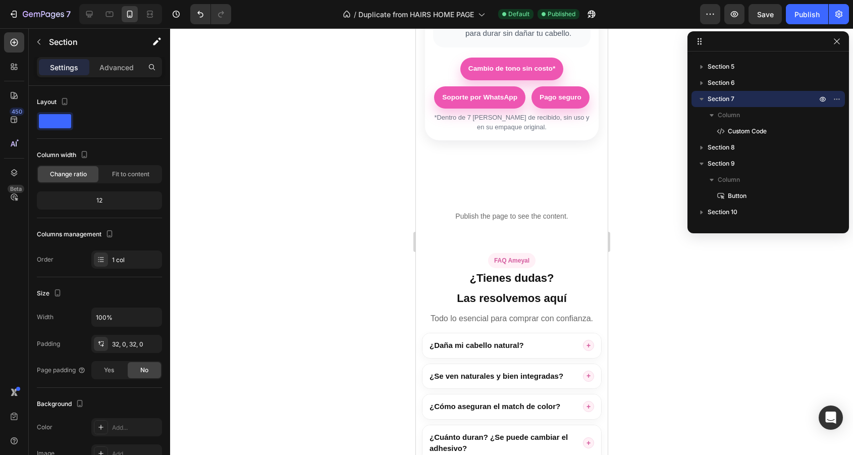
scroll to position [1517, 0]
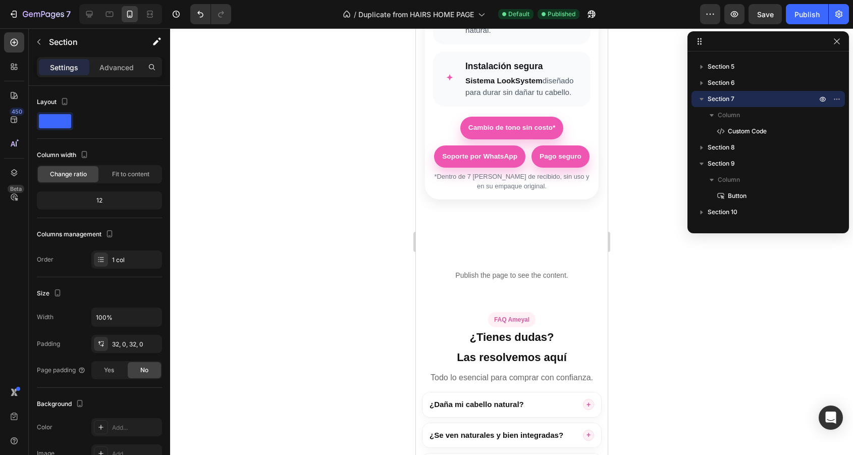
click at [485, 253] on div "Publish the page to see the content. Custom Code Section 7" at bounding box center [511, 275] width 192 height 59
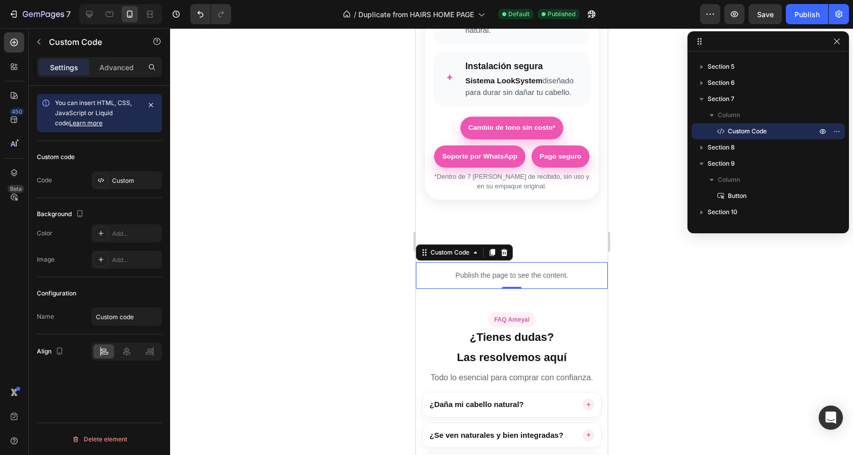
click at [438, 266] on div "Publish the page to see the content." at bounding box center [511, 275] width 192 height 27
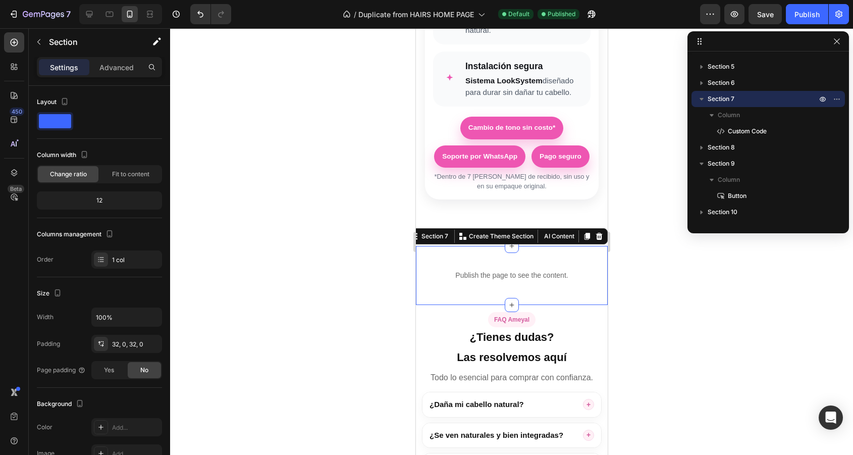
click at [563, 252] on div "Publish the page to see the content. Custom Code Section 7 You can create reusa…" at bounding box center [511, 275] width 192 height 59
click at [118, 69] on p "Advanced" at bounding box center [116, 67] width 34 height 11
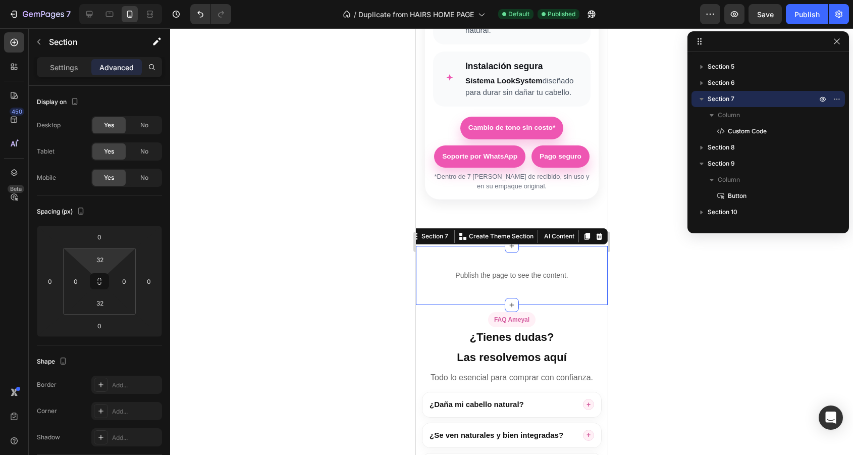
click at [107, 0] on html "7 Version history / Duplicate from HAIRS HOME PAGE Default Published Preview Sa…" at bounding box center [426, 0] width 853 height 0
type input "2"
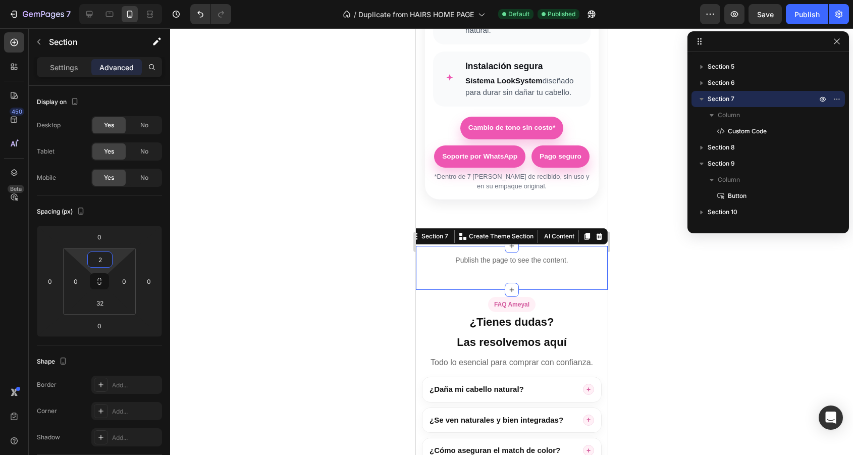
click at [284, 256] on div at bounding box center [511, 241] width 683 height 426
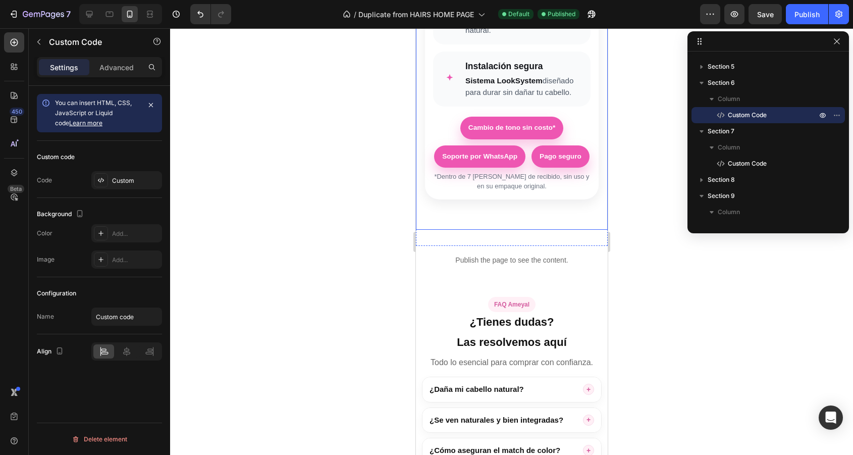
click at [477, 226] on main "¿Por qué elegir estas extensiones con LookSystem ? Calidad premium, instalación…" at bounding box center [511, 16] width 192 height 425
click at [477, 240] on div "¿Por qué elegir estas extensiones con LookSystem ? Calidad premium, instalación…" at bounding box center [511, 17] width 192 height 458
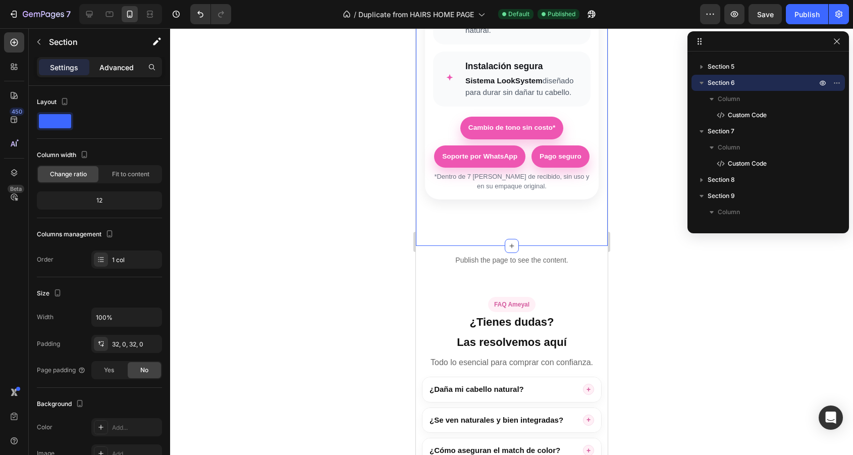
click at [112, 65] on p "Advanced" at bounding box center [116, 67] width 34 height 11
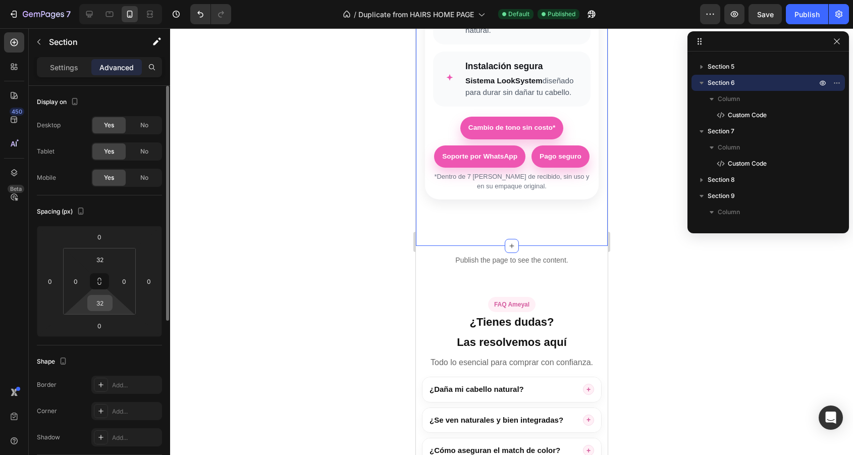
click at [99, 304] on input "32" at bounding box center [100, 302] width 20 height 15
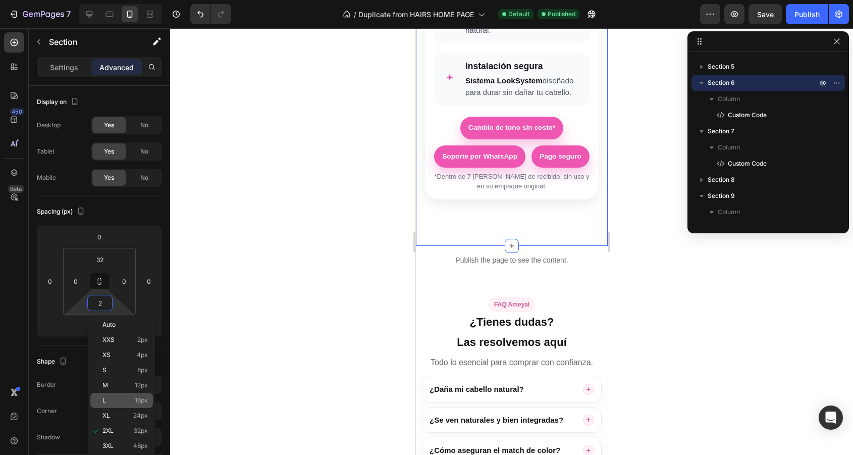
click at [147, 398] on span "16px" at bounding box center [141, 400] width 13 height 7
type input "16"
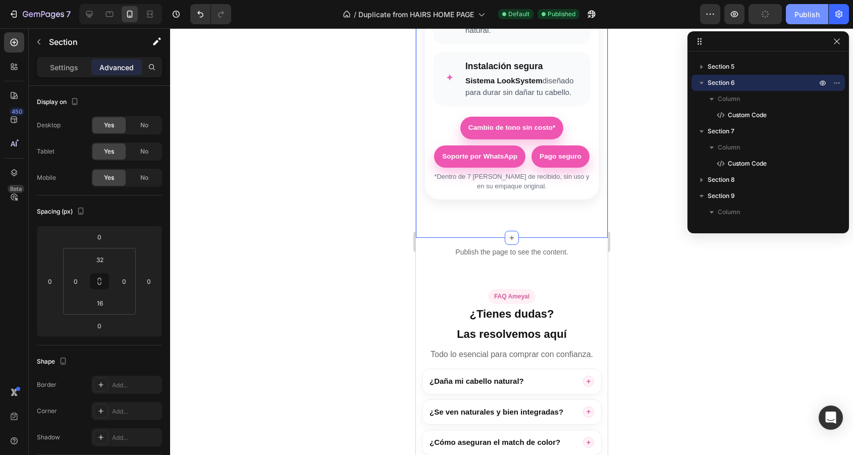
click at [798, 15] on div "Publish" at bounding box center [806, 14] width 25 height 11
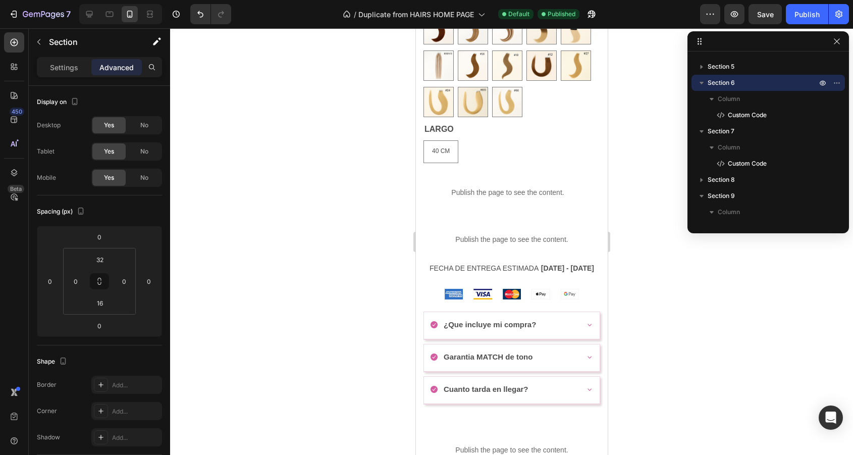
scroll to position [477, 0]
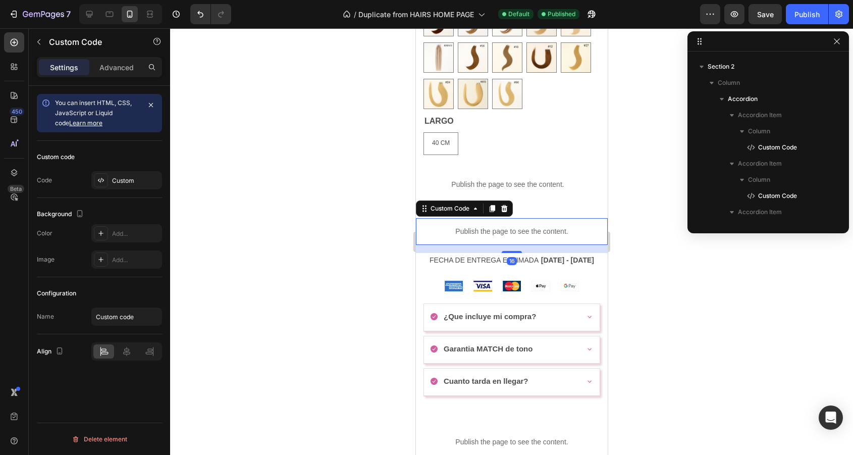
click at [514, 235] on p "Publish the page to see the content." at bounding box center [511, 231] width 192 height 11
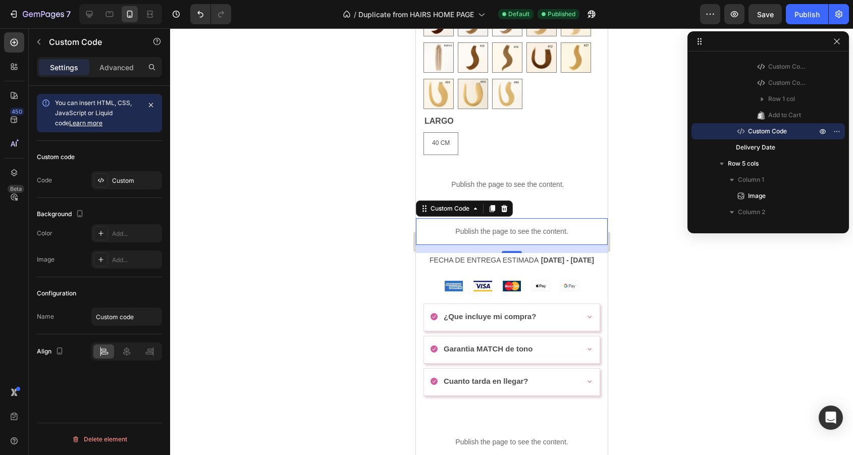
click at [130, 171] on div "Custom code Code Custom" at bounding box center [99, 169] width 125 height 57
click at [130, 184] on div "Custom" at bounding box center [135, 180] width 47 height 9
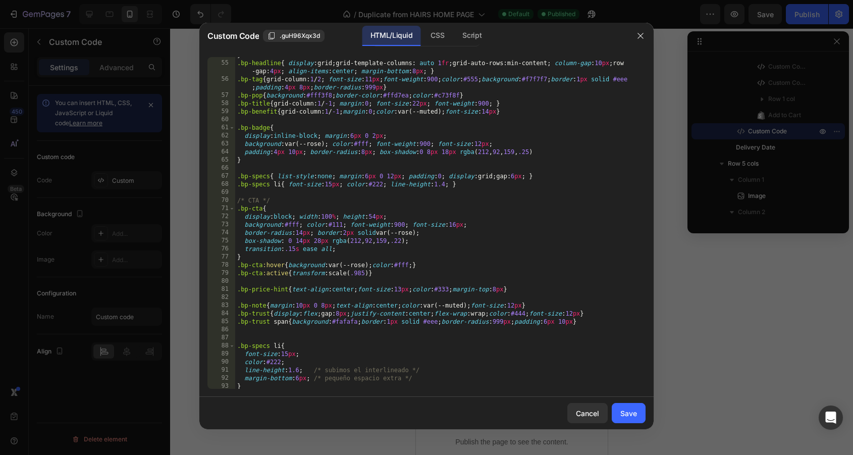
scroll to position [447, 0]
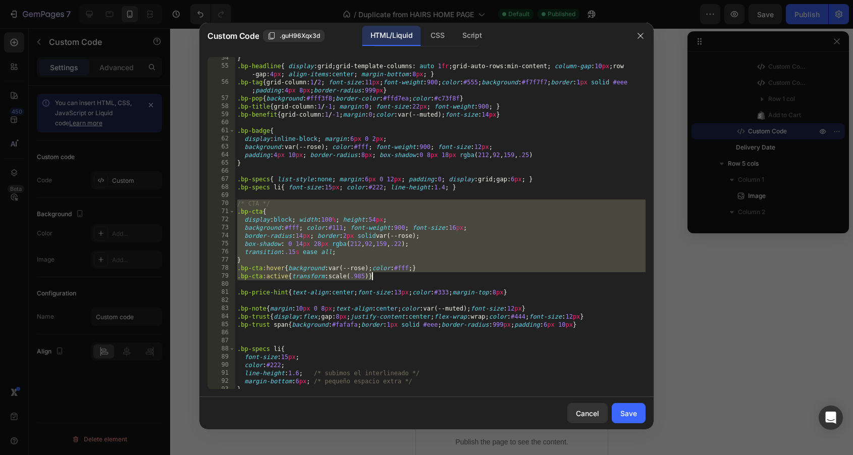
drag, startPoint x: 237, startPoint y: 204, endPoint x: 411, endPoint y: 276, distance: 188.0
click at [411, 276] on div "} .bp-headline { display : grid ; grid-template-columns : auto 1 fr ; grid-auto…" at bounding box center [440, 228] width 410 height 348
type textarea ".bp-cta:hover{background:var(--rose);color:#fff;} .bp-cta:active{transform:scal…"
paste textarea
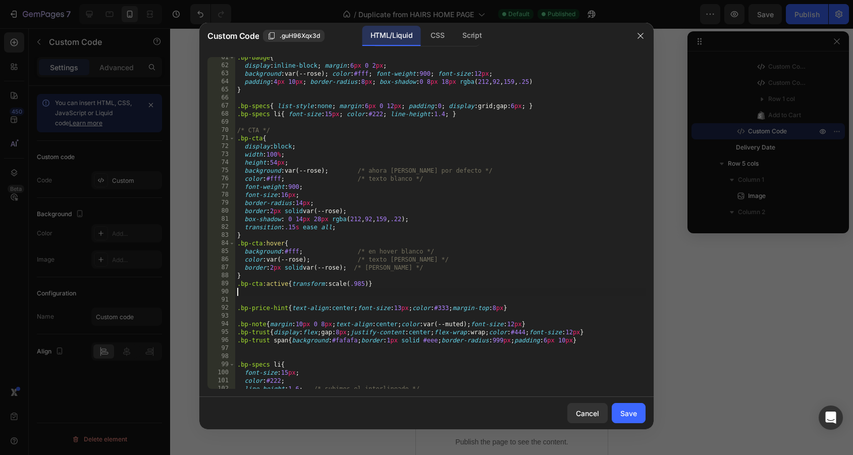
scroll to position [521, 0]
click at [623, 410] on div "Save" at bounding box center [628, 413] width 17 height 11
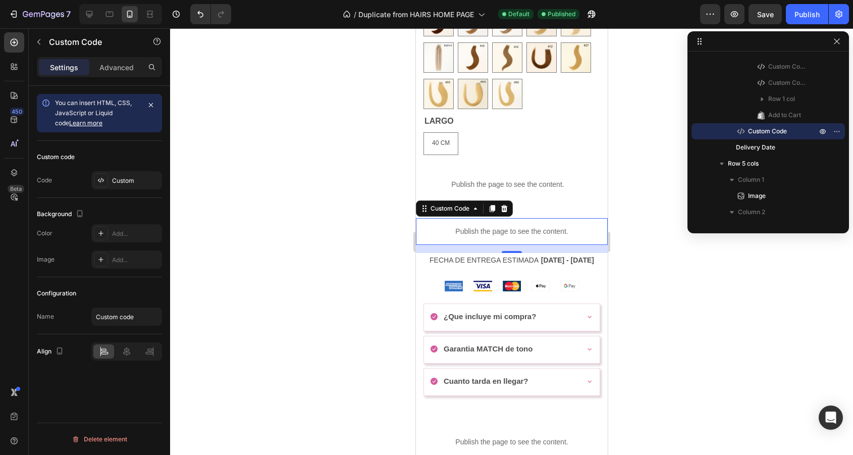
click at [762, 3] on div "7 Version history / Duplicate from HAIRS HOME PAGE Default Published Preview Sa…" at bounding box center [426, 14] width 853 height 29
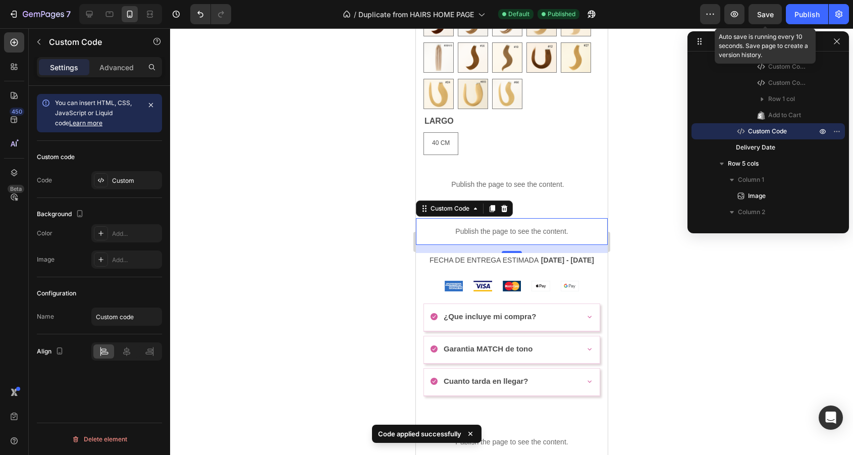
click at [762, 10] on span "Save" at bounding box center [765, 14] width 17 height 9
click at [791, 10] on button "Publish" at bounding box center [807, 14] width 42 height 20
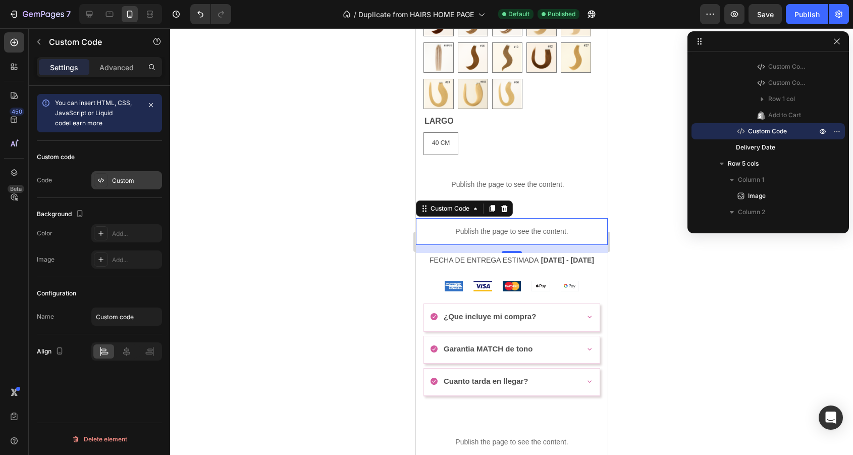
click at [130, 182] on div "Custom" at bounding box center [135, 180] width 47 height 9
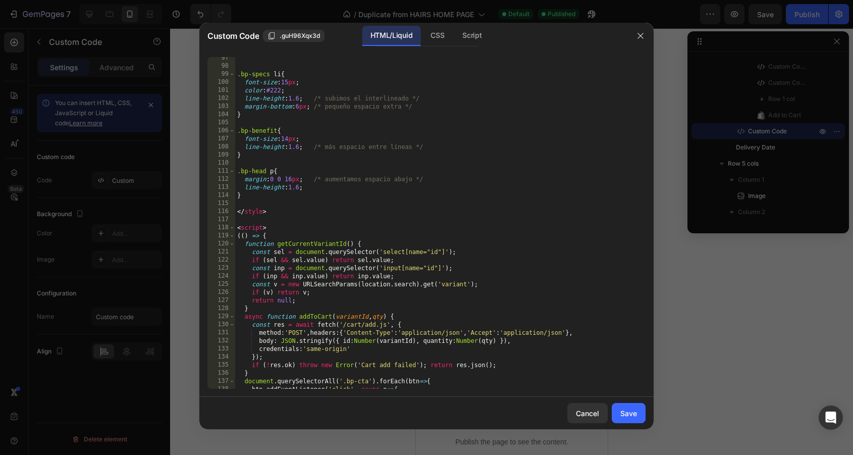
scroll to position [811, 0]
click at [287, 199] on div ".bp-specs li { font-size : 15 px ; color : #222 ; line-height : 1.6 ; /* subimo…" at bounding box center [440, 228] width 410 height 348
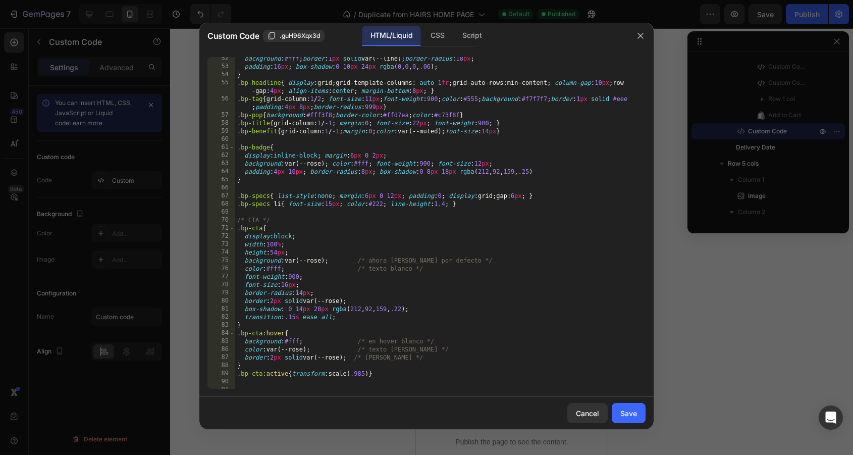
scroll to position [429, 0]
click at [624, 408] on div "Save" at bounding box center [628, 413] width 17 height 11
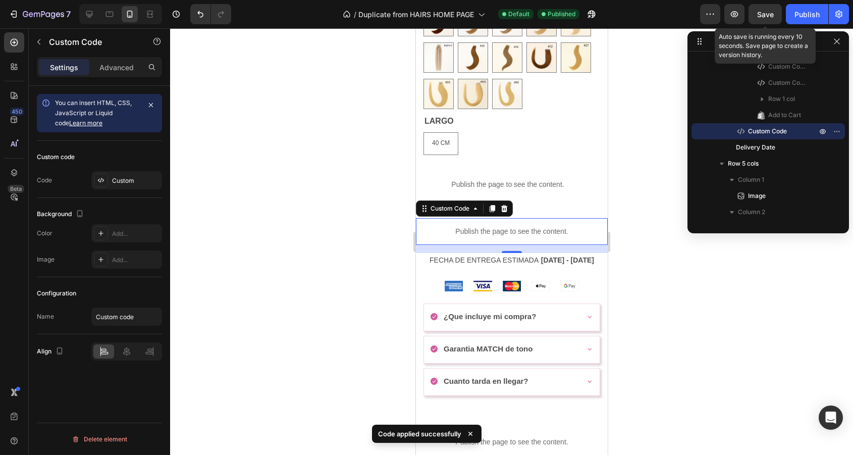
click at [760, 17] on span "Save" at bounding box center [765, 14] width 17 height 9
click at [794, 17] on div "Publish" at bounding box center [806, 14] width 25 height 11
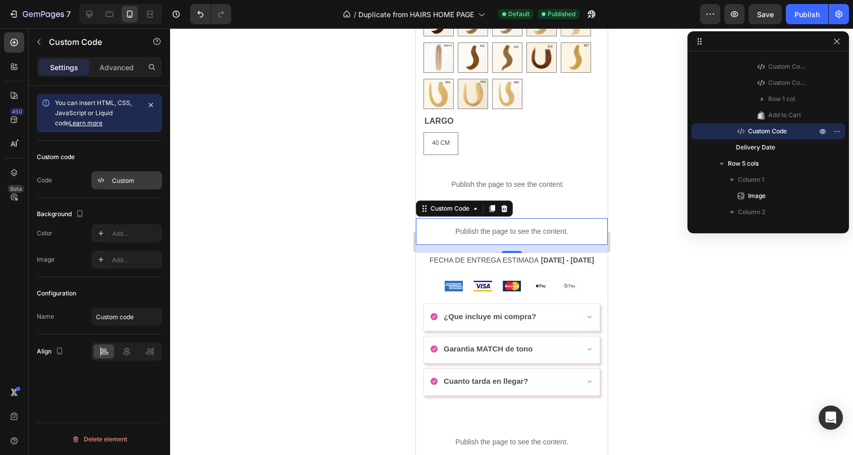
click at [102, 179] on icon at bounding box center [103, 180] width 2 height 3
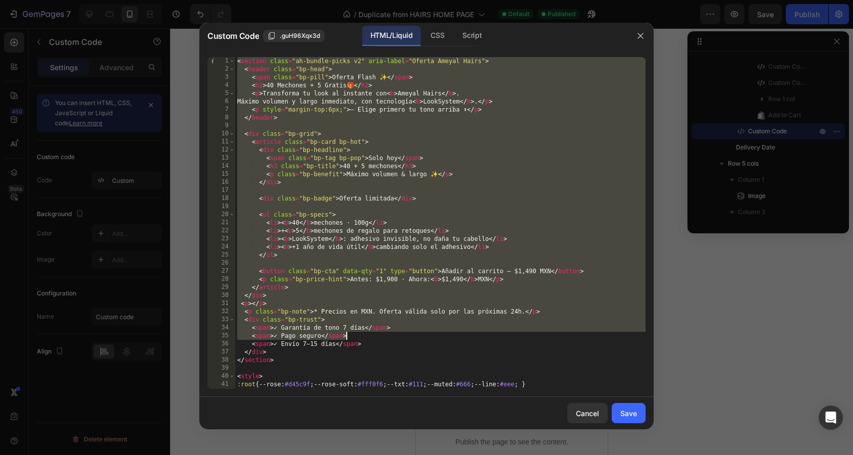
scroll to position [1114, 0]
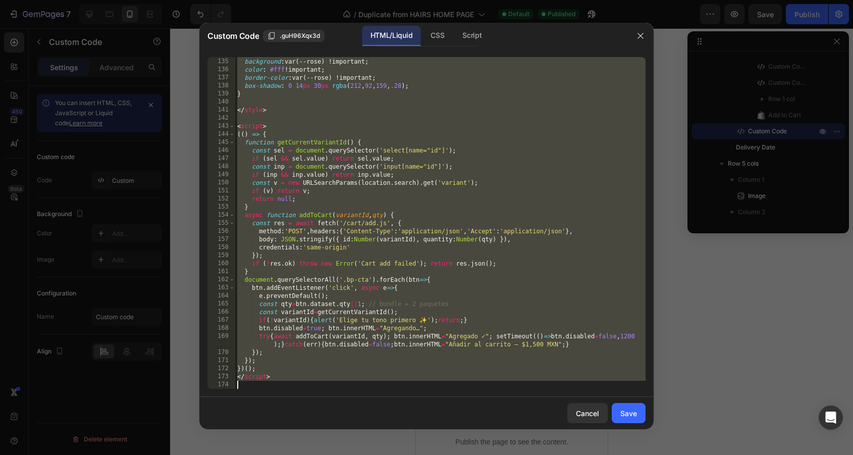
drag, startPoint x: 236, startPoint y: 62, endPoint x: 394, endPoint y: 495, distance: 460.9
click at [394, 0] on html "7 Version history / Duplicate from HAIRS HOME PAGE Default Published Preview Sa…" at bounding box center [426, 0] width 853 height 0
type textarea "</script>"
click at [629, 409] on div "Save" at bounding box center [628, 413] width 17 height 11
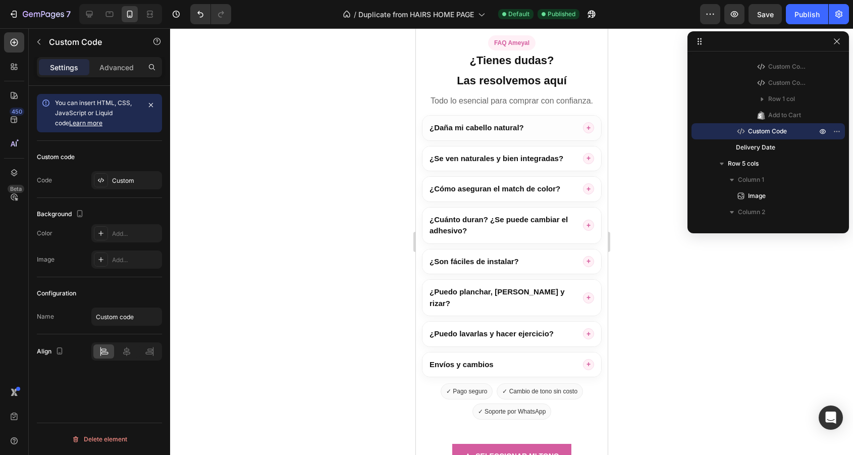
scroll to position [1763, 0]
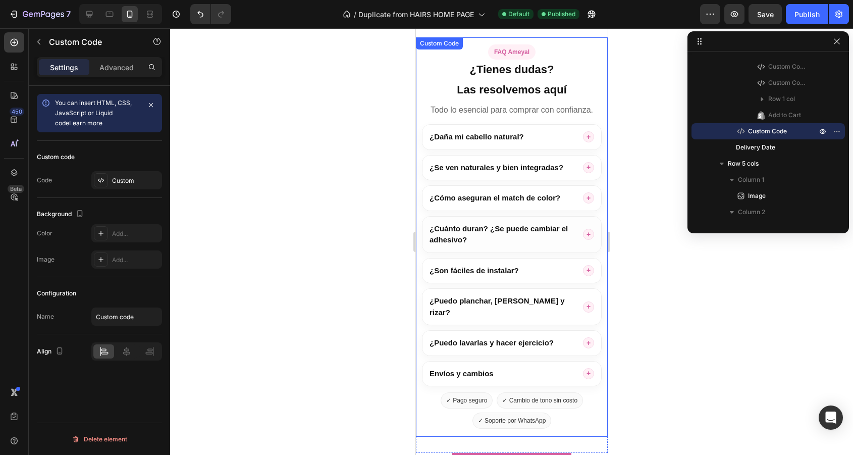
click at [535, 240] on summary "¿Cuánto duran? ¿Se puede cambiar el adhesivo?" at bounding box center [511, 235] width 179 height 36
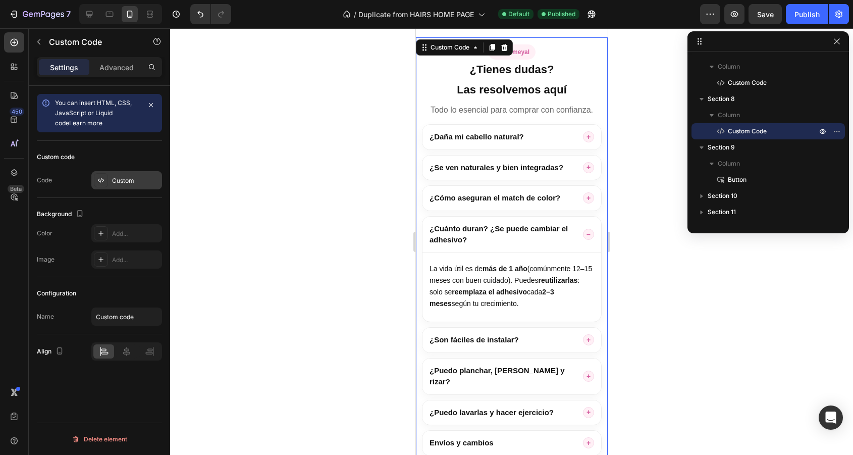
click at [128, 181] on div "Custom" at bounding box center [135, 180] width 47 height 9
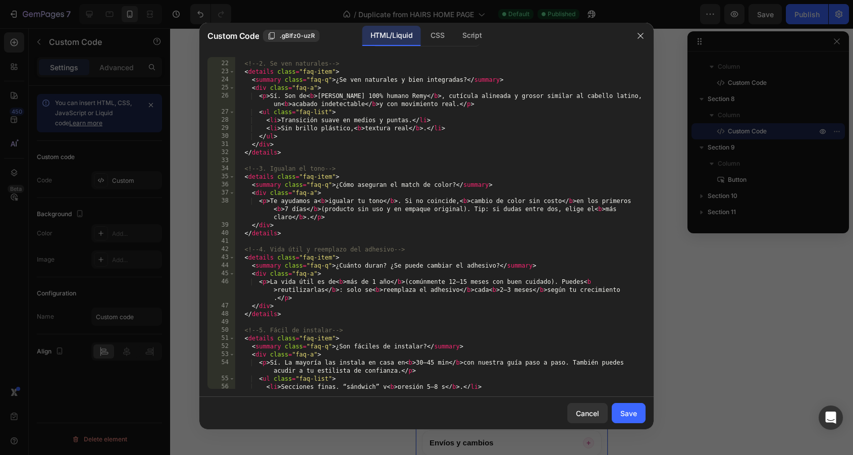
scroll to position [197, 0]
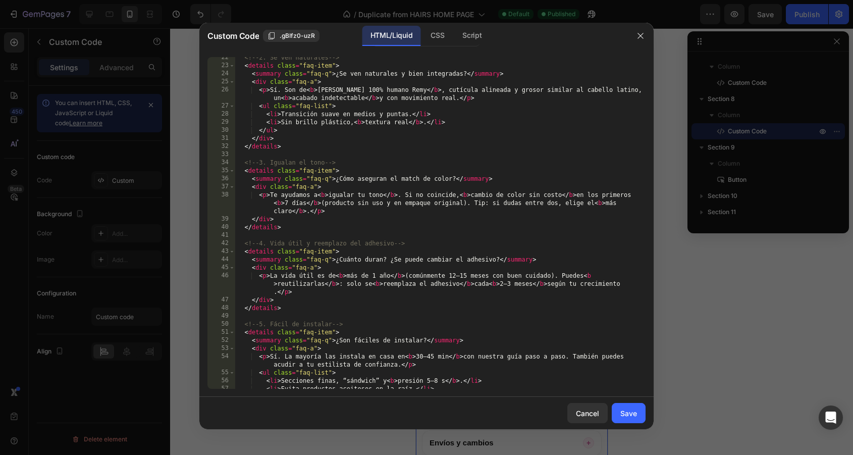
type textarea "<p>La vida útil es de <b>más de 1 año</b> (comúnmente 12–15 meses con buen cuid…"
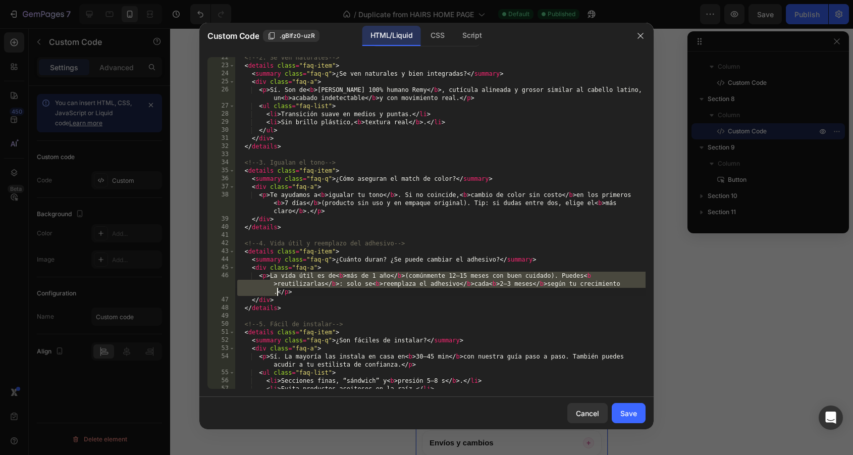
drag, startPoint x: 268, startPoint y: 275, endPoint x: 278, endPoint y: 291, distance: 19.0
click at [278, 291] on div "<!-- 2. Se ven naturales --> < details class = "faq-item" > < summary class = "…" at bounding box center [440, 227] width 410 height 348
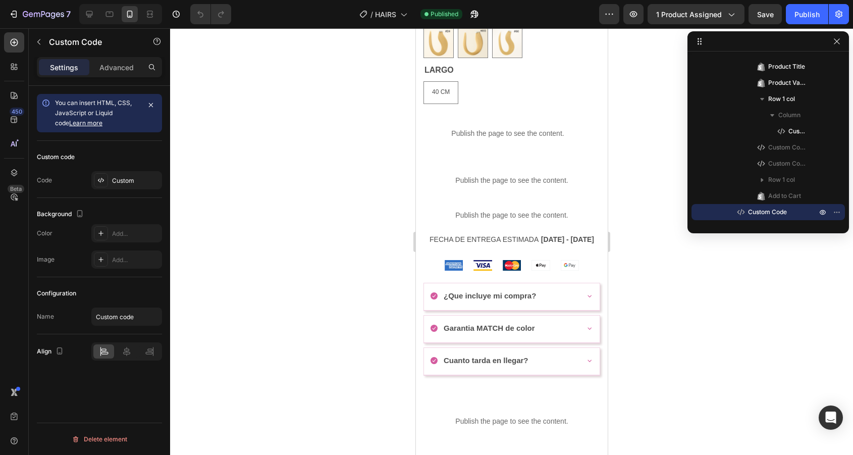
scroll to position [515, 0]
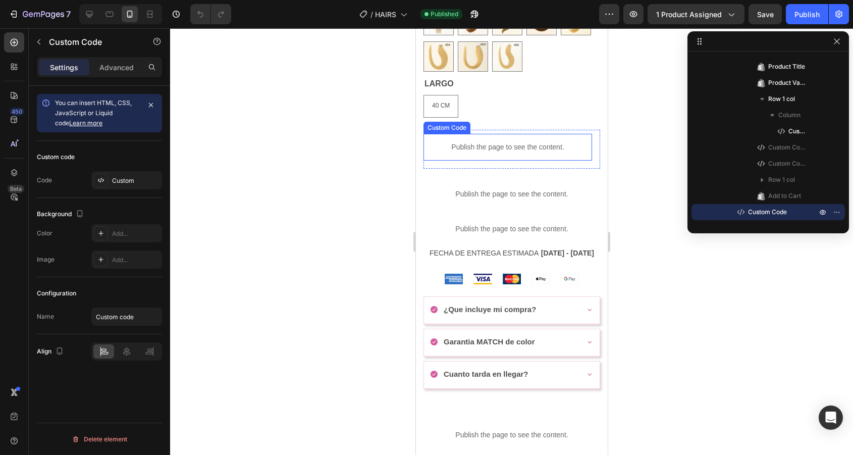
click at [514, 151] on p "Publish the page to see the content." at bounding box center [507, 147] width 169 height 11
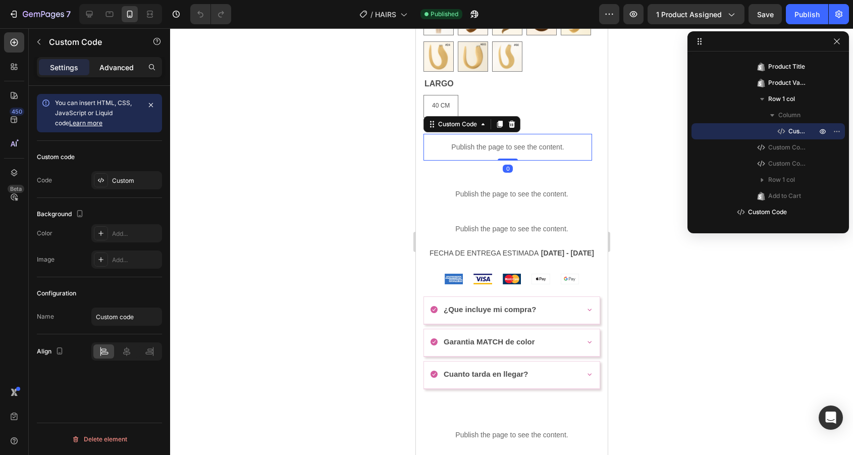
click at [111, 70] on p "Advanced" at bounding box center [116, 67] width 34 height 11
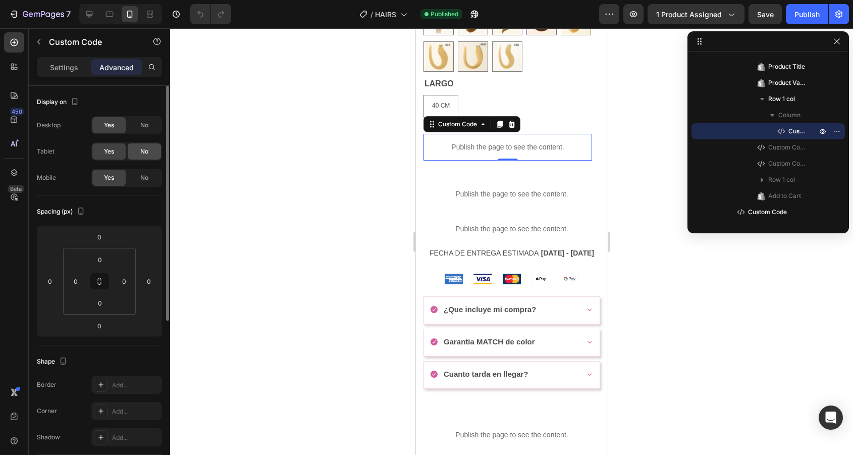
click at [150, 153] on div "No" at bounding box center [144, 151] width 33 height 16
click at [111, 152] on span "Yes" at bounding box center [109, 151] width 10 height 9
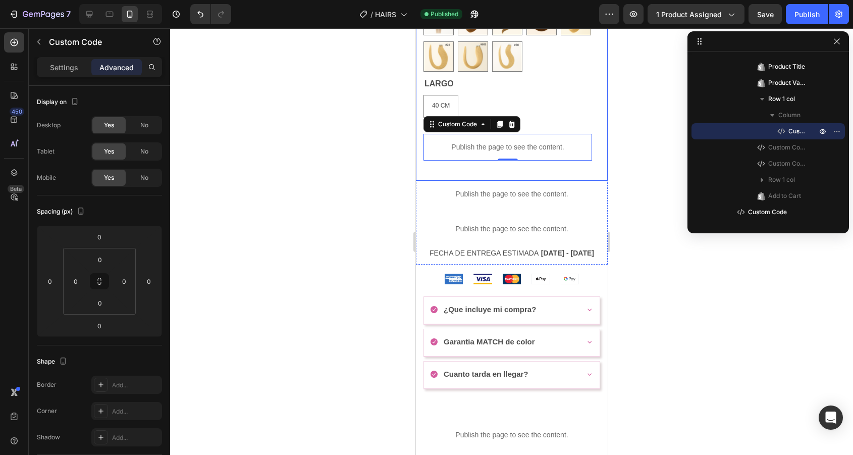
click at [467, 179] on div "Icon Icon Icon Icon Icon Icon List +2000 RESEÑAS VERIFICADAS 4.5 Text Block Row…" at bounding box center [511, 14] width 177 height 332
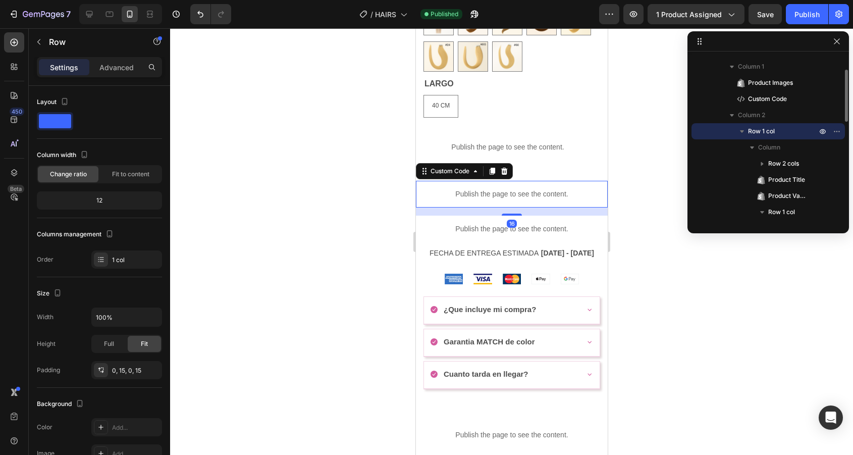
click at [467, 198] on p "Publish the page to see the content." at bounding box center [511, 194] width 192 height 11
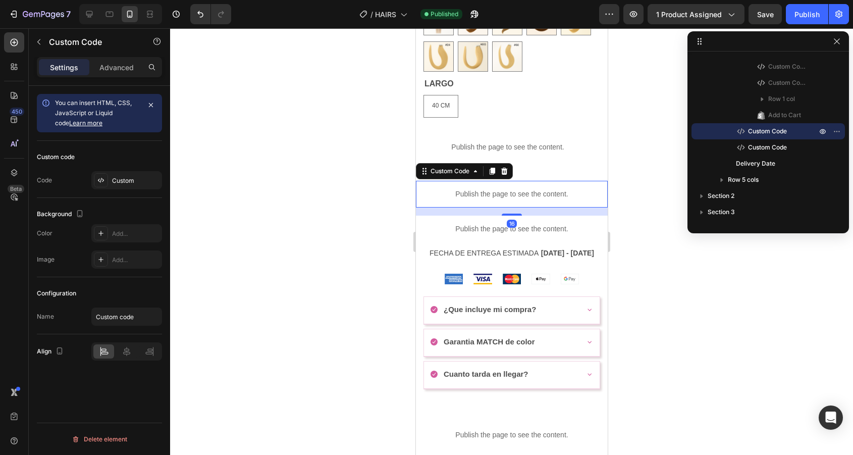
click at [130, 79] on div "Settings Advanced" at bounding box center [99, 71] width 141 height 29
click at [116, 73] on div "Advanced" at bounding box center [116, 67] width 50 height 16
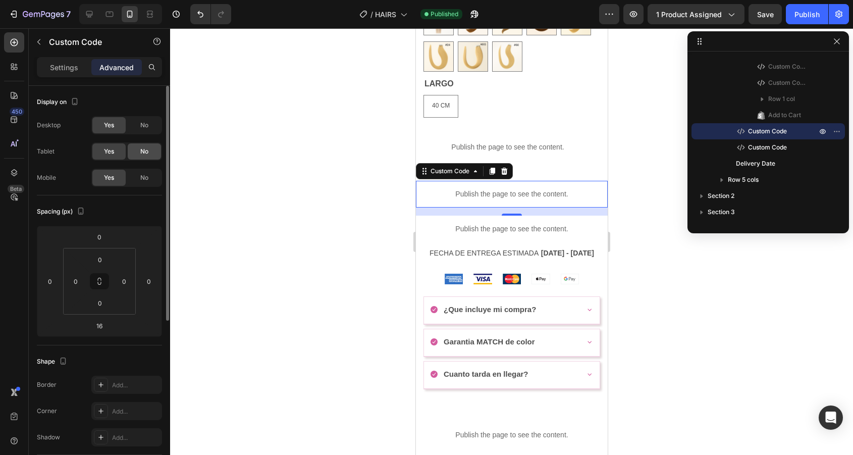
click at [149, 157] on div "No" at bounding box center [144, 151] width 33 height 16
click at [148, 178] on div "No" at bounding box center [144, 178] width 33 height 16
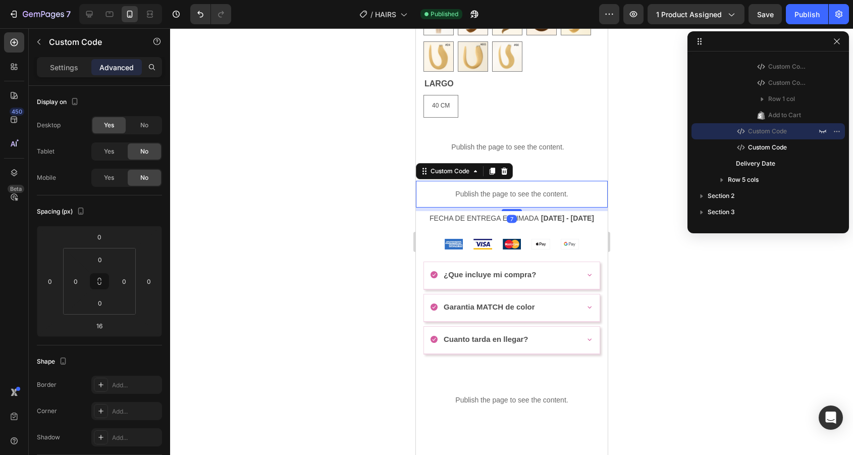
click at [523, 199] on p "Publish the page to see the content." at bounding box center [511, 194] width 192 height 11
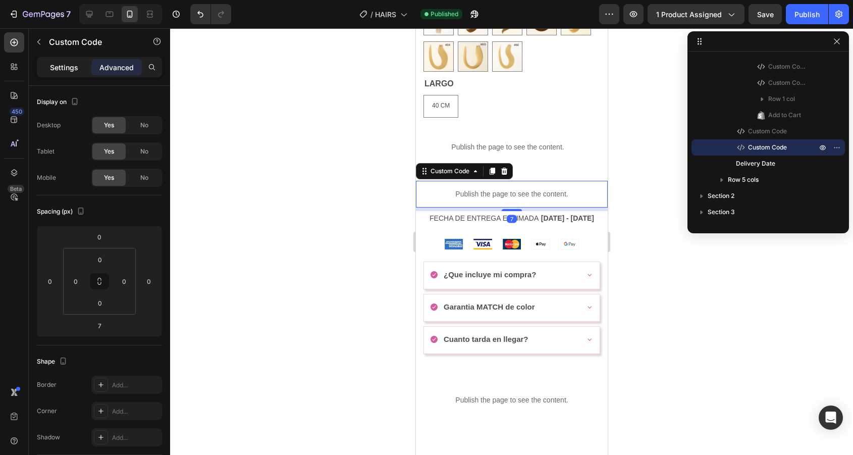
click at [69, 71] on p "Settings" at bounding box center [64, 67] width 28 height 11
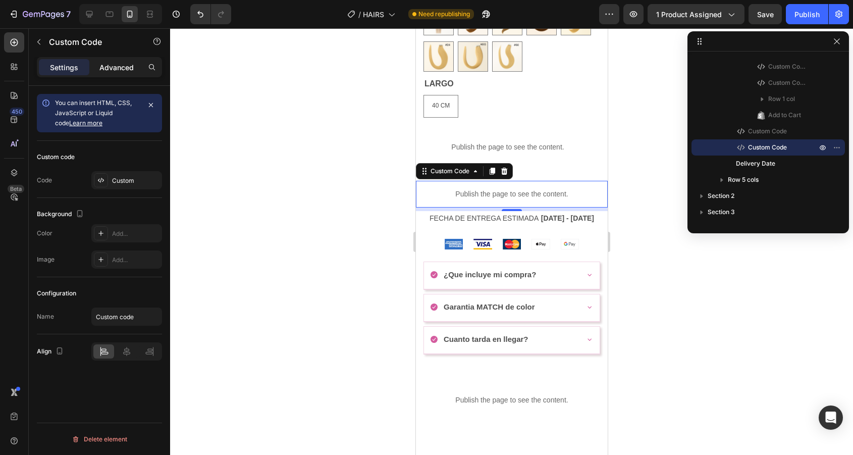
click at [103, 69] on p "Advanced" at bounding box center [116, 67] width 34 height 11
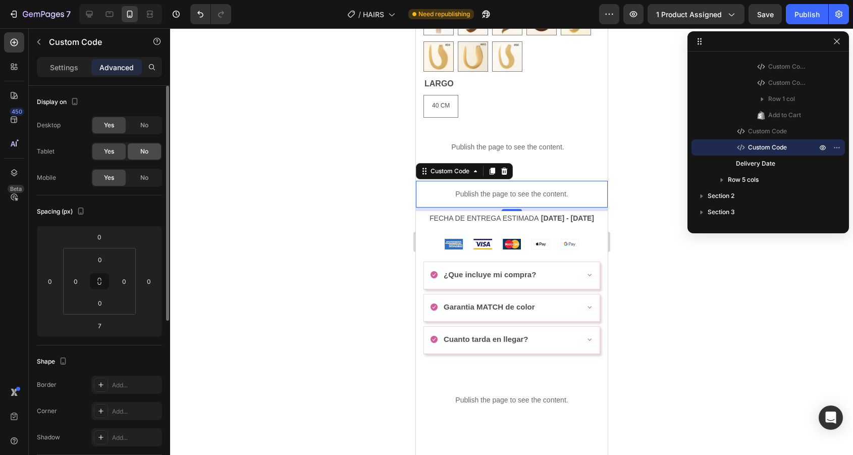
click at [146, 156] on div "No" at bounding box center [144, 151] width 33 height 16
click at [146, 178] on span "No" at bounding box center [144, 177] width 8 height 9
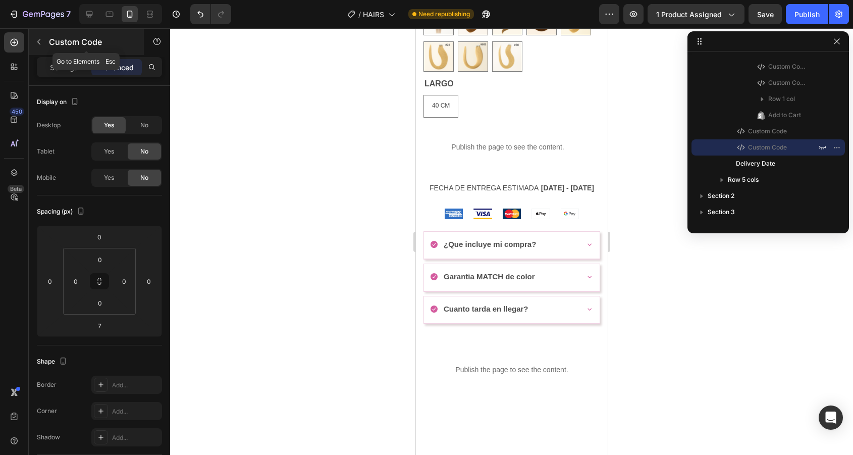
click at [45, 45] on button "button" at bounding box center [39, 42] width 16 height 16
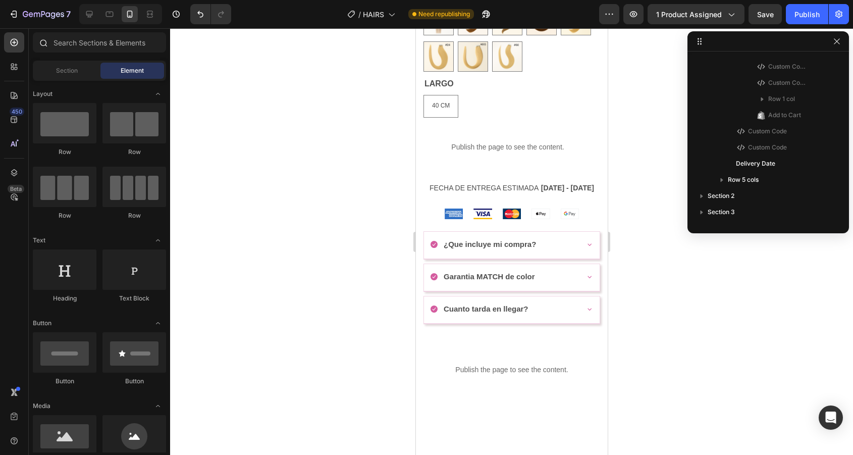
click at [82, 53] on div at bounding box center [99, 44] width 141 height 24
click at [83, 45] on input "text" at bounding box center [99, 42] width 133 height 20
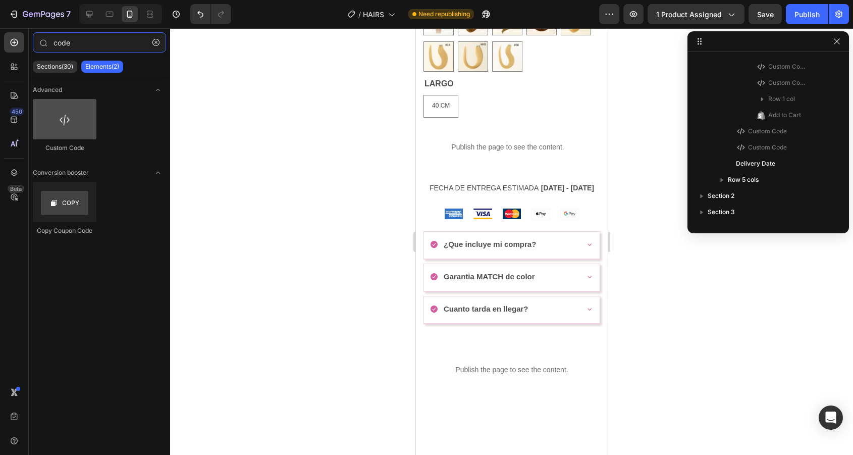
type input "code"
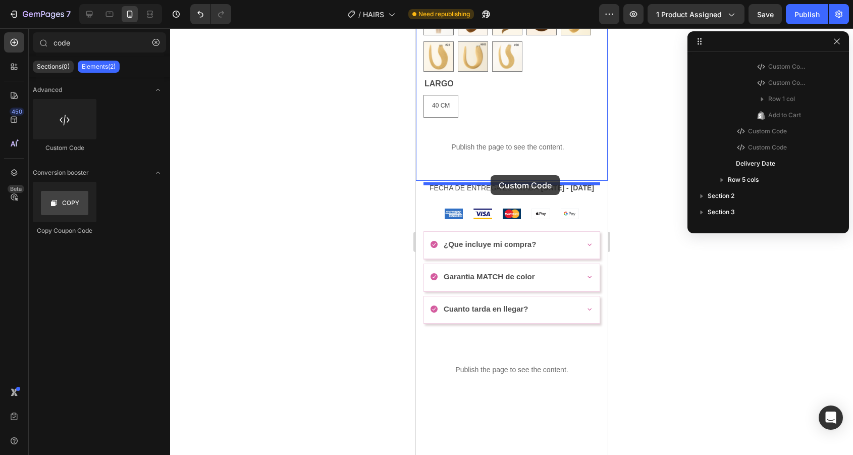
drag, startPoint x: 471, startPoint y: 155, endPoint x: 490, endPoint y: 175, distance: 27.8
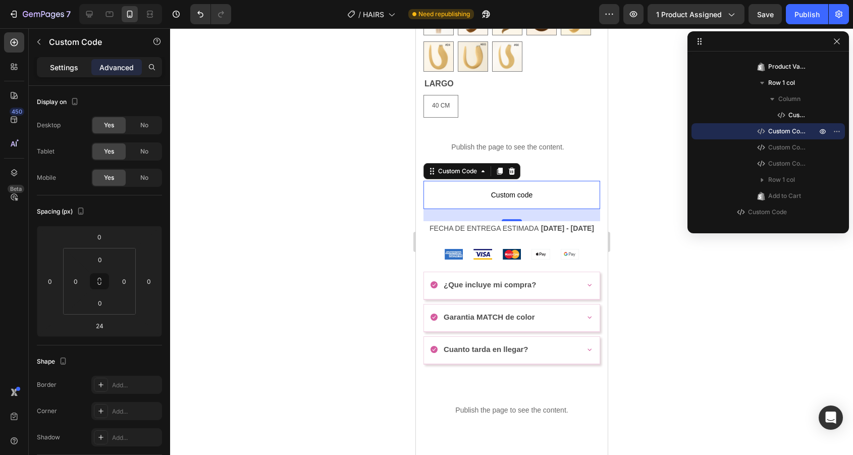
click at [62, 72] on p "Settings" at bounding box center [64, 67] width 28 height 11
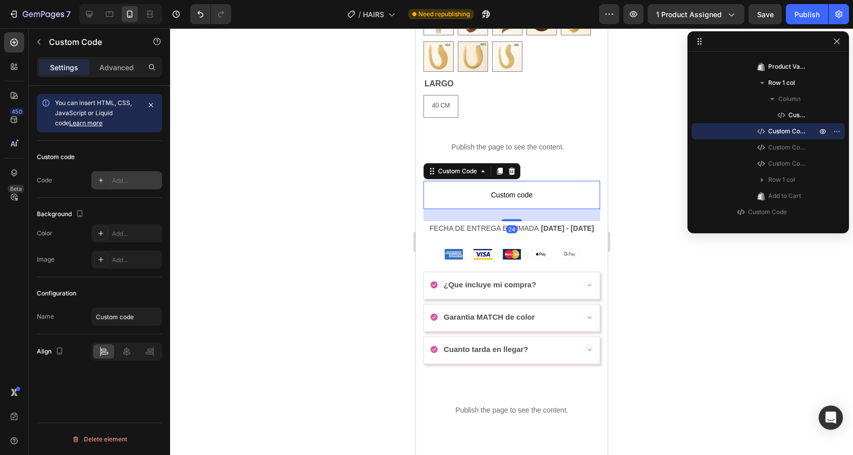
click at [134, 186] on div "Add..." at bounding box center [126, 180] width 71 height 18
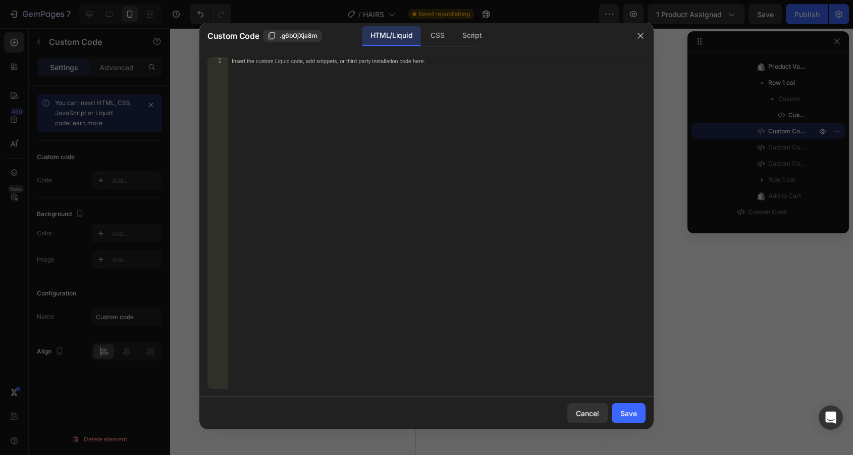
click at [324, 189] on div "Insert the custom Liquid code, add snippets, or third-party installation code h…" at bounding box center [437, 231] width 418 height 348
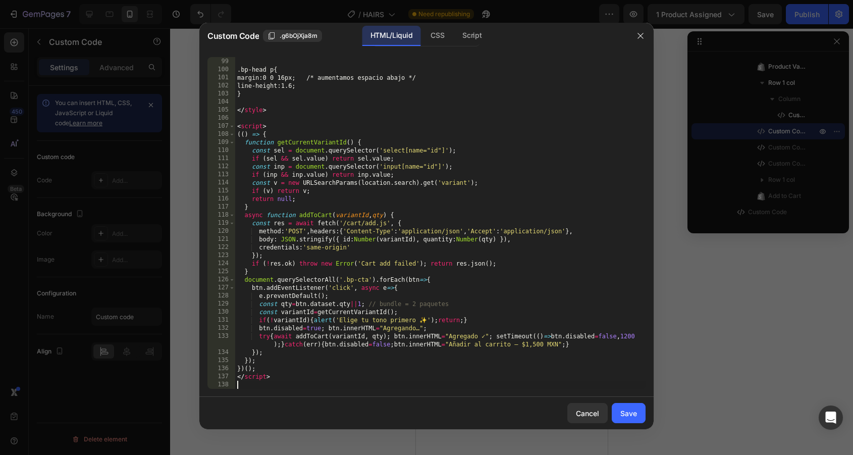
scroll to position [823, 0]
click at [623, 408] on div "Save" at bounding box center [628, 413] width 17 height 11
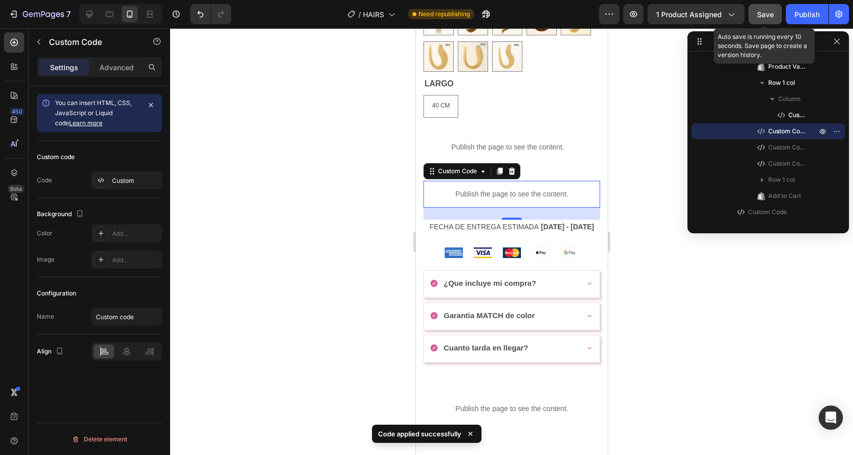
click at [779, 16] on button "Save" at bounding box center [764, 14] width 33 height 20
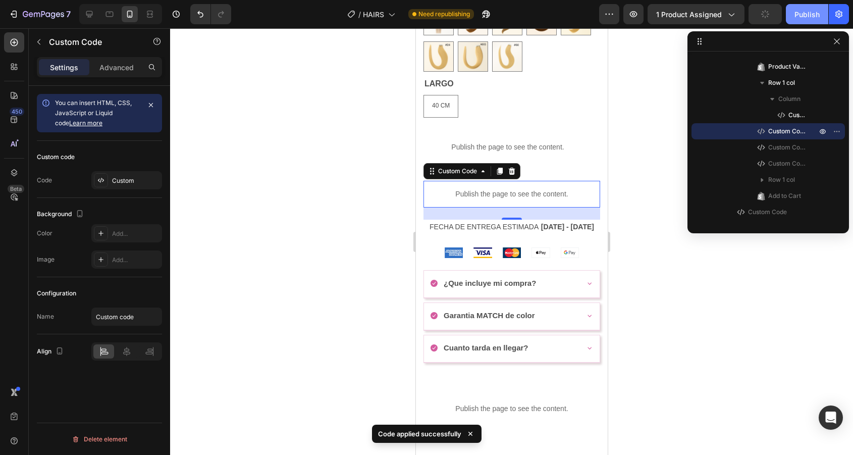
click at [805, 16] on div "Publish" at bounding box center [806, 14] width 25 height 11
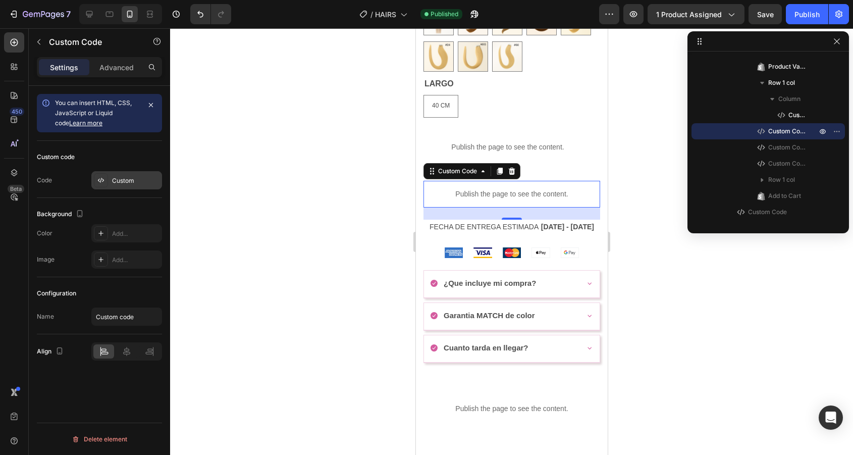
click at [117, 189] on div "Custom" at bounding box center [126, 180] width 71 height 18
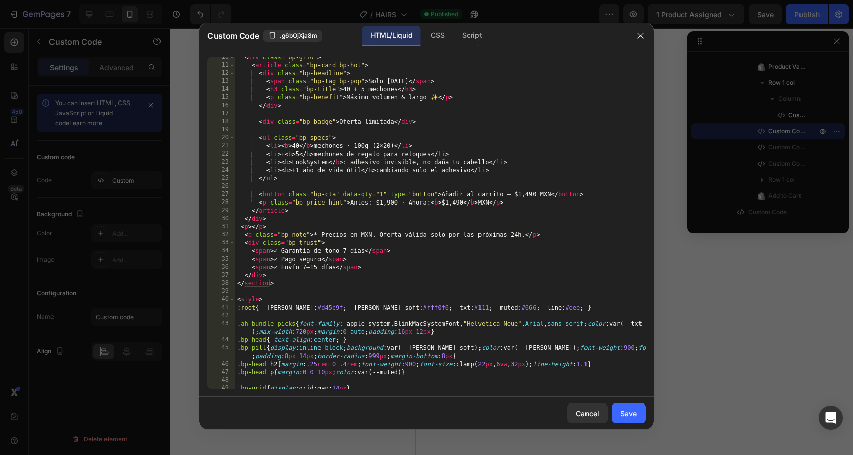
scroll to position [46, 0]
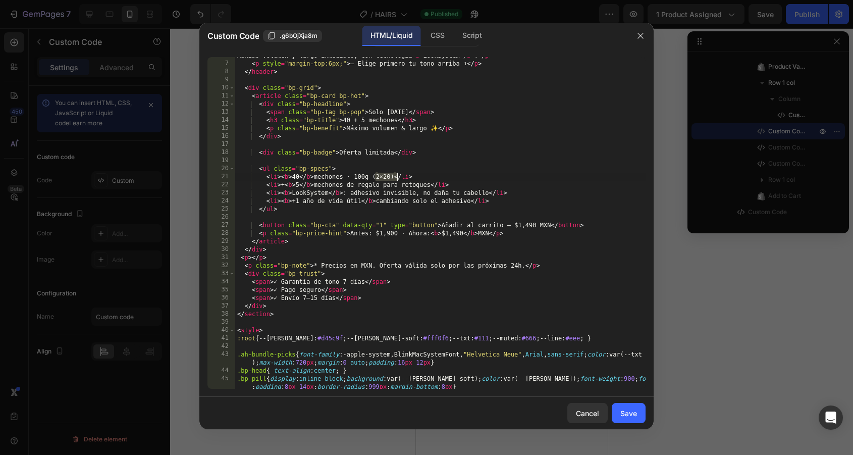
drag, startPoint x: 374, startPoint y: 176, endPoint x: 396, endPoint y: 178, distance: 22.3
click at [396, 178] on div "Máximo volumen y largo inmediato, con tecnología < b > LookSystem </ b > . </ p…" at bounding box center [440, 225] width 410 height 348
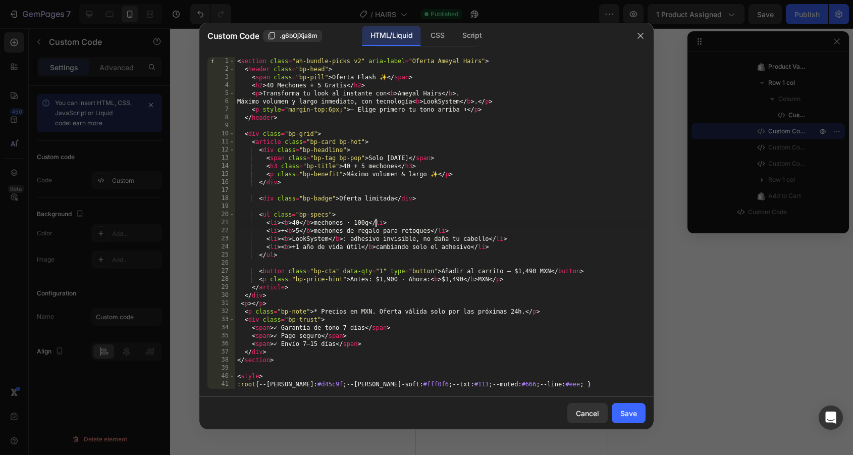
scroll to position [0, 0]
click at [345, 82] on div "< section class = "ah-bundle-picks v2" aria-label = "Oferta Ameyal Hairs" > < h…" at bounding box center [440, 235] width 410 height 356
click at [480, 170] on div "< section class = "ah-bundle-picks v2" aria-label = "Oferta Ameyal Hairs" > < h…" at bounding box center [440, 235] width 410 height 356
type textarea "<h3 class="bp-title">40 + 5 mechones</h3>"
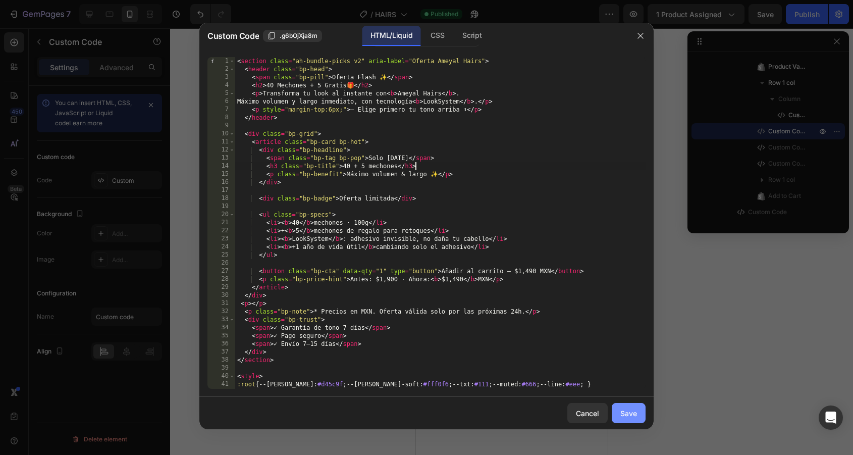
click at [627, 408] on div "Save" at bounding box center [628, 413] width 17 height 11
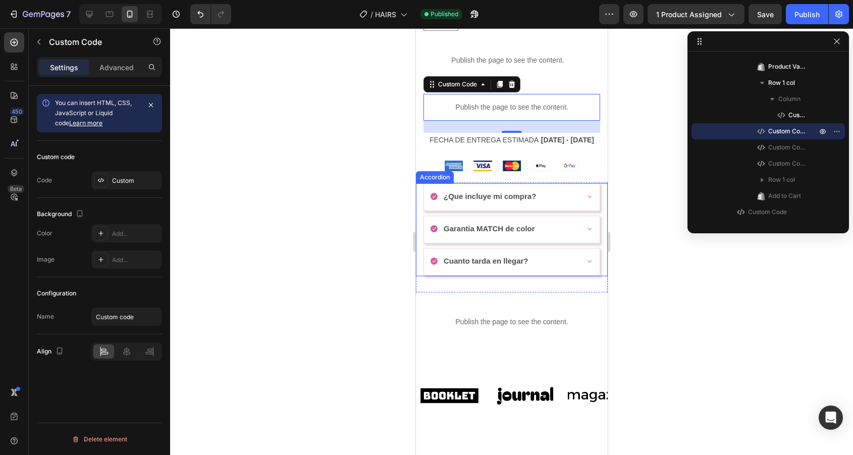
scroll to position [627, 0]
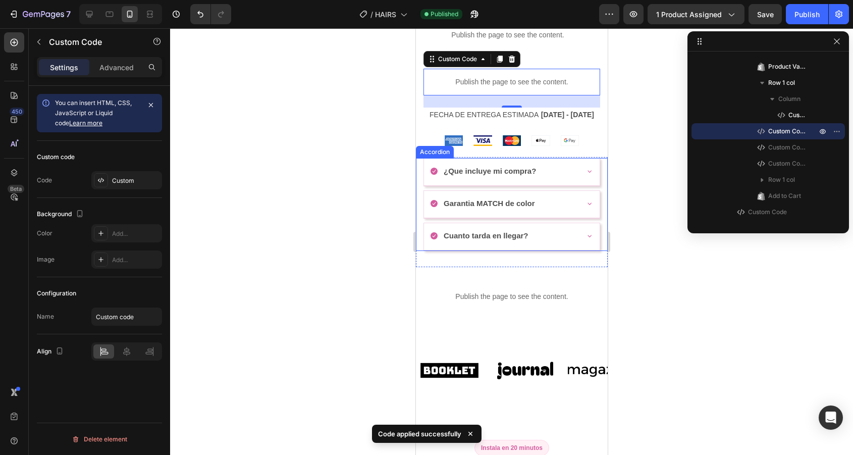
click at [545, 179] on div "¿Que incluye mi compra?" at bounding box center [502, 171] width 147 height 17
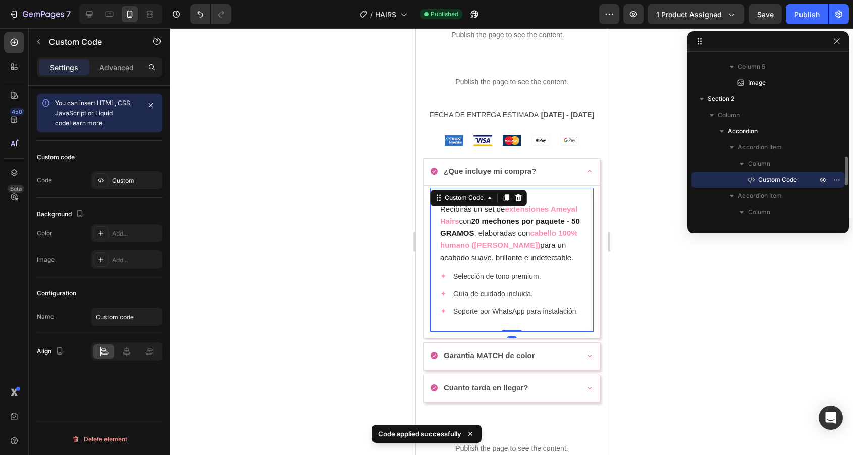
click at [531, 233] on p "Recibirás un set de extensiones Ameyal Hairs con 20 mechones por paquete - 50 G…" at bounding box center [511, 233] width 143 height 61
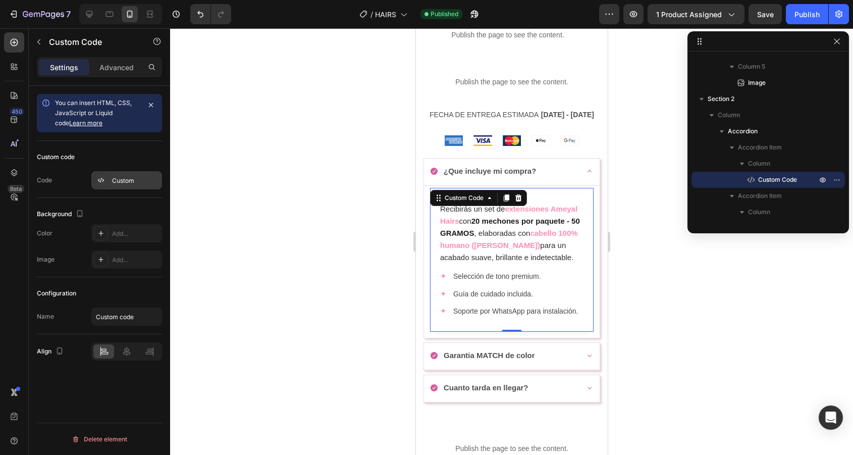
click at [111, 177] on div "Custom" at bounding box center [126, 180] width 71 height 18
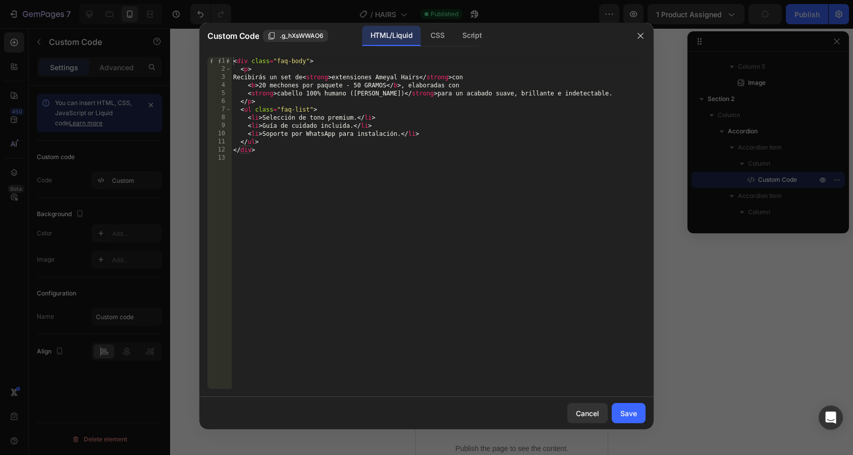
click at [261, 85] on div "< div class = "faq-body" > < p > Recibirás un set de < strong > extensiones Ame…" at bounding box center [438, 231] width 414 height 348
type textarea "<b>40 mechones por paquete - 50 GRAMOS</b>, elaboradas con"
click at [397, 197] on div "< div class = "faq-body" > < p > Recibirás un set de < strong > extensiones Ame…" at bounding box center [438, 231] width 414 height 348
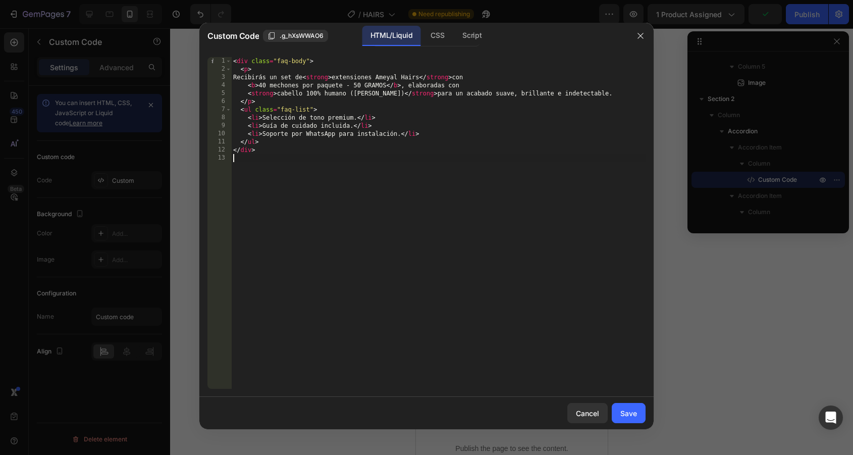
click at [358, 85] on div "< div class = "faq-body" > < p > Recibirás un set de < strong > extensiones Ame…" at bounding box center [438, 231] width 414 height 348
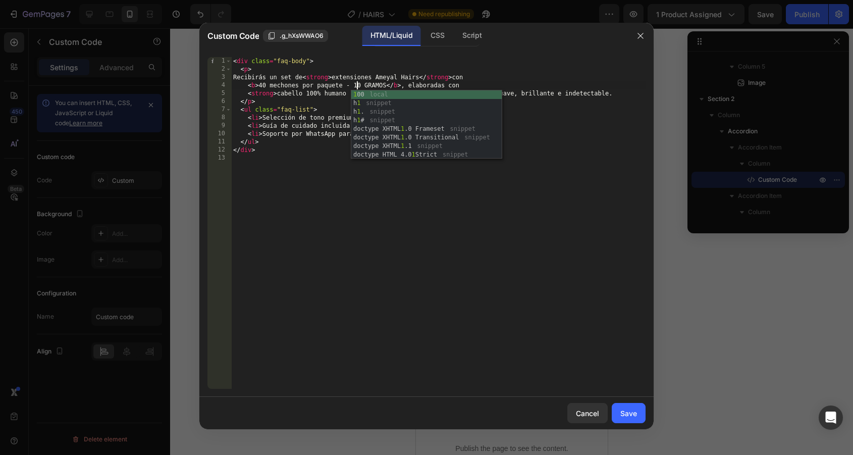
type textarea "<b>40 mechones por paquete - 100 GRAMOS</b>, elaboradas con"
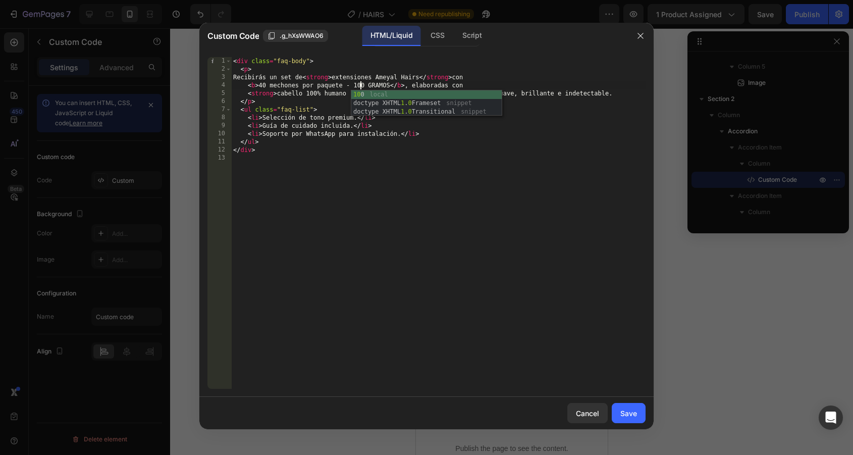
scroll to position [0, 10]
click at [429, 317] on div "< div class = "faq-body" > < p > Recibirás un set de < strong > extensiones Ame…" at bounding box center [438, 231] width 414 height 348
click at [635, 410] on div "Save" at bounding box center [628, 413] width 17 height 11
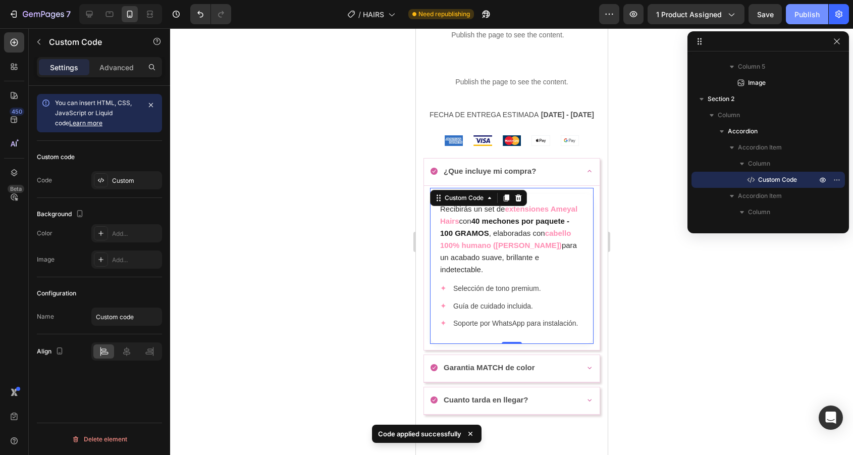
click at [815, 11] on div "Publish" at bounding box center [806, 14] width 25 height 11
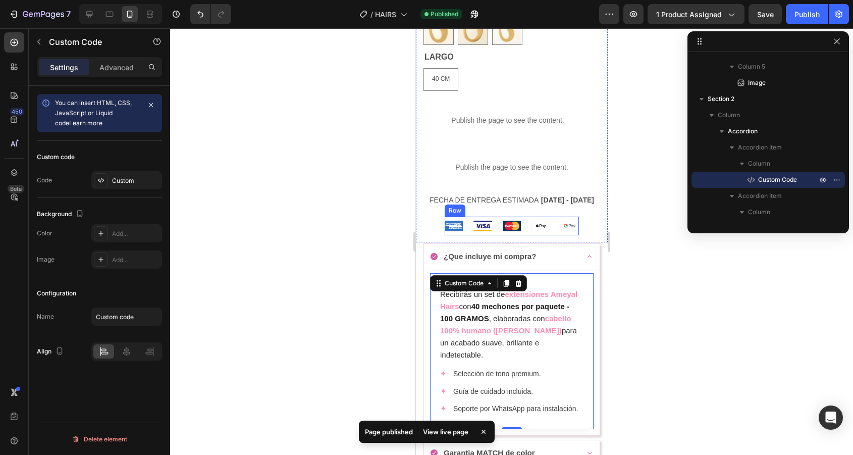
scroll to position [536, 0]
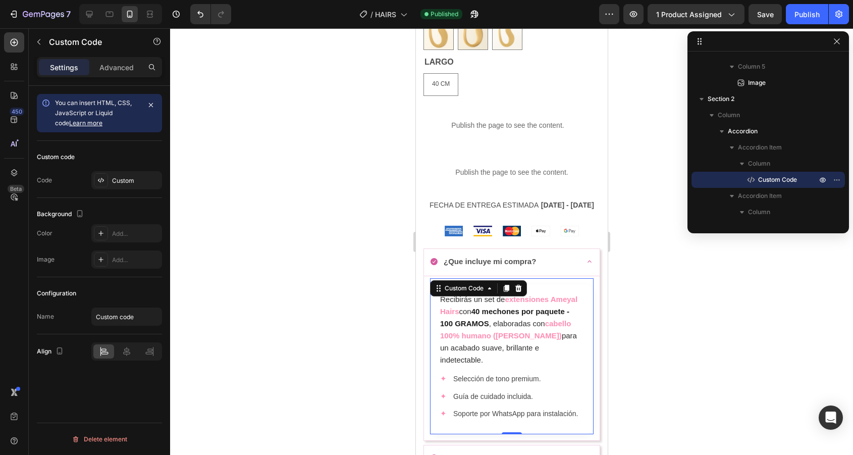
click at [550, 286] on div "Recibirás un set de extensiones Ameyal Hairs con 40 mechones por paquete - 100 …" at bounding box center [511, 356] width 164 height 156
click at [571, 270] on div "¿Que incluye mi compra?" at bounding box center [502, 261] width 147 height 17
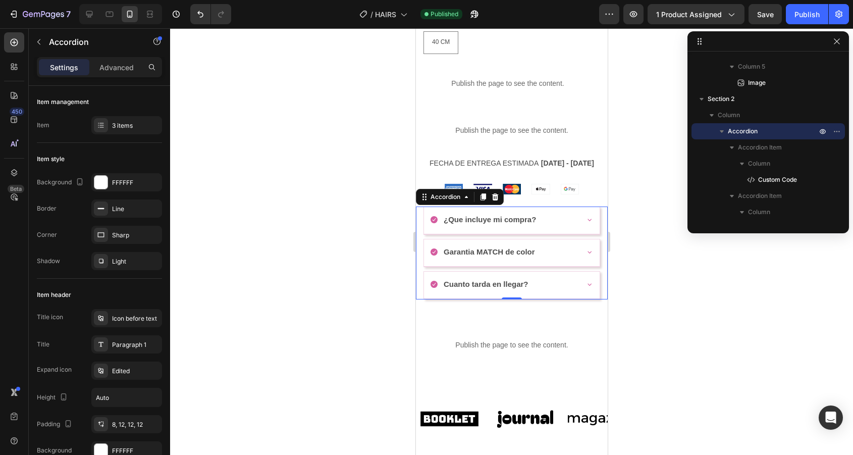
scroll to position [580, 0]
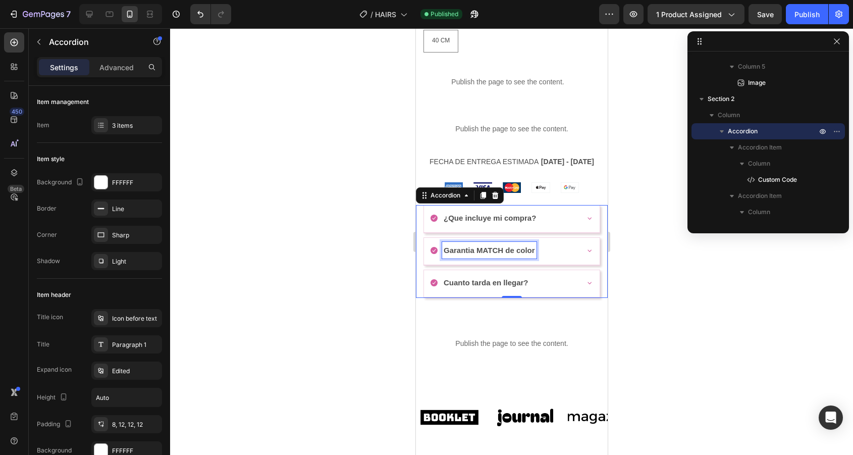
click at [526, 255] on p "Garantia MATCH de color" at bounding box center [488, 250] width 91 height 14
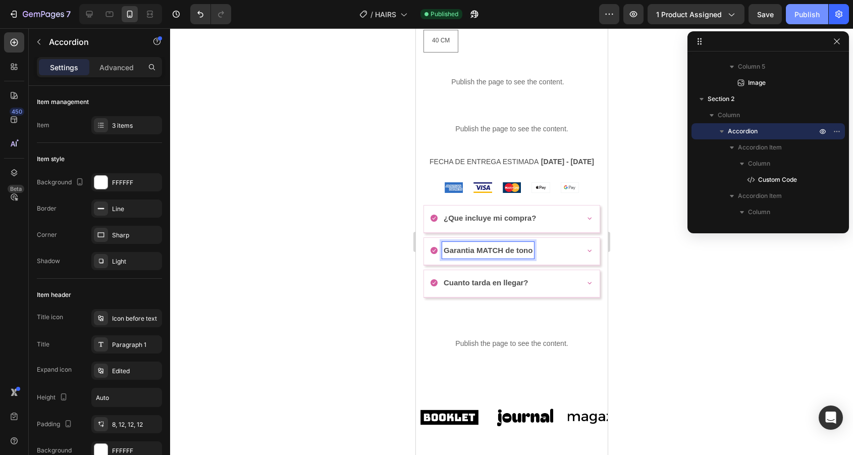
click at [817, 5] on button "Publish" at bounding box center [807, 14] width 42 height 20
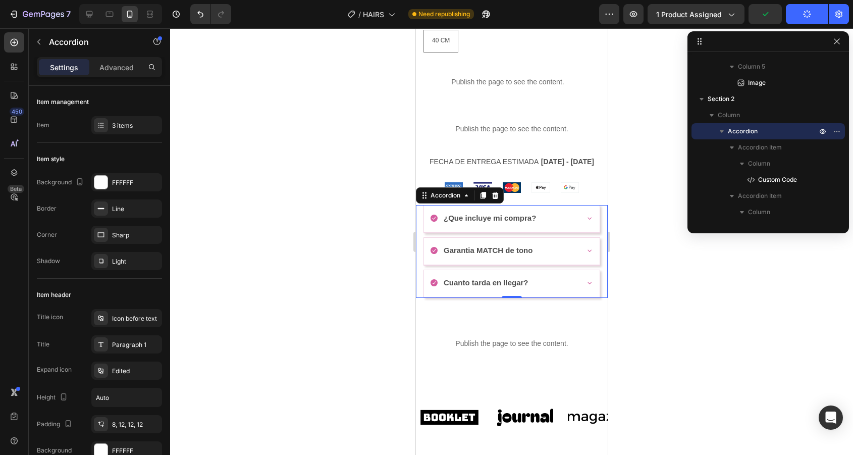
click at [587, 263] on div "Garantia MATCH de tono" at bounding box center [511, 251] width 176 height 27
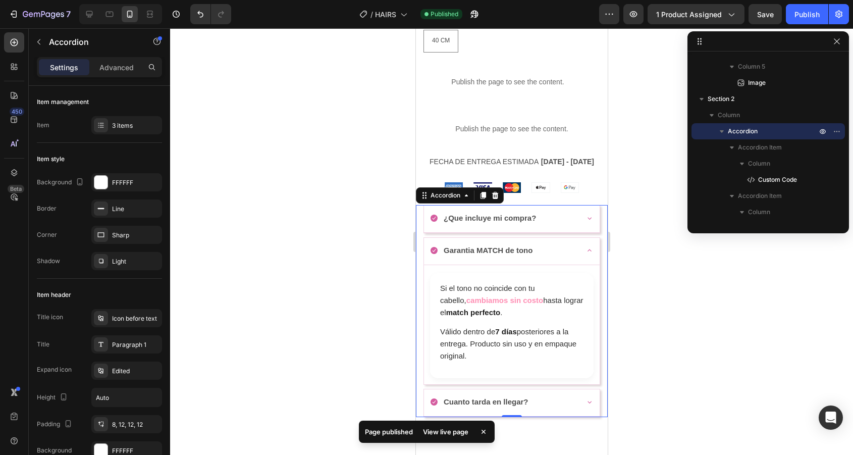
click at [587, 262] on div "Garantia MATCH de tono" at bounding box center [511, 251] width 176 height 27
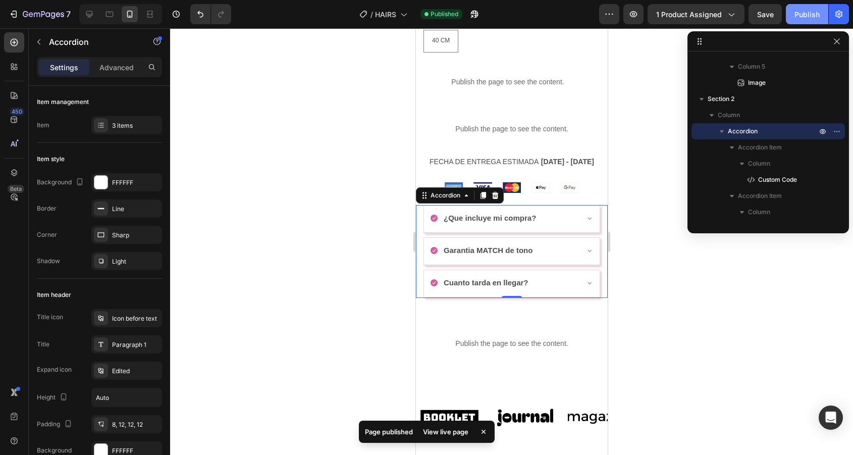
click at [807, 16] on div "Publish" at bounding box center [806, 14] width 25 height 11
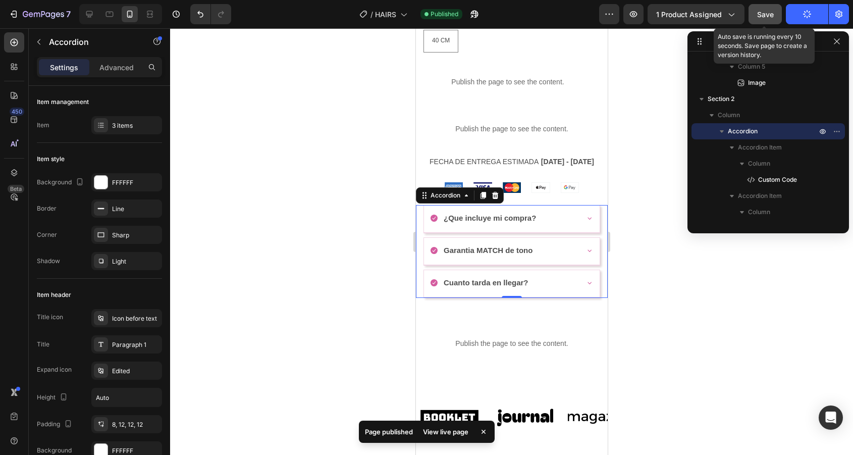
click at [775, 16] on button "Save" at bounding box center [764, 14] width 33 height 20
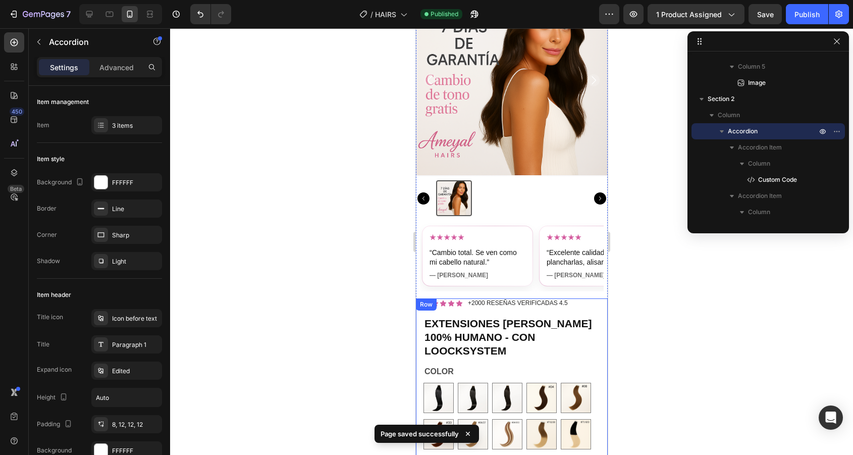
scroll to position [73, 0]
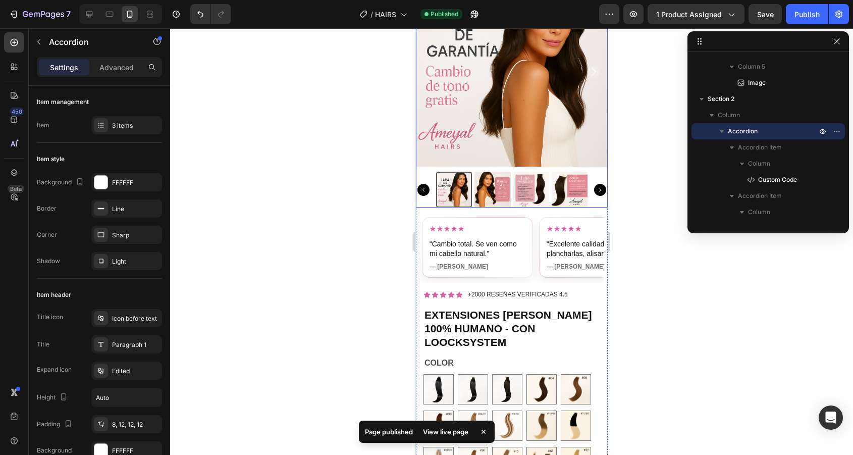
click at [534, 185] on img at bounding box center [531, 190] width 36 height 36
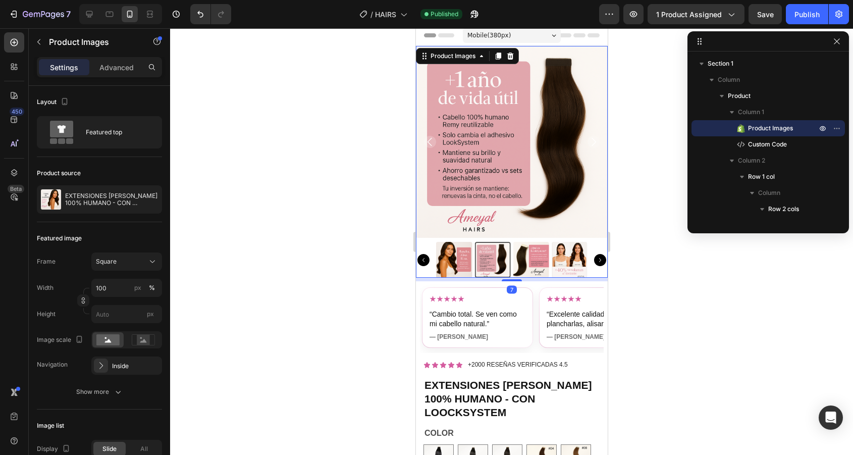
scroll to position [0, 0]
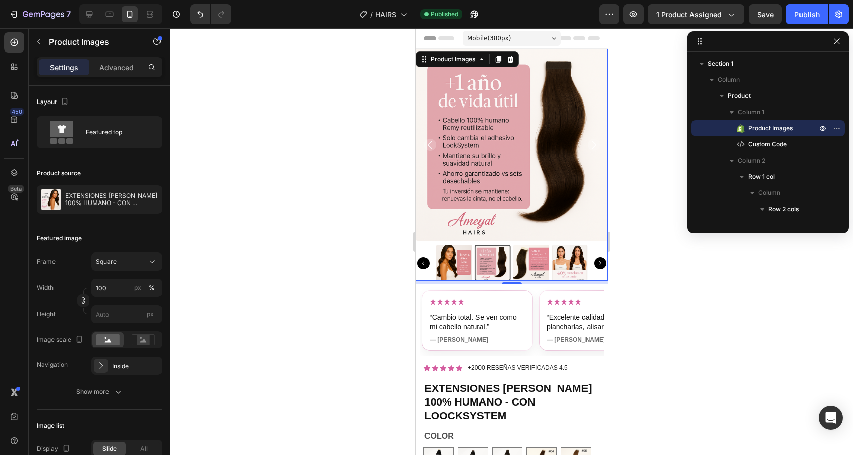
click at [451, 271] on img at bounding box center [454, 263] width 36 height 36
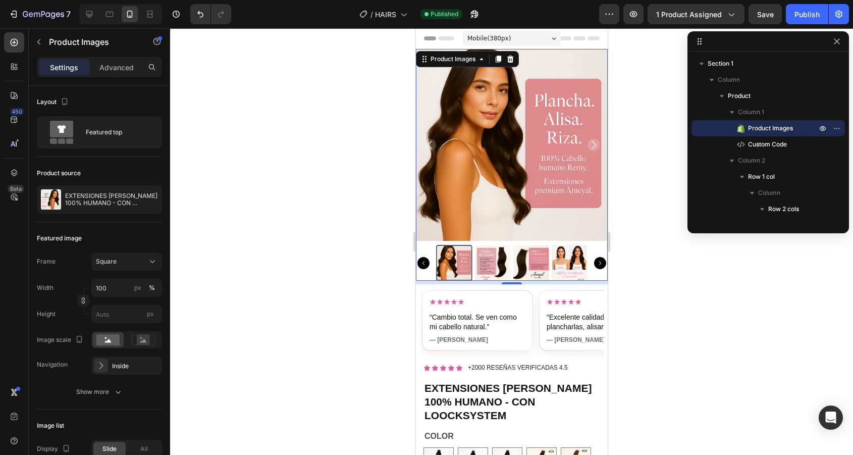
click at [498, 271] on img at bounding box center [492, 263] width 36 height 36
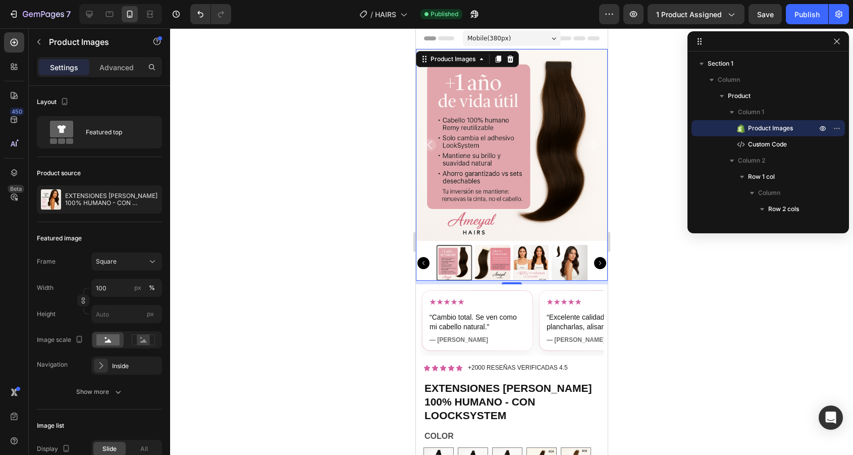
click at [424, 259] on icon "Carousel Back Arrow" at bounding box center [423, 263] width 12 height 12
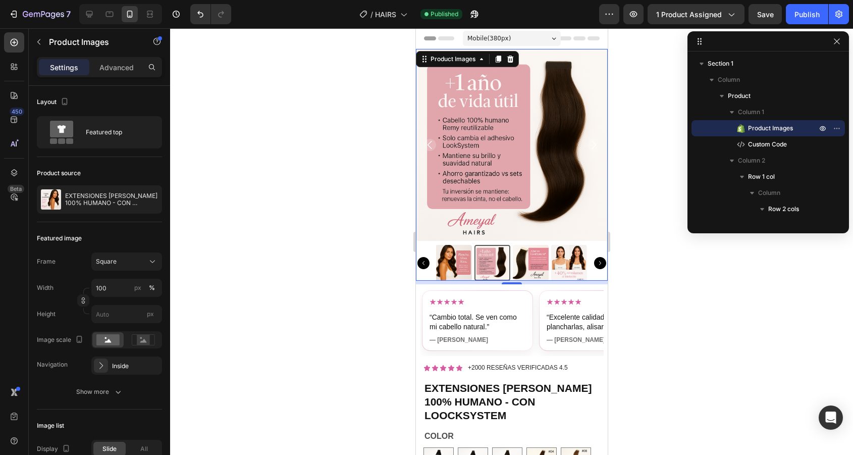
click at [424, 259] on icon "Carousel Back Arrow" at bounding box center [423, 263] width 12 height 12
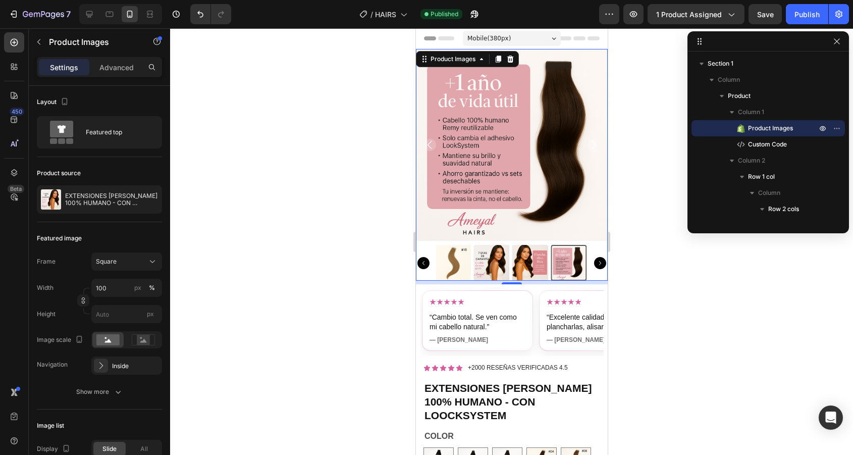
click at [424, 259] on icon "Carousel Back Arrow" at bounding box center [423, 263] width 12 height 12
click at [525, 261] on img at bounding box center [530, 263] width 36 height 36
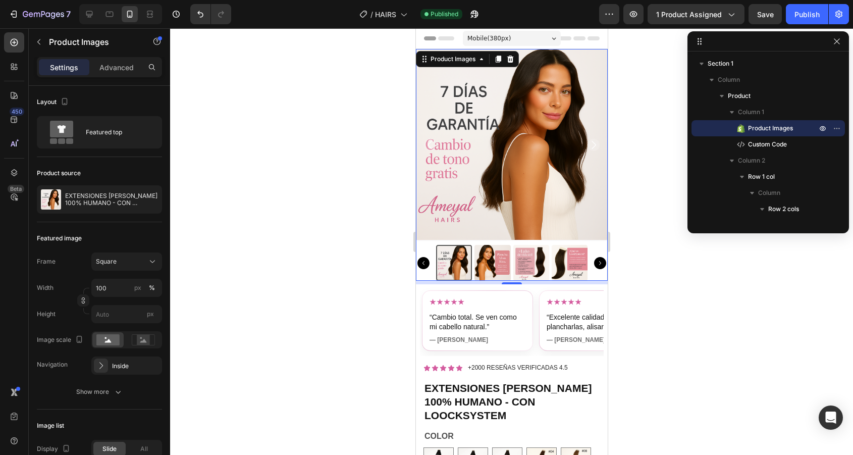
click at [491, 262] on img at bounding box center [492, 263] width 36 height 36
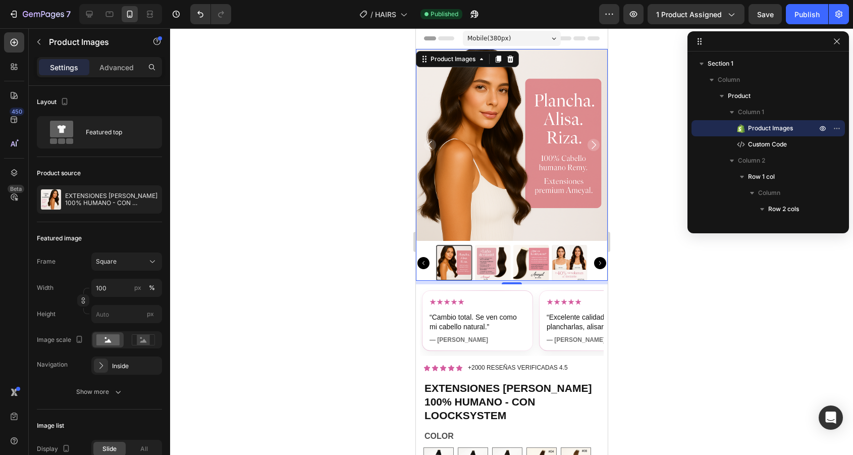
click at [491, 264] on img at bounding box center [492, 263] width 36 height 36
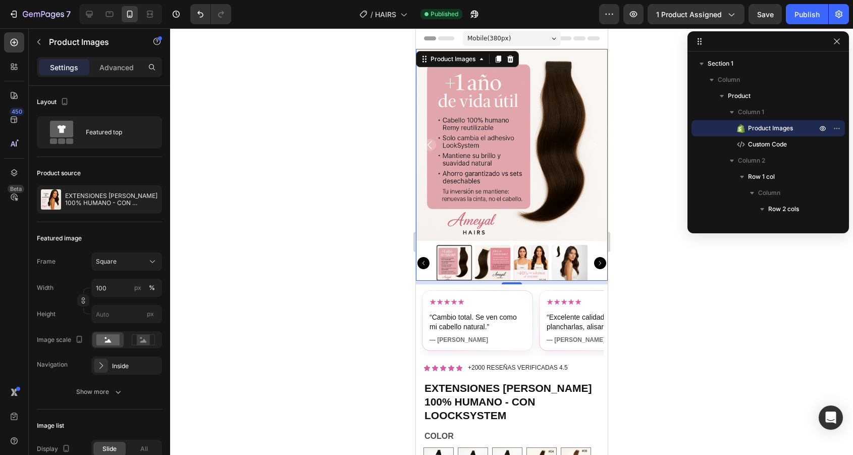
click at [495, 265] on img at bounding box center [492, 263] width 36 height 36
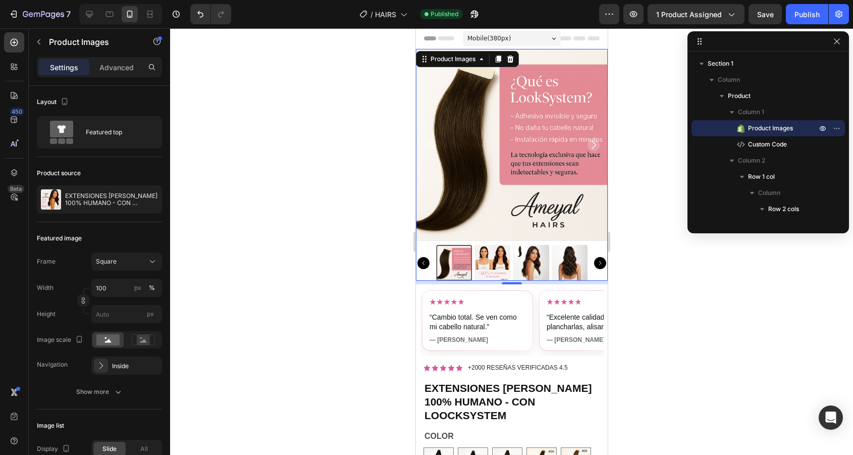
click at [504, 271] on img at bounding box center [492, 263] width 36 height 36
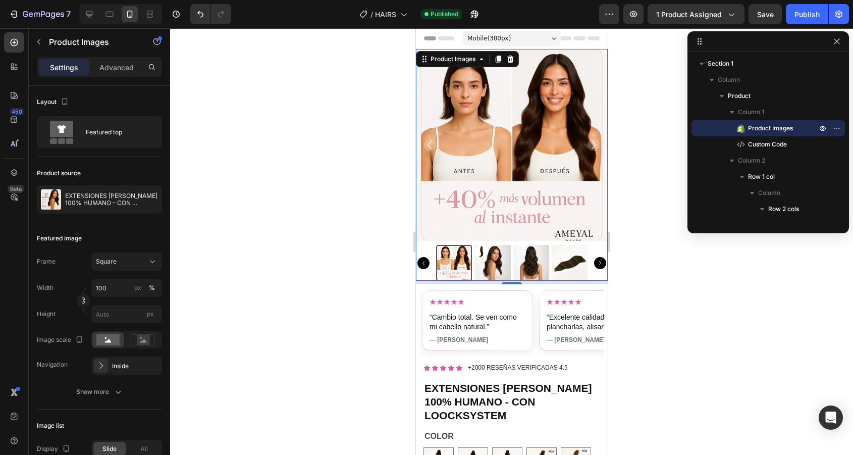
click at [498, 270] on img at bounding box center [492, 263] width 36 height 36
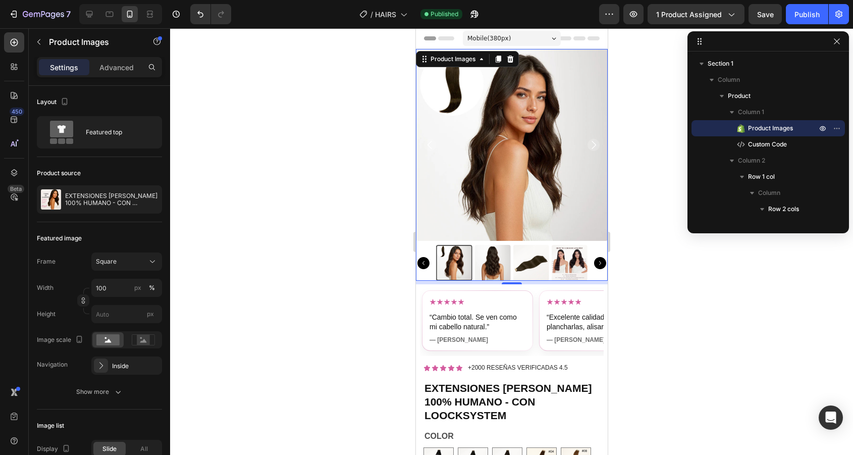
click at [498, 270] on img at bounding box center [492, 263] width 36 height 36
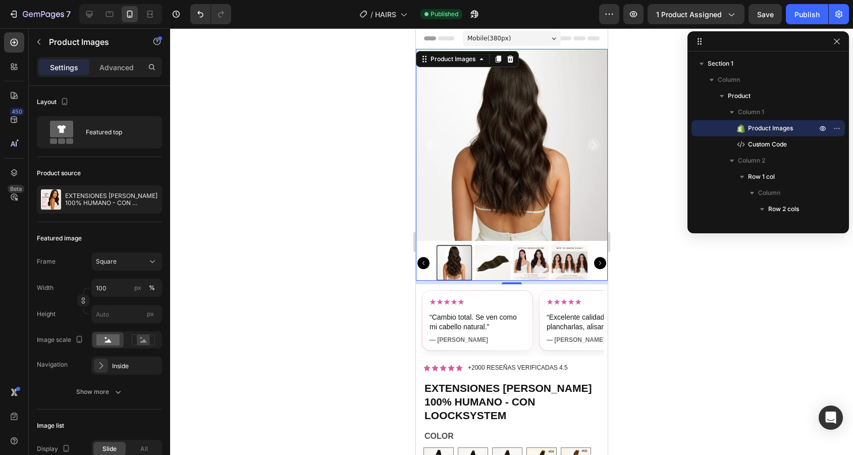
click at [498, 270] on img at bounding box center [492, 263] width 36 height 36
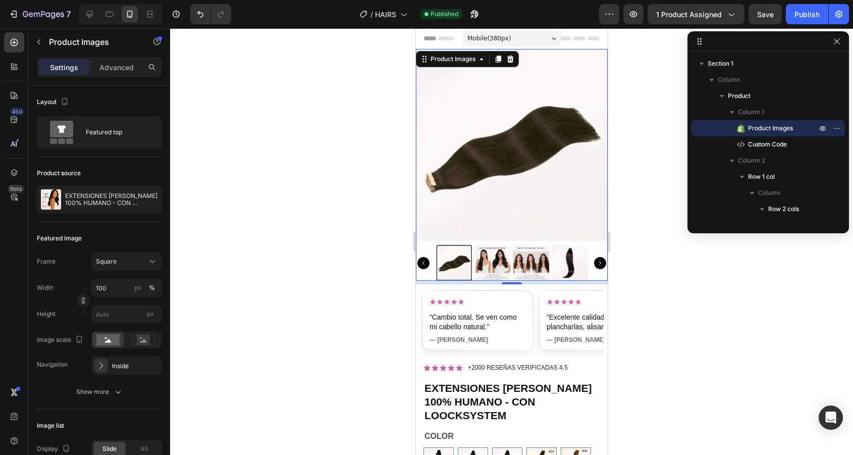
click at [498, 270] on img at bounding box center [492, 263] width 36 height 36
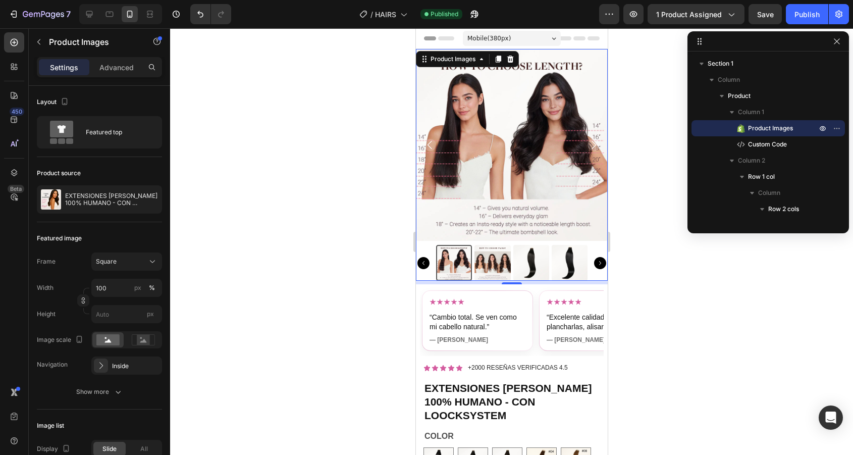
click at [498, 270] on img at bounding box center [492, 263] width 36 height 36
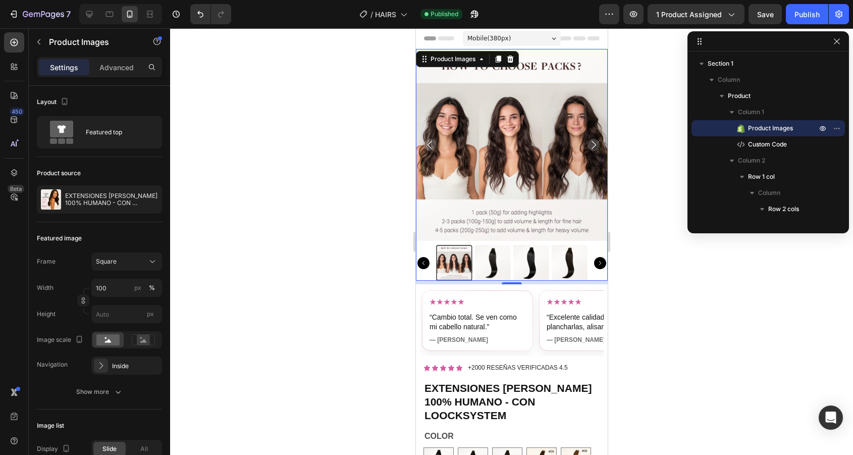
click at [419, 262] on icon "Carousel Back Arrow" at bounding box center [423, 263] width 12 height 12
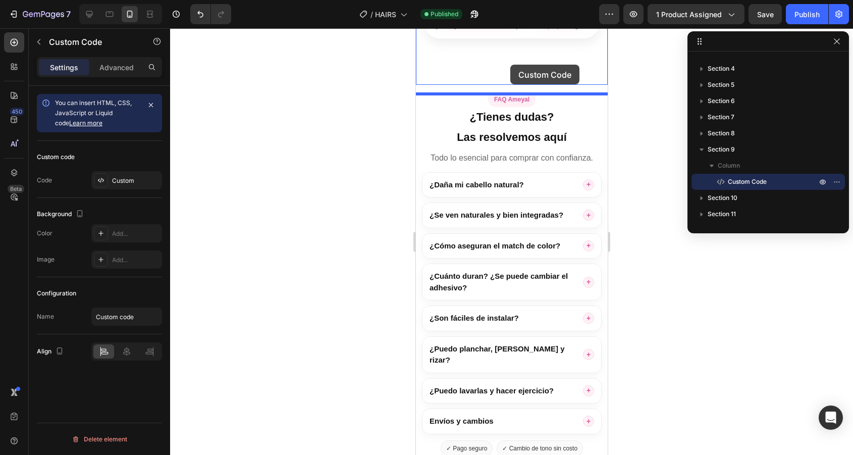
scroll to position [1654, 0]
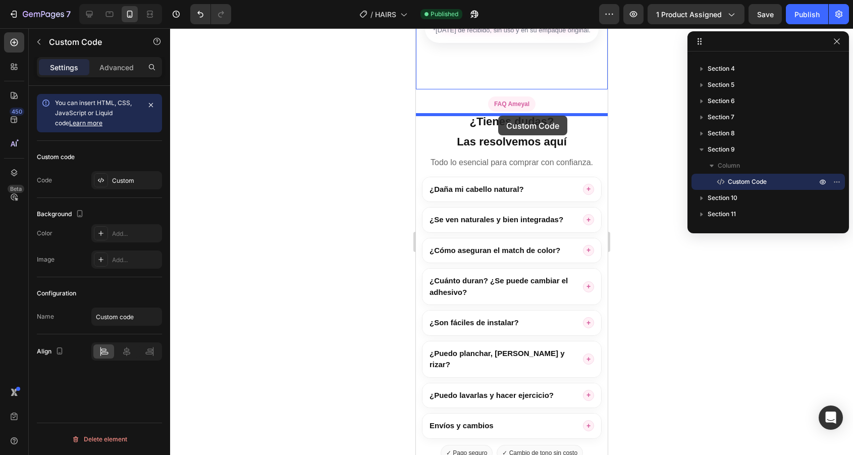
drag, startPoint x: 506, startPoint y: 318, endPoint x: 498, endPoint y: 115, distance: 203.5
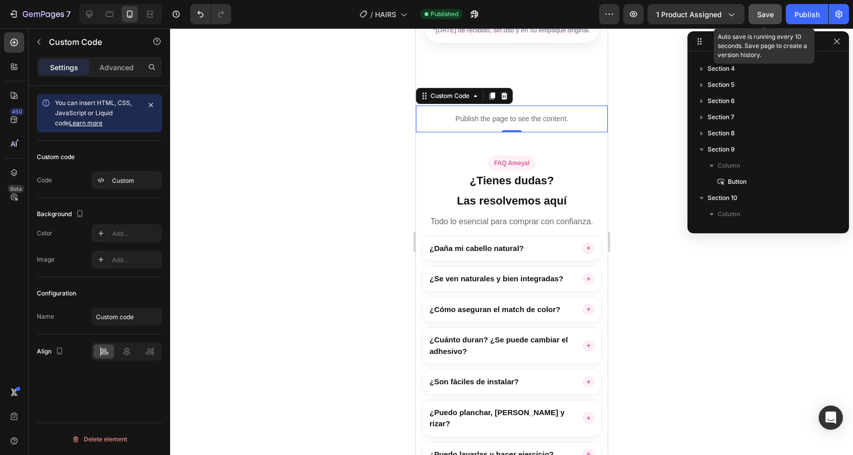
click at [753, 21] on button "Save" at bounding box center [764, 14] width 33 height 20
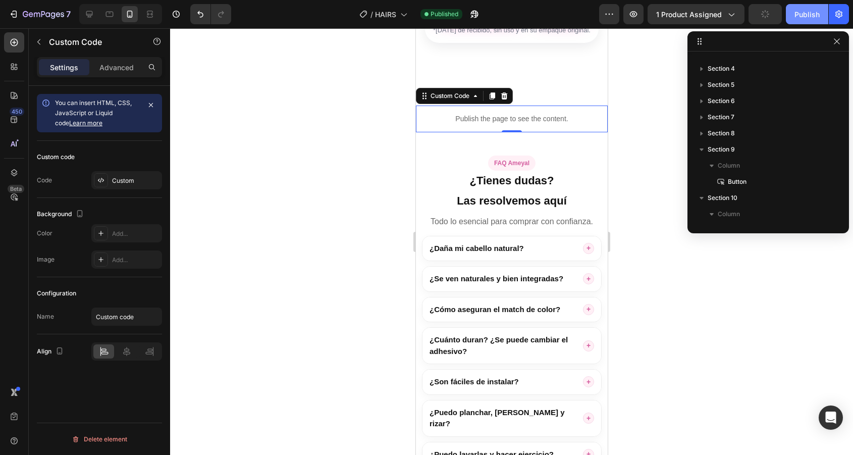
click at [803, 17] on div "Publish" at bounding box center [806, 14] width 25 height 11
click at [542, 120] on div "Publish the page to see the content. Custom Code 0 Section 7" at bounding box center [511, 118] width 192 height 59
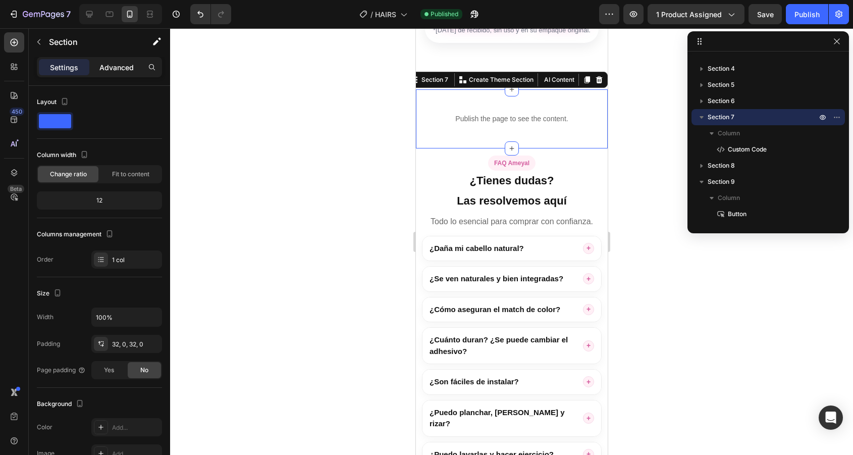
click at [113, 75] on div "Advanced" at bounding box center [116, 67] width 50 height 16
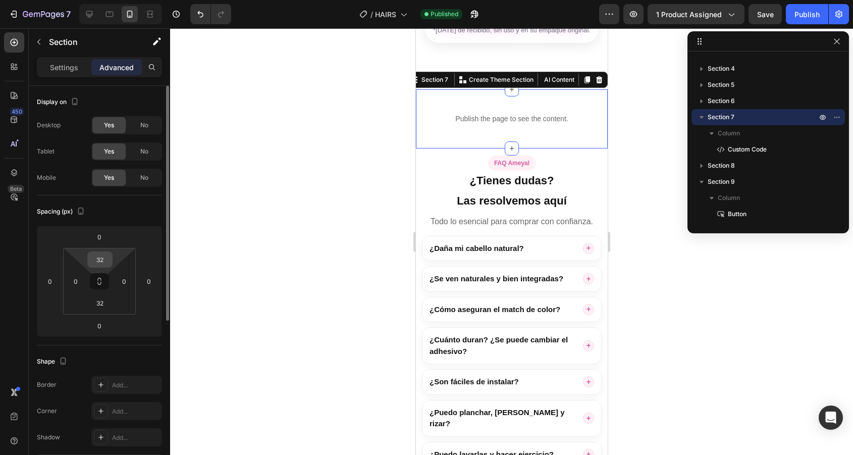
click at [108, 254] on input "32" at bounding box center [100, 259] width 20 height 15
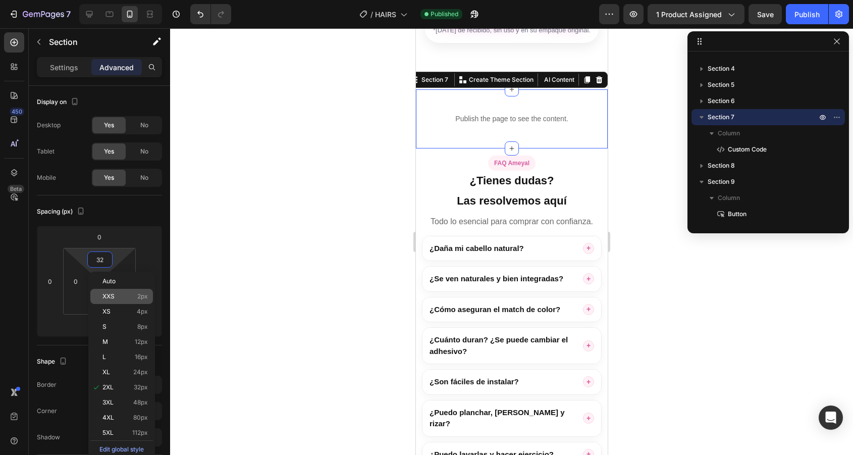
type input "2"
click at [147, 301] on div "XXS 2px" at bounding box center [121, 296] width 63 height 15
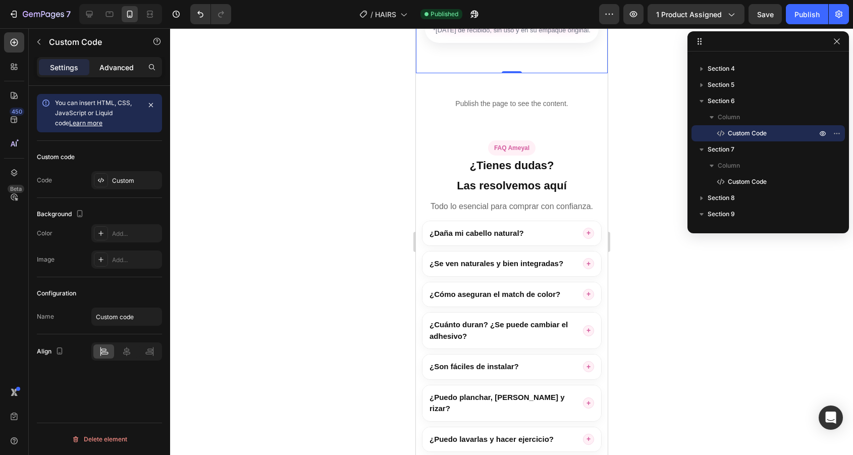
click at [128, 70] on p "Advanced" at bounding box center [116, 67] width 34 height 11
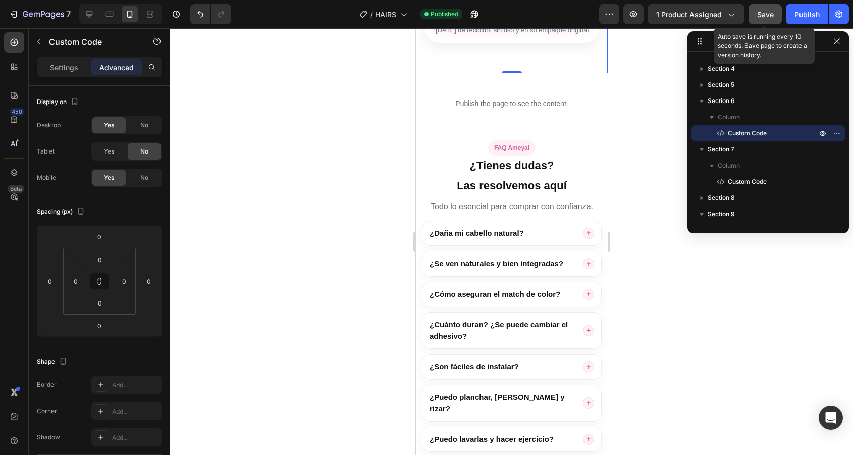
click at [768, 11] on span "Save" at bounding box center [765, 14] width 17 height 9
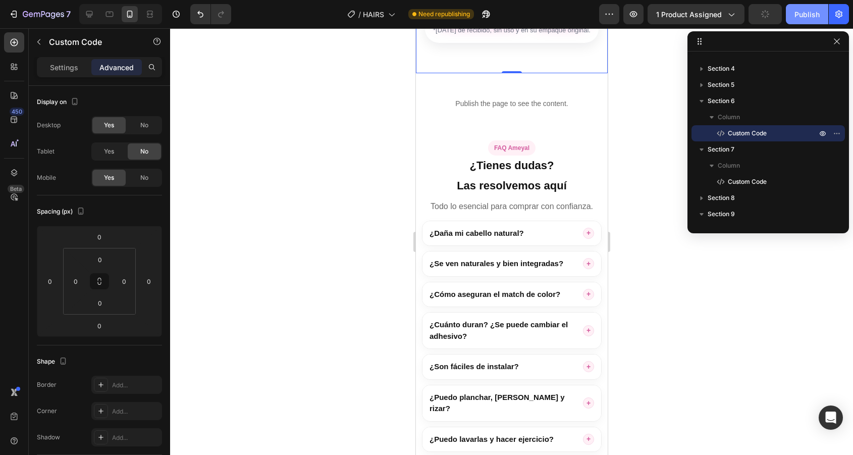
click at [812, 11] on div "Publish" at bounding box center [806, 14] width 25 height 11
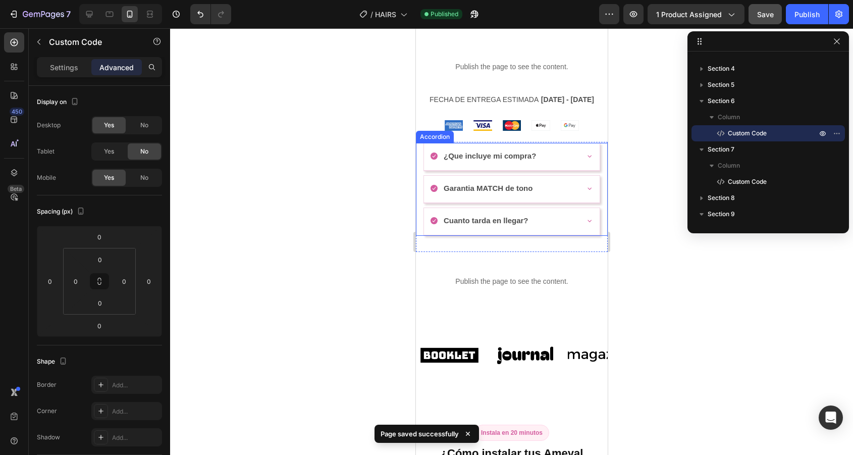
scroll to position [504, 0]
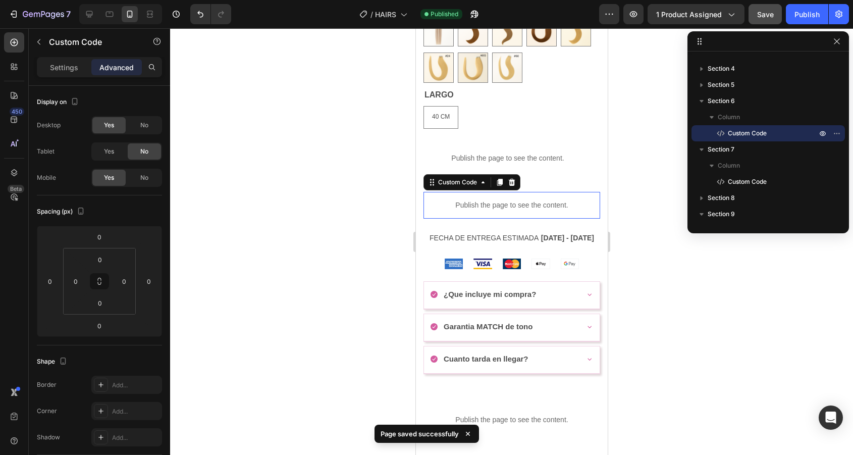
click at [520, 208] on p "Publish the page to see the content." at bounding box center [511, 205] width 177 height 11
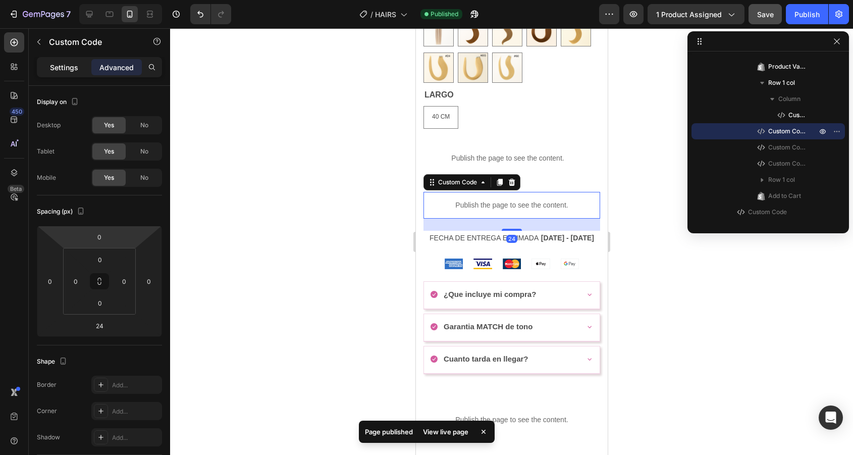
click at [73, 70] on p "Settings" at bounding box center [64, 67] width 28 height 11
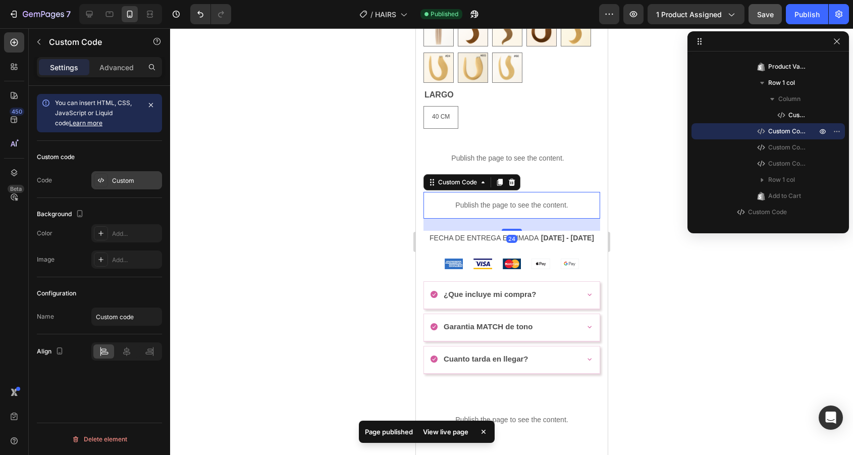
click at [127, 175] on div "Custom" at bounding box center [126, 180] width 71 height 18
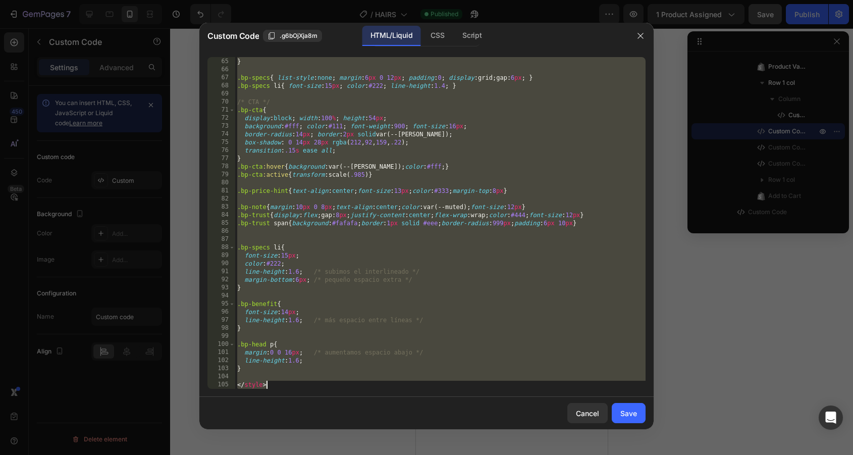
scroll to position [823, 0]
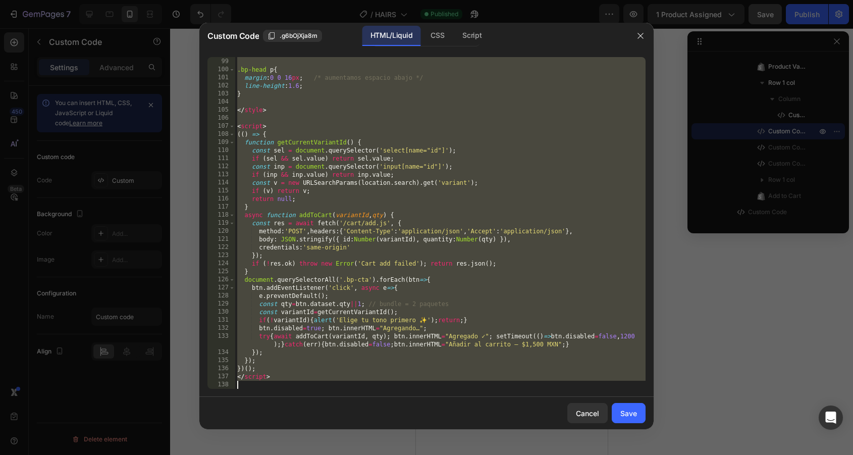
drag, startPoint x: 237, startPoint y: 64, endPoint x: 286, endPoint y: 495, distance: 433.7
click at [286, 0] on html "7 Version history / HAIRS Published Preview 1 product assigned Save Publish 450…" at bounding box center [426, 0] width 853 height 0
type textarea "</script>"
click at [640, 41] on button "button" at bounding box center [640, 36] width 16 height 16
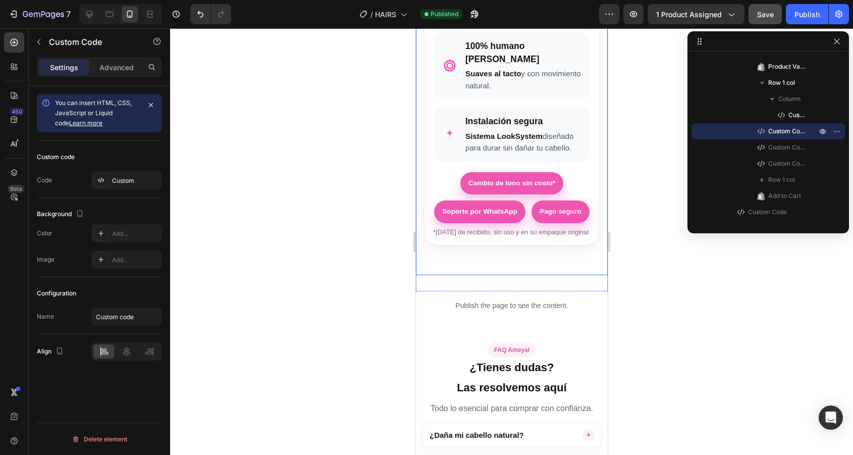
scroll to position [1450, 0]
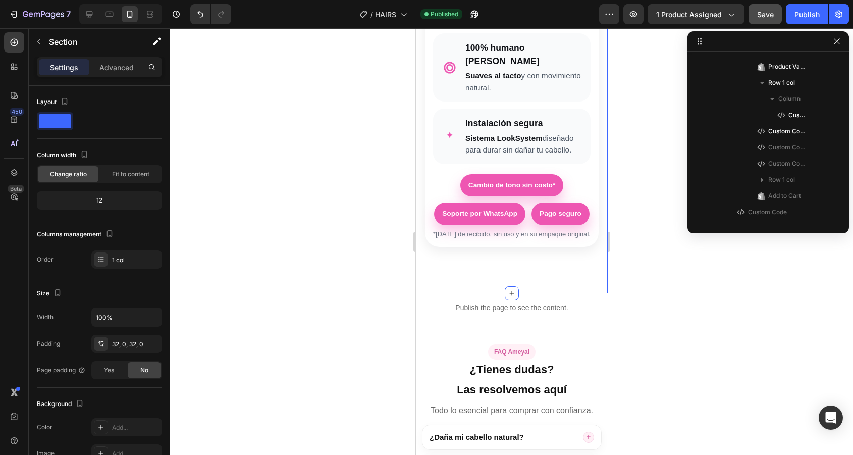
click at [499, 294] on div "¿Por qué elegir estas extensiones con LookSystem ? Calidad premium, instalación…" at bounding box center [511, 76] width 192 height 435
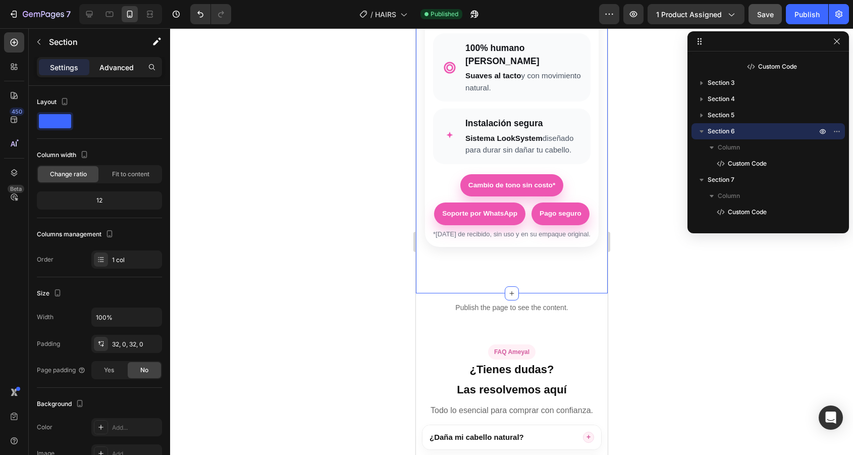
click at [111, 66] on p "Advanced" at bounding box center [116, 67] width 34 height 11
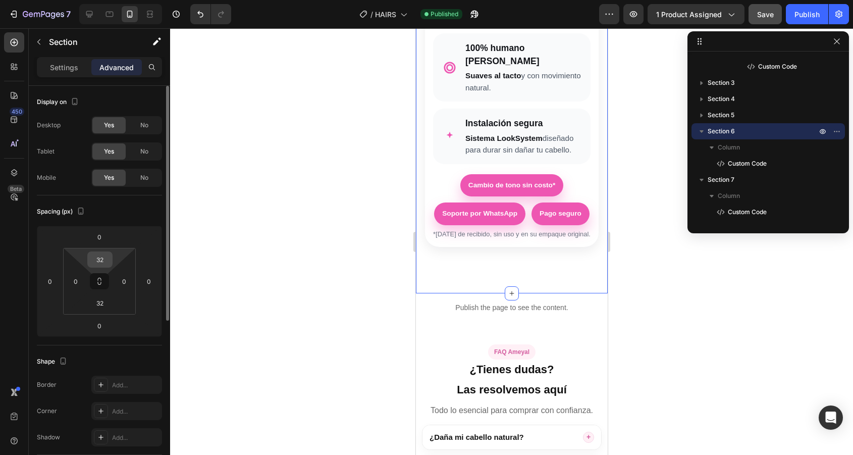
click at [102, 266] on input "32" at bounding box center [100, 259] width 20 height 15
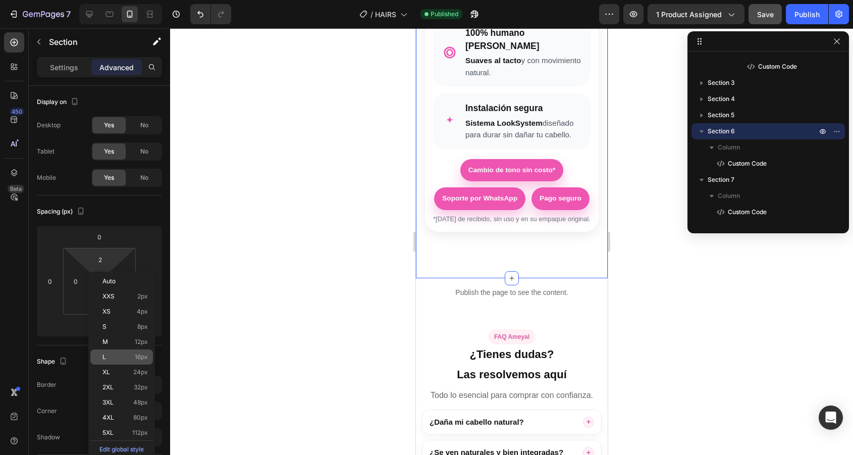
click at [145, 358] on span "16px" at bounding box center [141, 356] width 13 height 7
type input "16"
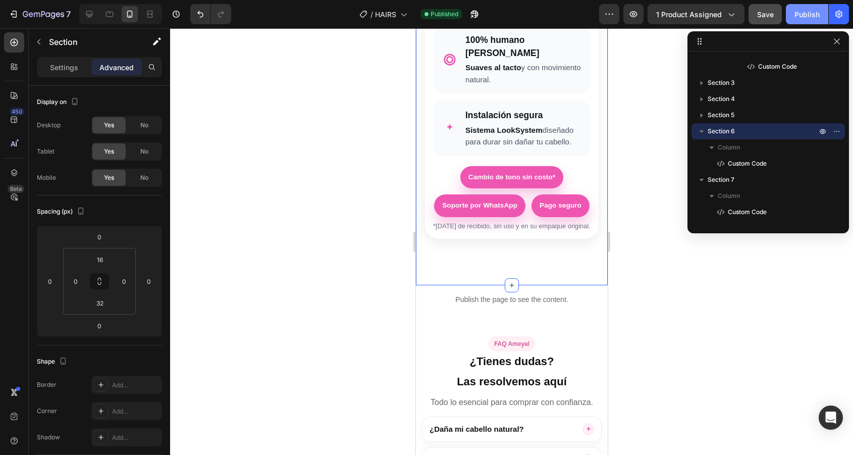
click at [798, 8] on button "Publish" at bounding box center [807, 14] width 42 height 20
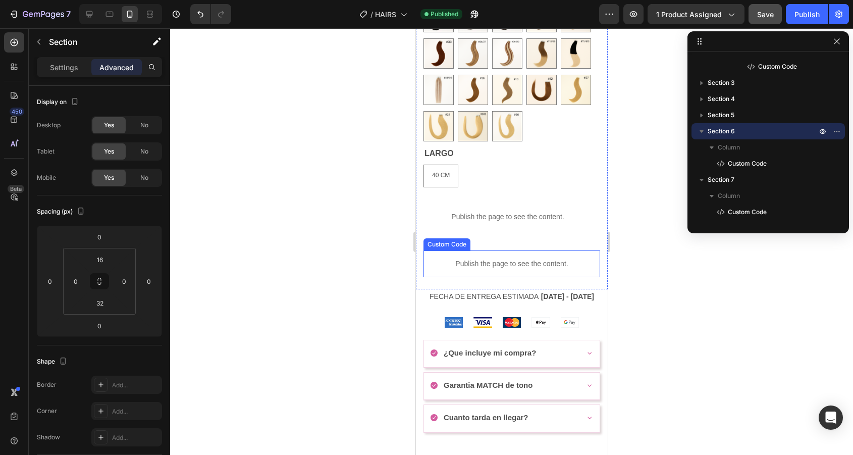
scroll to position [447, 0]
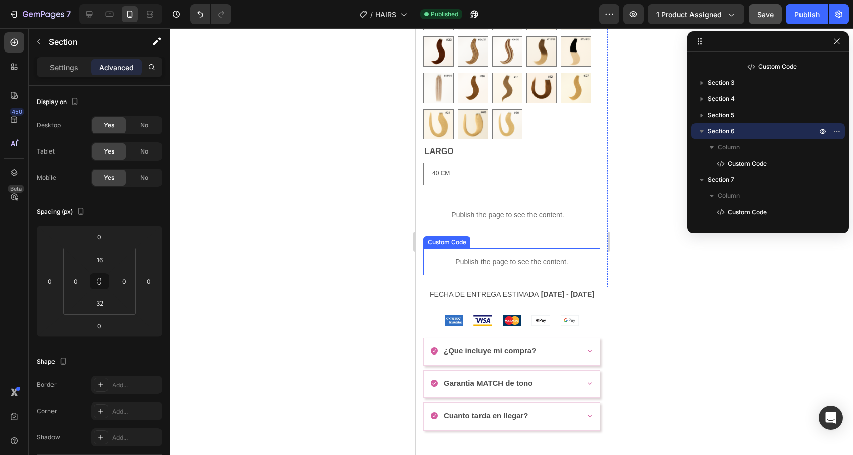
click at [499, 257] on div "Publish the page to see the content." at bounding box center [511, 261] width 177 height 27
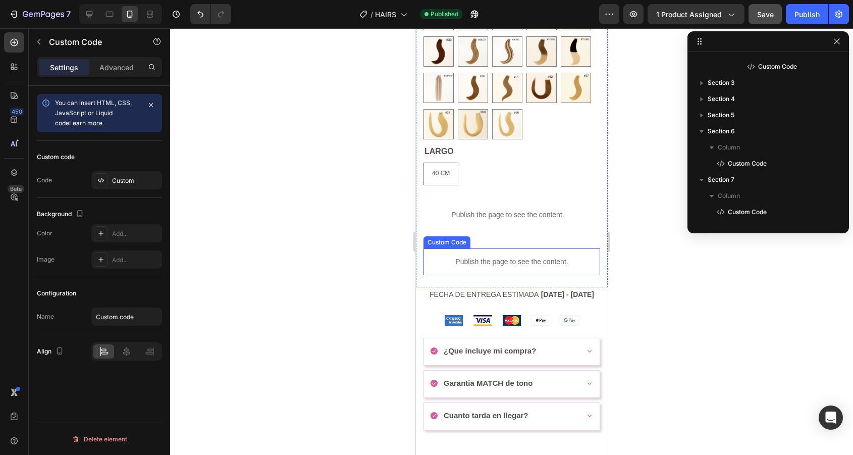
scroll to position [401, 0]
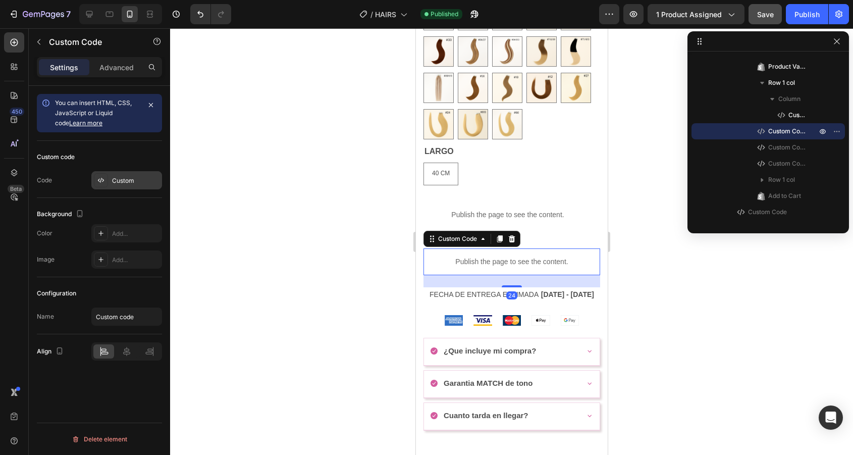
click at [130, 180] on div "Custom" at bounding box center [135, 180] width 47 height 9
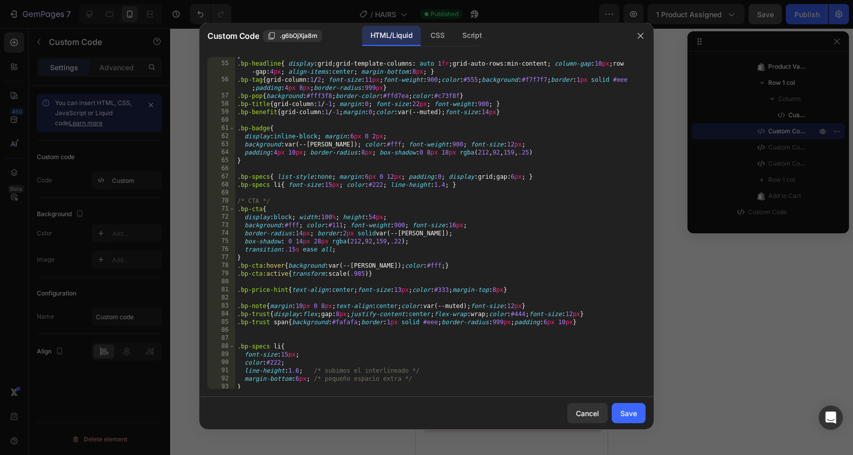
scroll to position [450, 0]
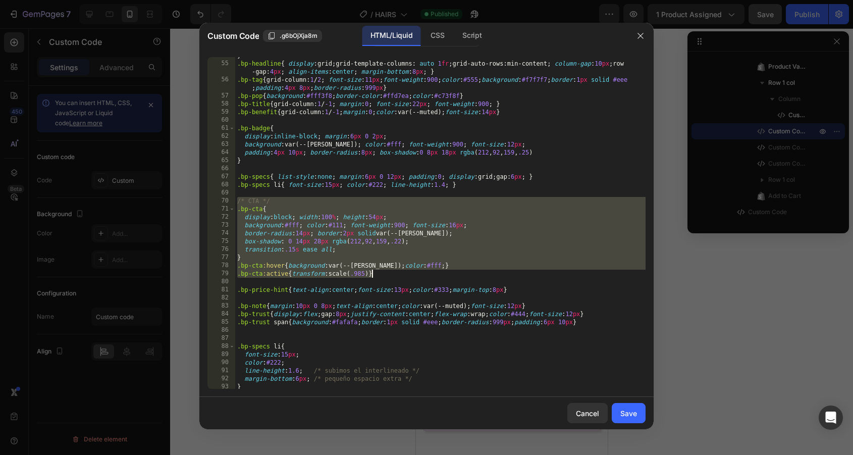
drag, startPoint x: 236, startPoint y: 199, endPoint x: 391, endPoint y: 276, distance: 173.1
click at [391, 276] on div "} .bp-headline { display : grid ; grid-template-columns : auto 1 fr ; grid-auto…" at bounding box center [440, 225] width 410 height 348
type textarea ".bp-cta:hover{background:var(--rose);color:#fff;} .bp-cta:active{transform:scal…"
paste textarea
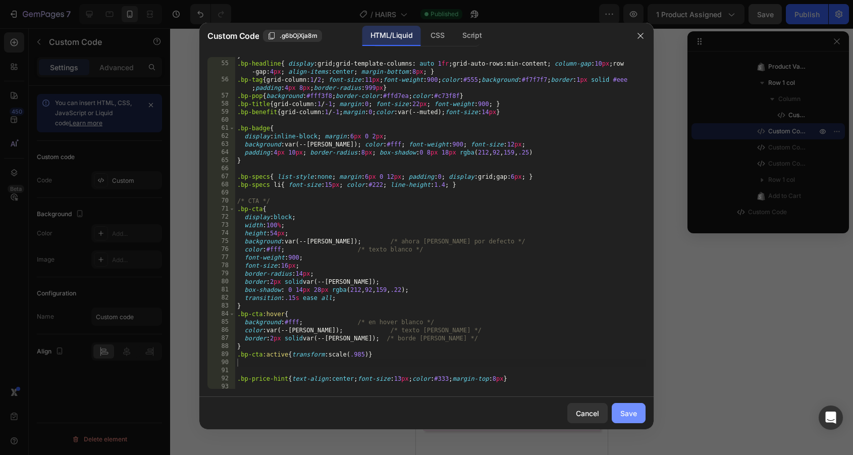
click at [638, 414] on button "Save" at bounding box center [629, 413] width 34 height 20
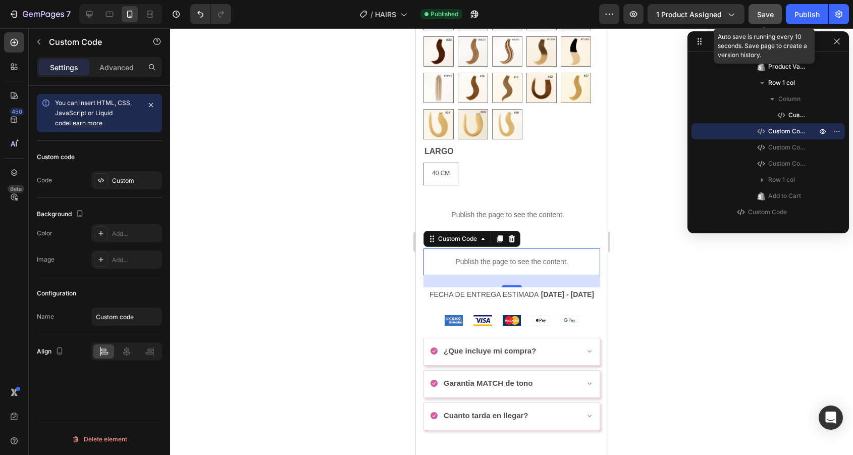
click at [760, 20] on button "Save" at bounding box center [764, 14] width 33 height 20
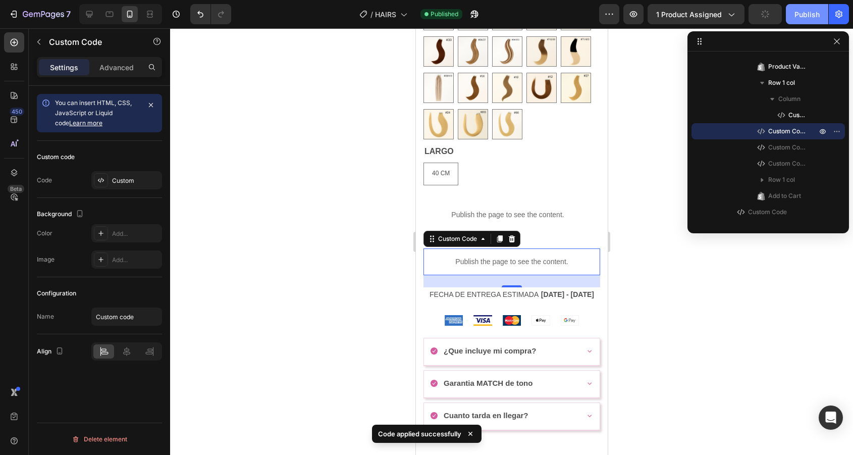
click at [792, 20] on button "Publish" at bounding box center [807, 14] width 42 height 20
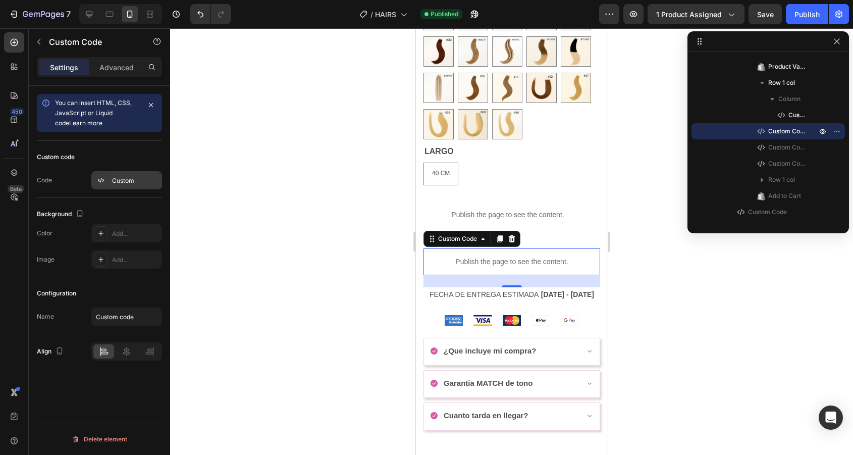
click at [132, 171] on div "Custom" at bounding box center [126, 180] width 71 height 18
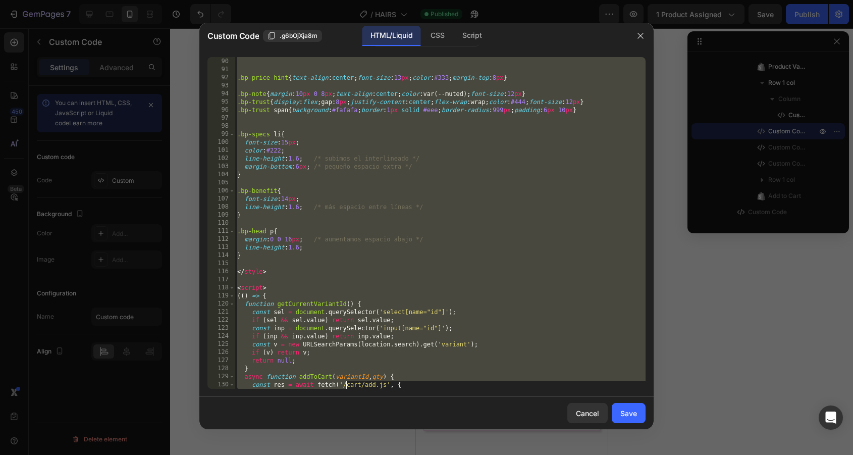
scroll to position [912, 0]
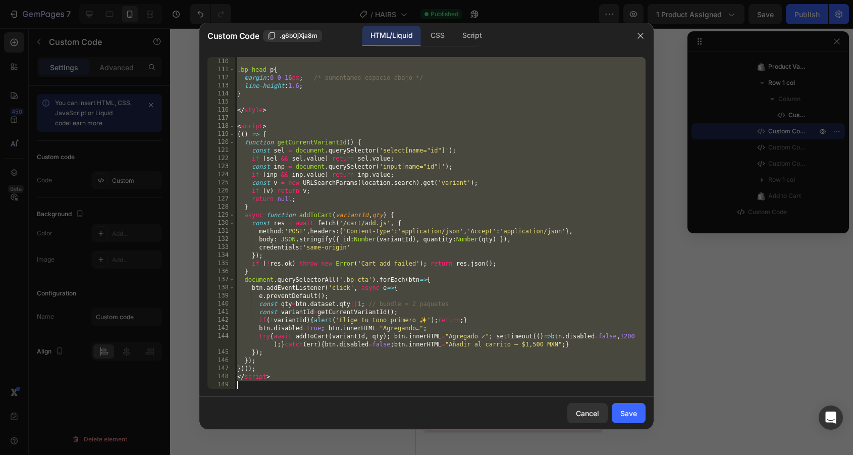
drag, startPoint x: 236, startPoint y: 59, endPoint x: 292, endPoint y: 493, distance: 438.2
click at [292, 0] on html "7 Version history / HAIRS Published Preview 1 product assigned Save Publish 450…" at bounding box center [426, 0] width 853 height 0
type textarea "</script>"
paste textarea
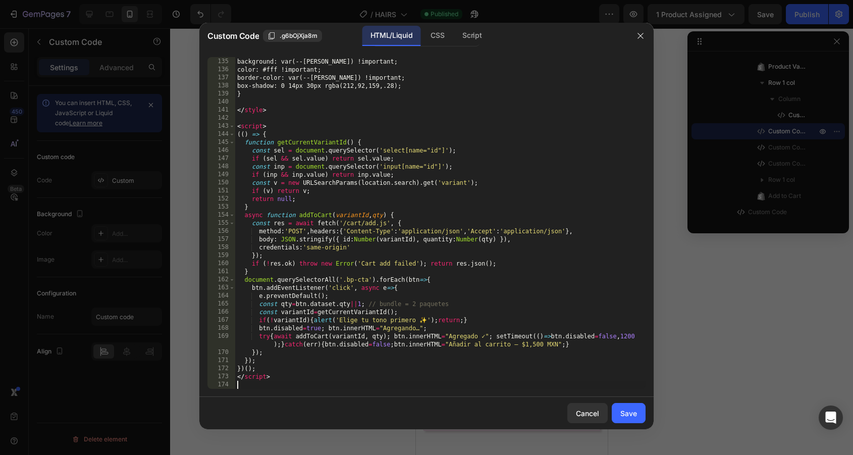
scroll to position [1114, 0]
click at [642, 416] on button "Save" at bounding box center [629, 413] width 34 height 20
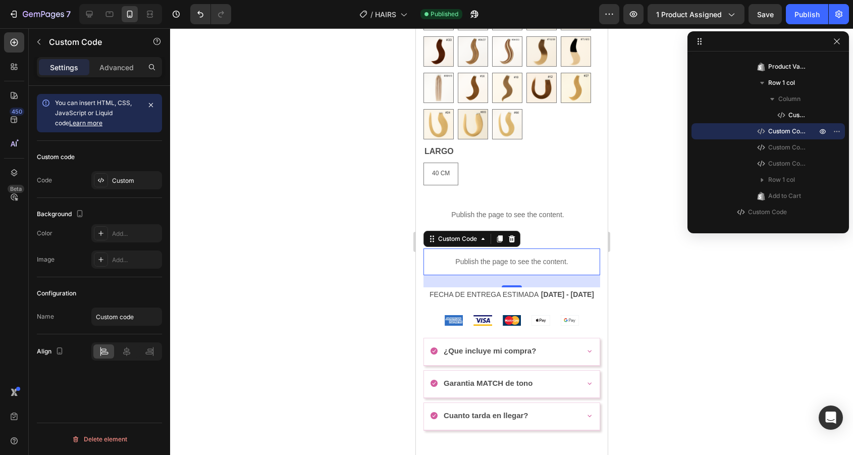
click at [765, 24] on div "7 Version history / HAIRS Published Preview 1 product assigned Save Publish" at bounding box center [426, 14] width 853 height 29
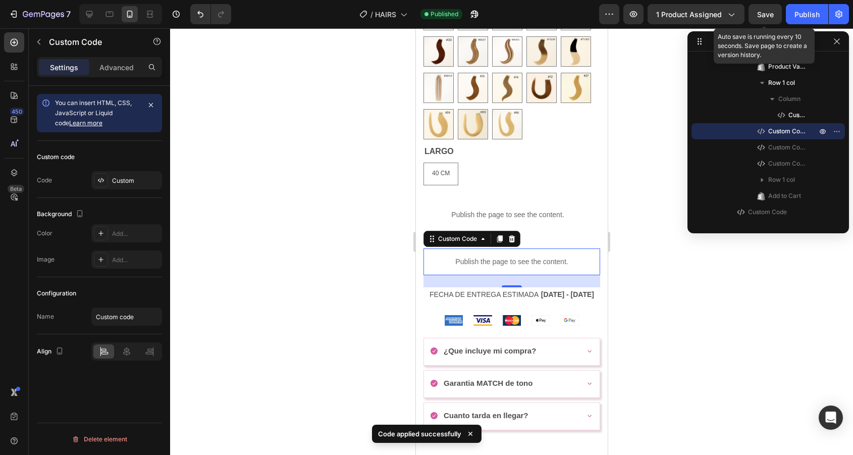
click at [765, 15] on span "Save" at bounding box center [765, 14] width 17 height 9
click at [812, 15] on div "Publish" at bounding box center [806, 14] width 25 height 11
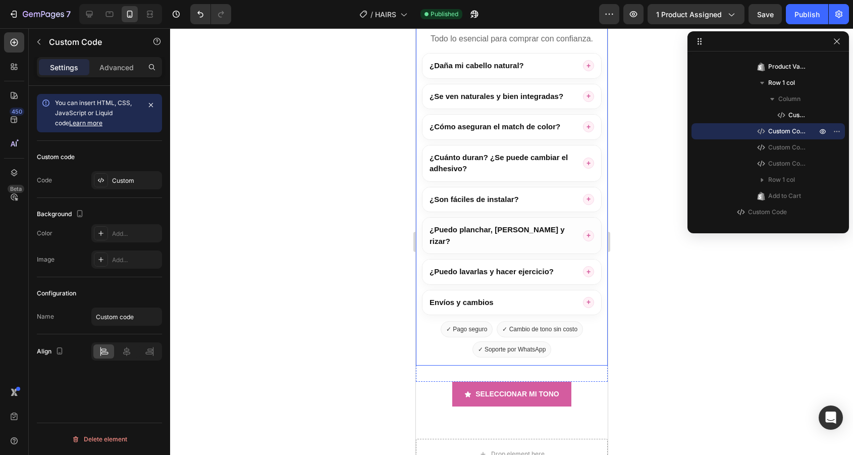
scroll to position [1079, 0]
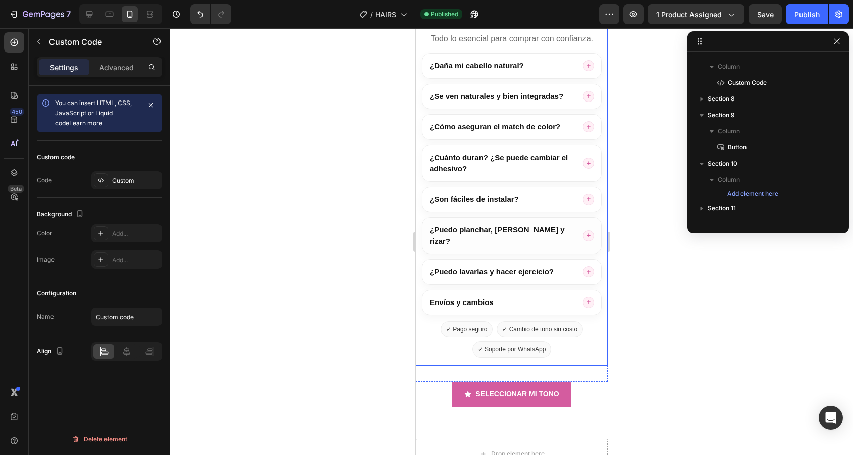
click at [491, 241] on summary "¿Puedo planchar, [PERSON_NAME] y rizar?" at bounding box center [511, 236] width 179 height 36
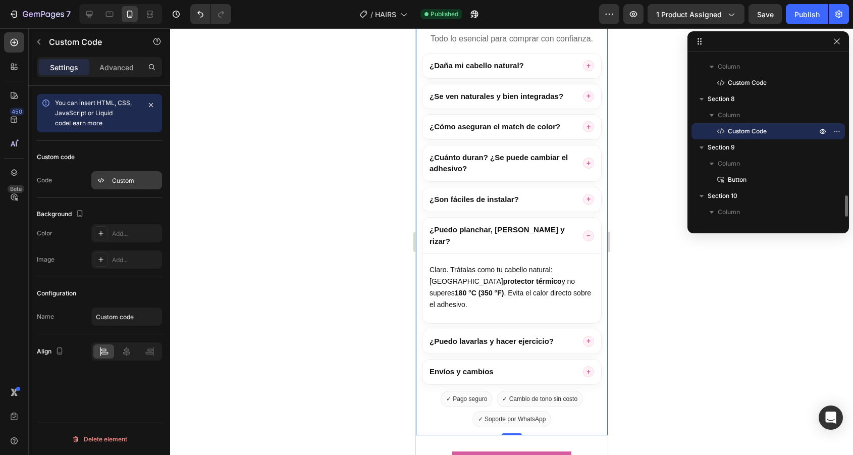
click at [117, 171] on div "Custom" at bounding box center [126, 180] width 71 height 18
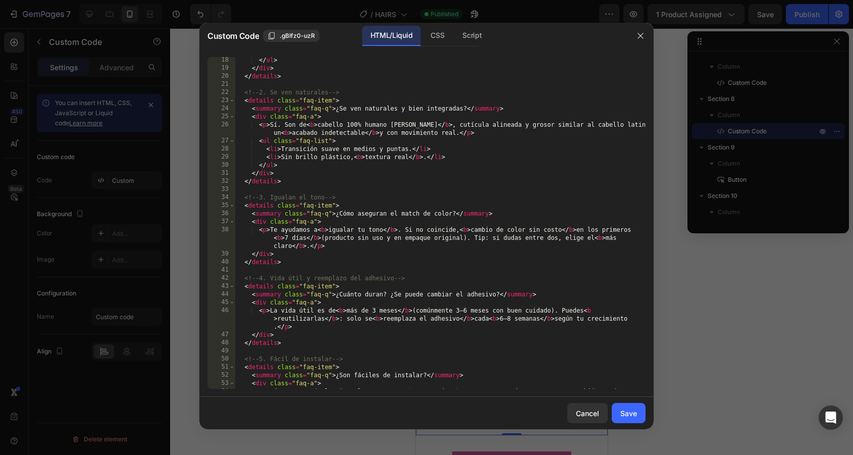
scroll to position [162, 0]
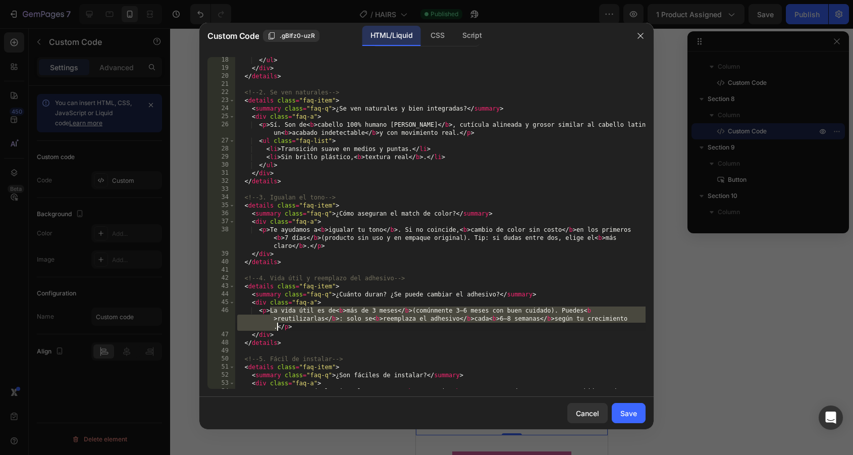
drag, startPoint x: 268, startPoint y: 310, endPoint x: 278, endPoint y: 328, distance: 20.3
click at [278, 328] on div "</ ul > </ div > </ details > <!-- 2. Se ven naturales --> < details class = "f…" at bounding box center [440, 234] width 410 height 356
paste textarea "1 año</b> (comúnmente 12–15 meses con buen cuidado). Puedes <b>reutilizarlas</b…"
type textarea "<p>La vida útil es de <b>más de 1 año</b> (comúnmente 12–15 meses con buen cuid…"
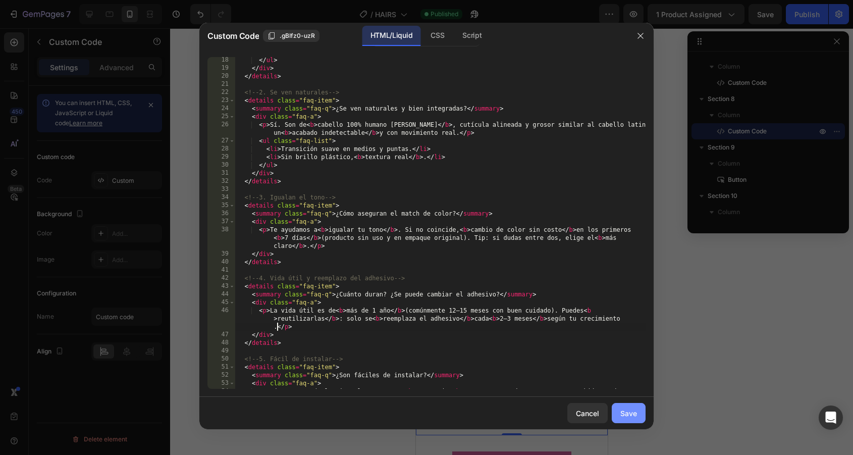
click at [630, 417] on div "Save" at bounding box center [628, 413] width 17 height 11
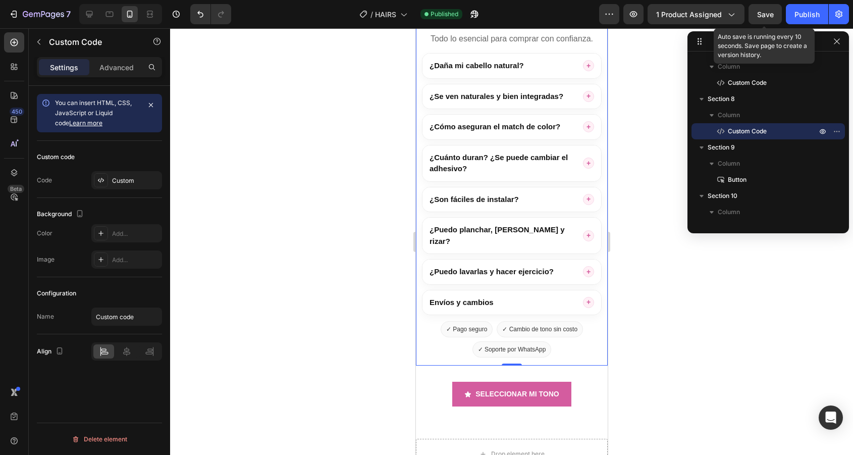
click at [765, 10] on span "Save" at bounding box center [765, 14] width 17 height 9
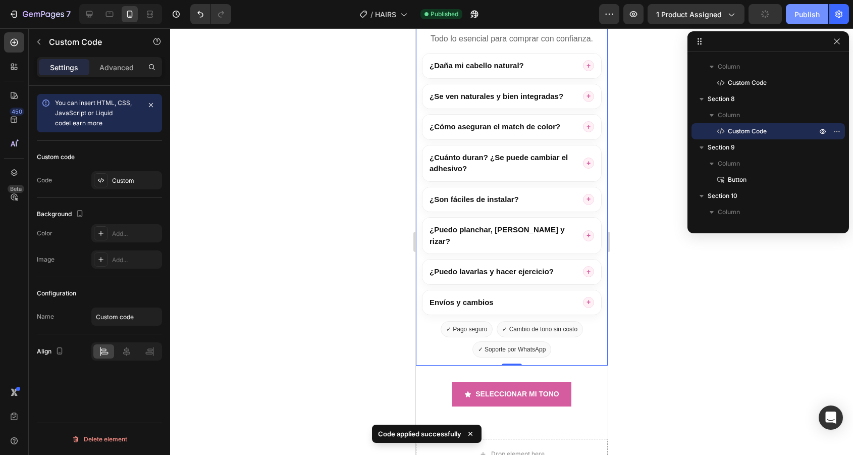
click at [799, 10] on div "Publish" at bounding box center [806, 14] width 25 height 11
